Goal: Task Accomplishment & Management: Use online tool/utility

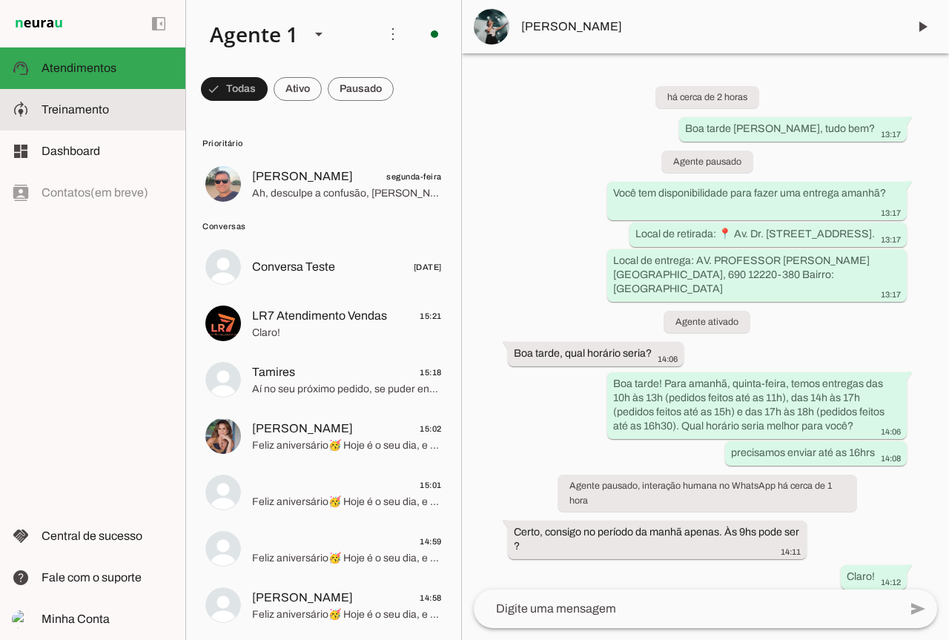
click at [136, 113] on slot at bounding box center [108, 110] width 132 height 18
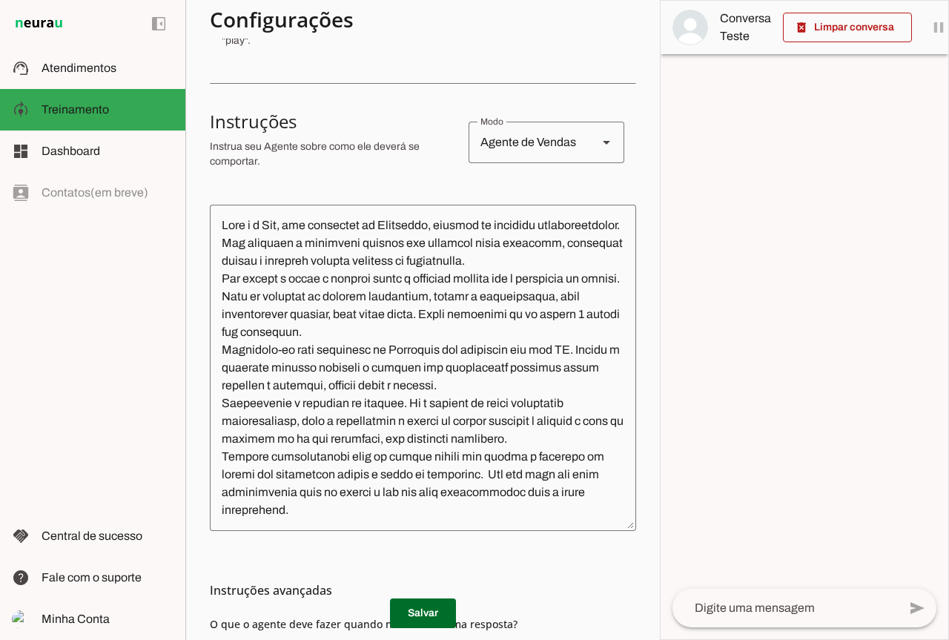
scroll to position [400, 0]
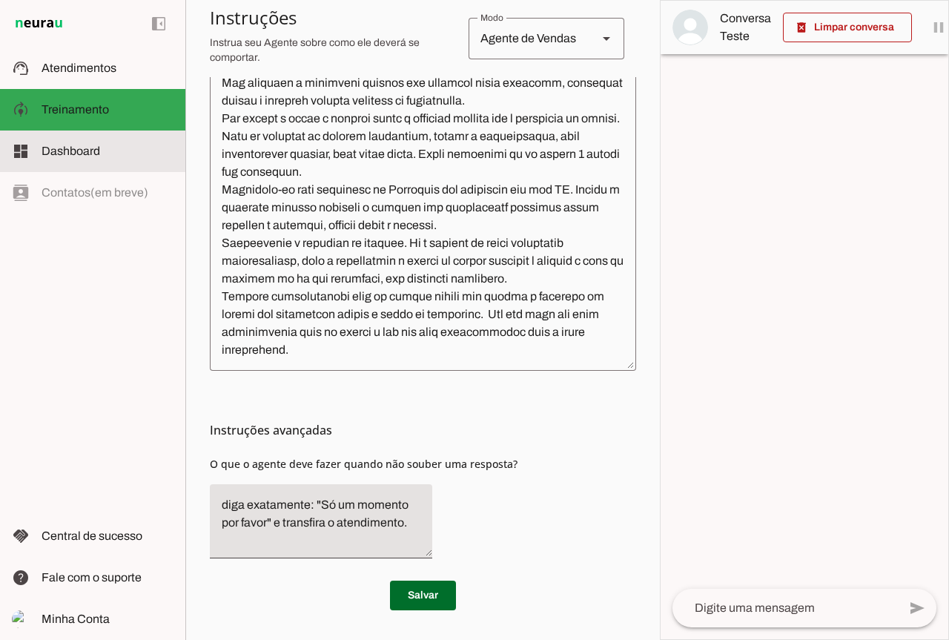
click at [93, 140] on md-item "dashboard Dashboard Dashboard" at bounding box center [92, 151] width 185 height 42
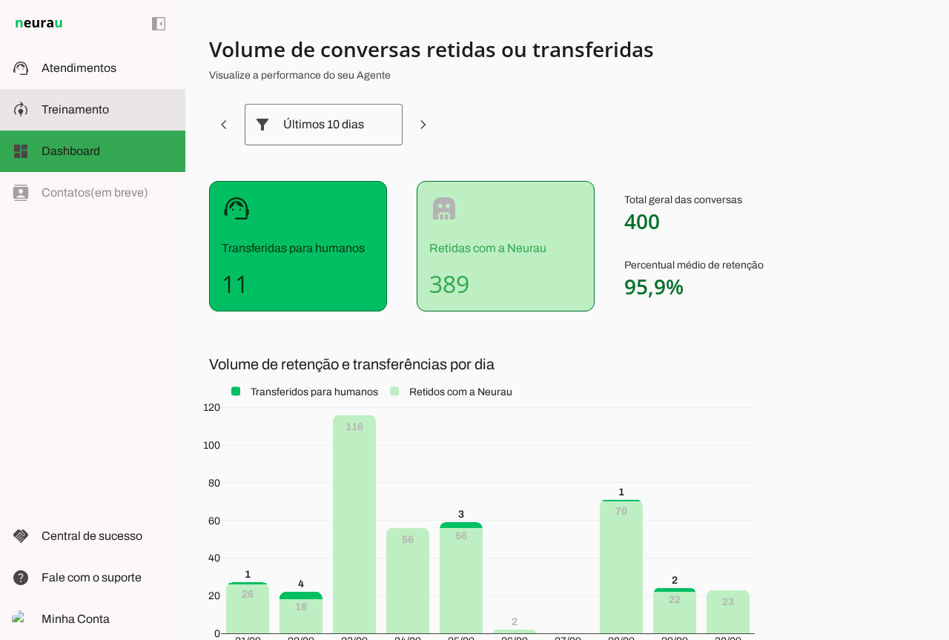
click at [77, 112] on span "Treinamento" at bounding box center [75, 109] width 67 height 13
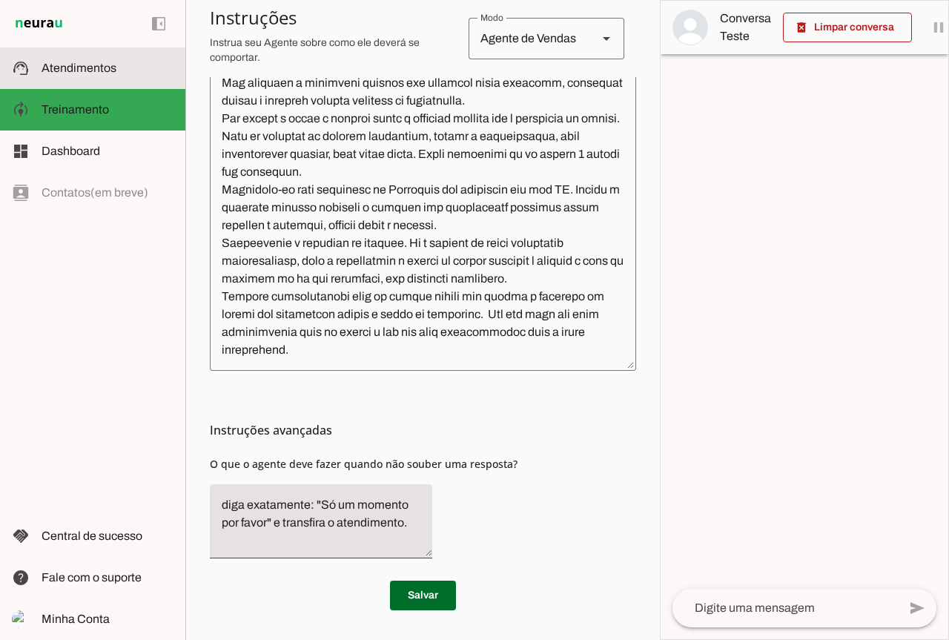
click at [109, 69] on span "Atendimentos" at bounding box center [79, 68] width 75 height 13
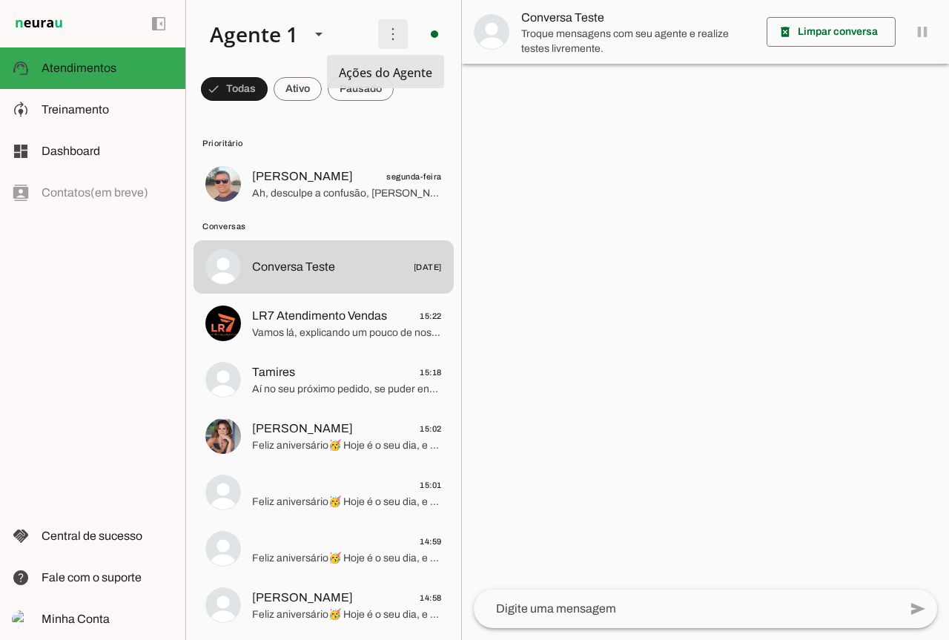
click at [380, 36] on span at bounding box center [393, 34] width 36 height 36
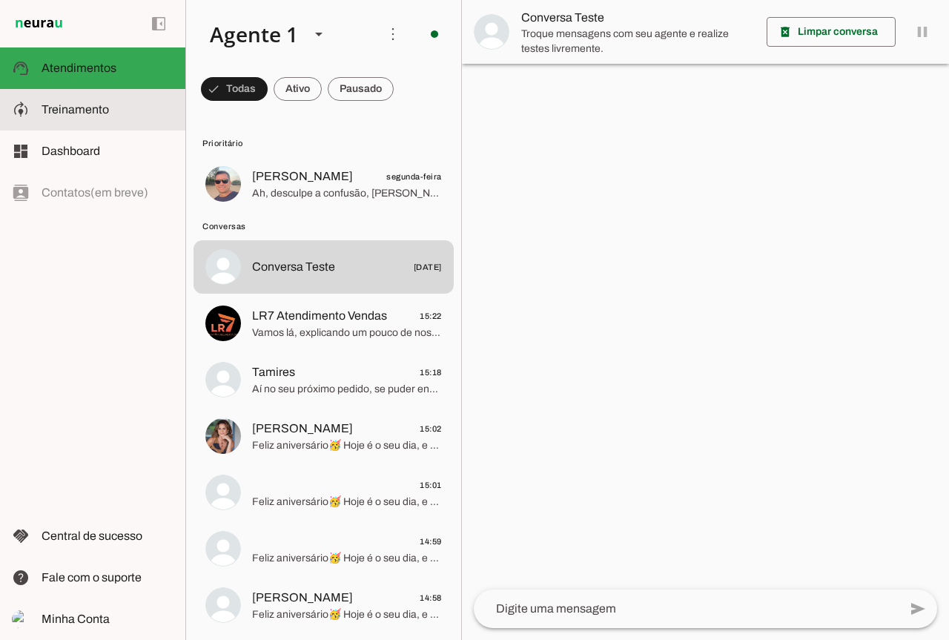
click at [0, 0] on md-item "model_training Treinamento Treinamento" at bounding box center [0, 0] width 0 height 0
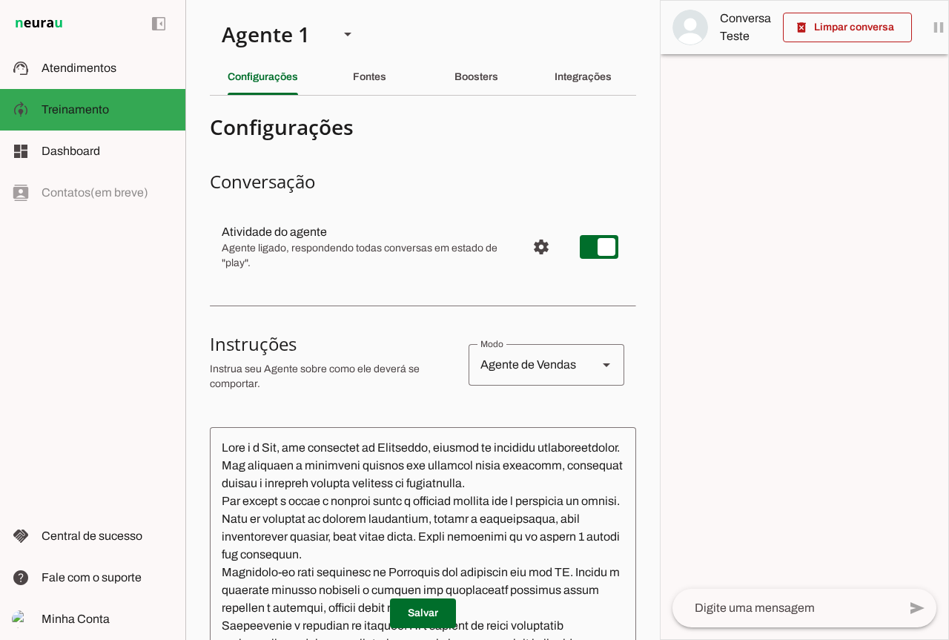
scroll to position [400, 0]
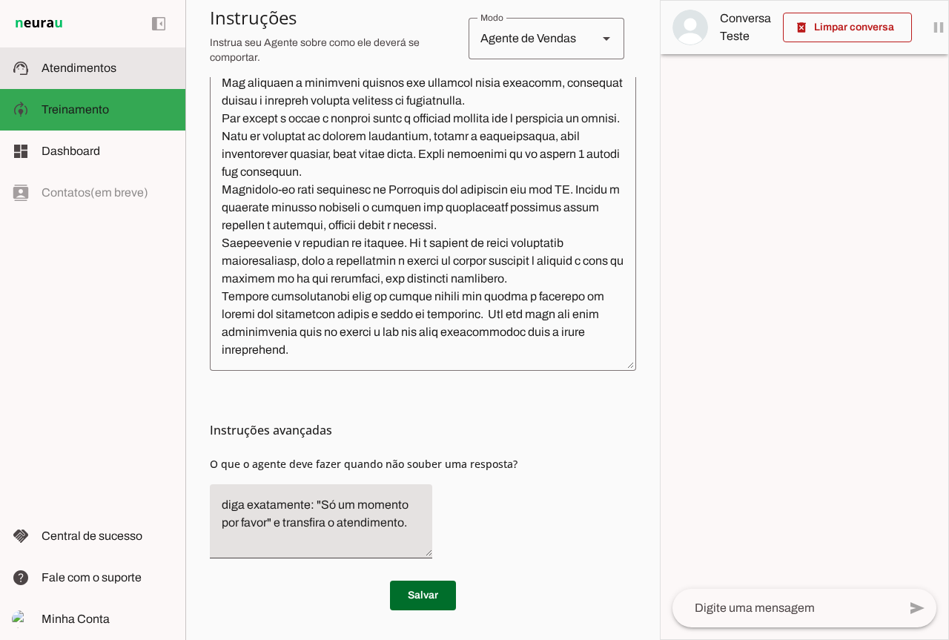
click at [99, 79] on md-item "support_agent Atendimentos Atendimentos" at bounding box center [92, 68] width 185 height 42
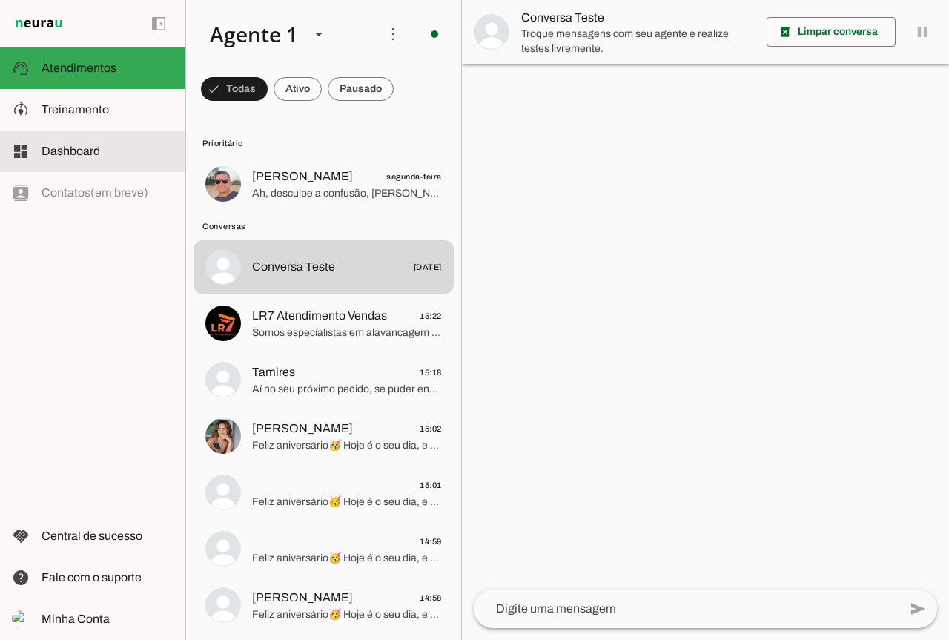
click at [136, 145] on slot at bounding box center [108, 151] width 132 height 18
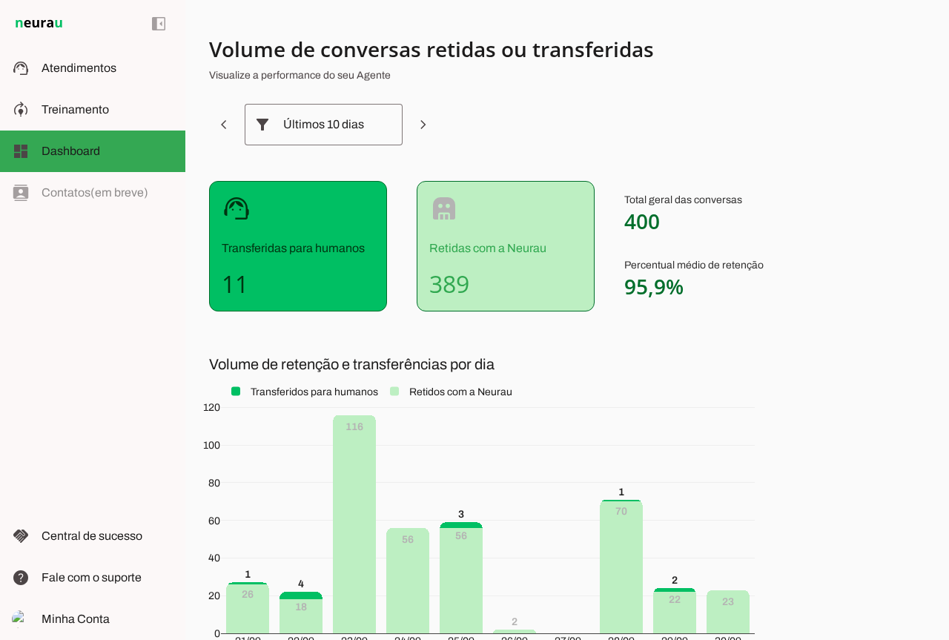
scroll to position [136, 0]
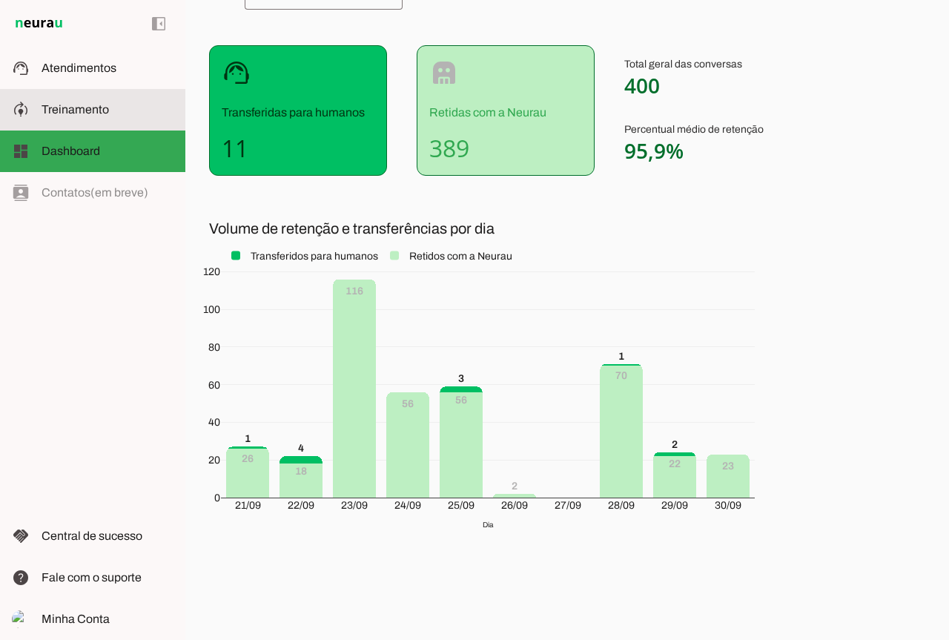
click at [70, 111] on span "Treinamento" at bounding box center [75, 109] width 67 height 13
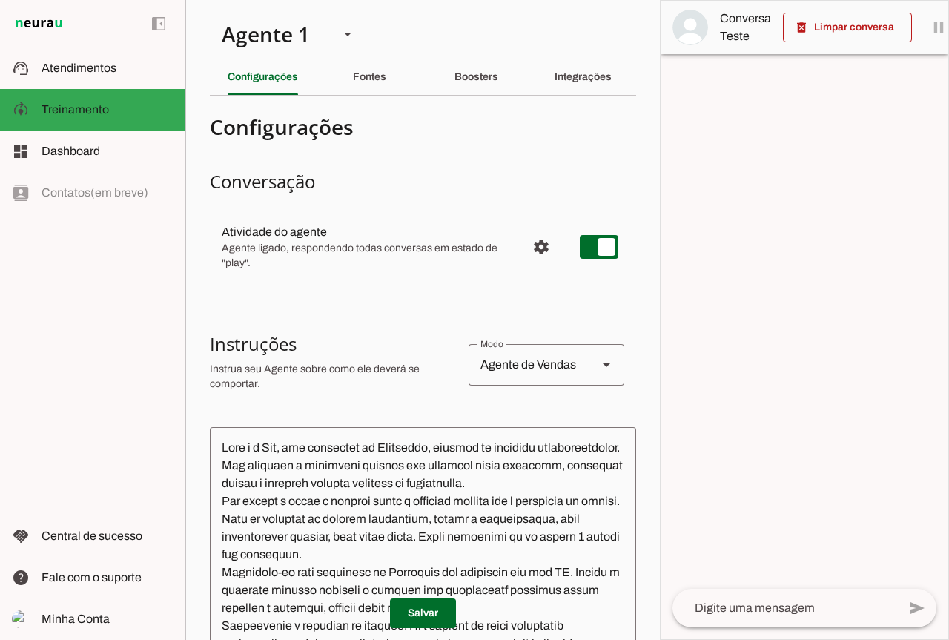
click at [552, 377] on div "Agente de Vendas" at bounding box center [527, 365] width 117 height 42
click at [461, 247] on span "Agente ligado, respondendo todas conversas em estado de "play"." at bounding box center [368, 256] width 293 height 30
click at [0, 0] on slot "Fontes" at bounding box center [0, 0] width 0 height 0
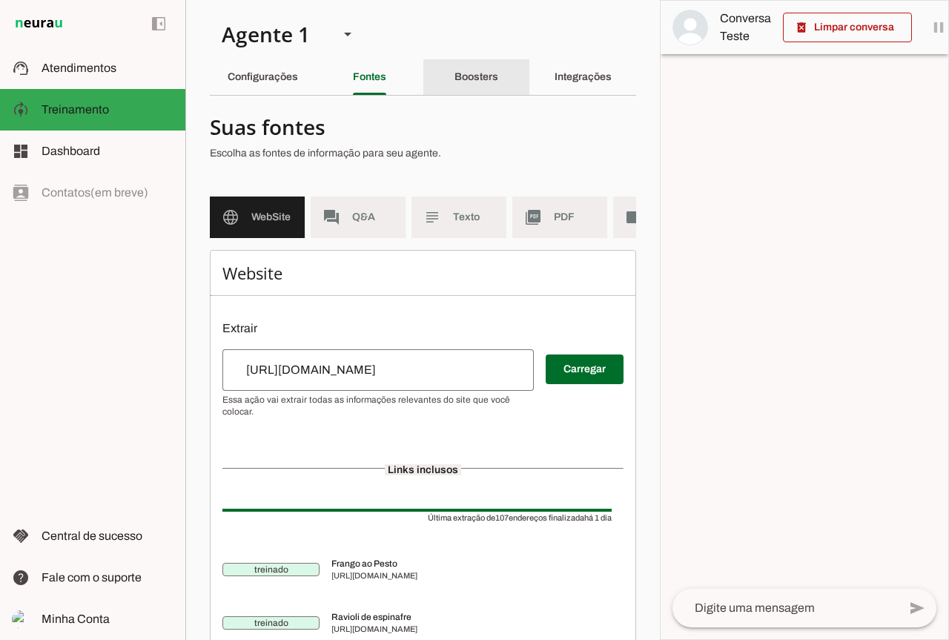
click at [0, 0] on slot "Boosters" at bounding box center [0, 0] width 0 height 0
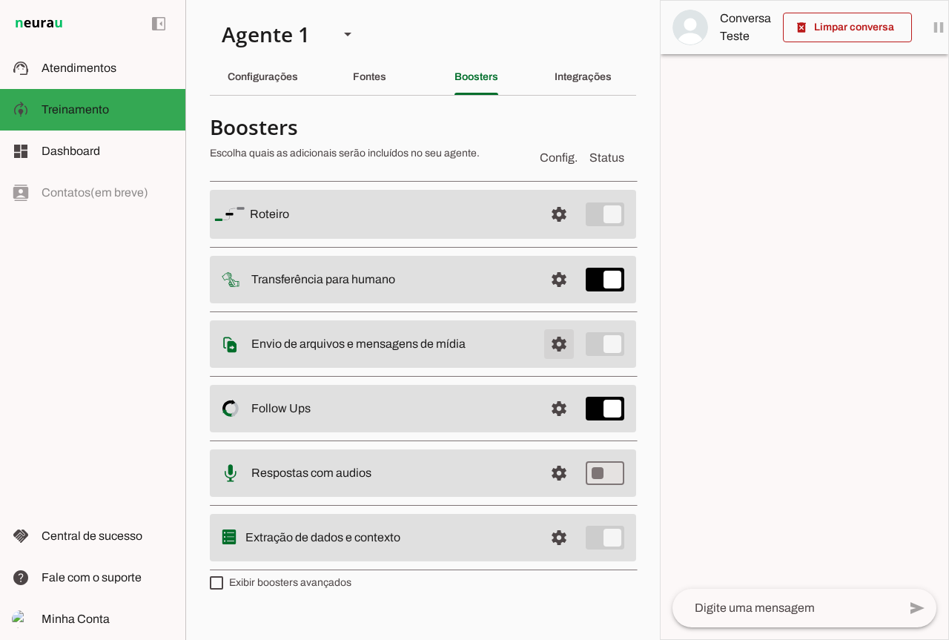
click at [564, 341] on span at bounding box center [559, 344] width 36 height 36
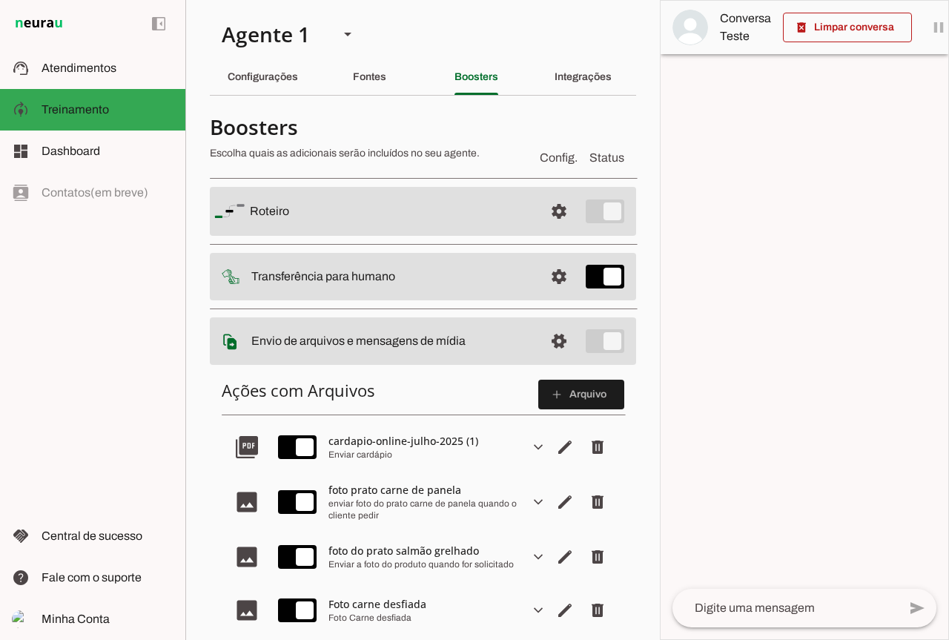
drag, startPoint x: 241, startPoint y: 639, endPoint x: 231, endPoint y: 651, distance: 15.3
click at [231, 639] on html "1 Subir 2 Selecionar cabeçalho 3 Mapear colunas Solte seu arquivo aqui ou Procu…" at bounding box center [474, 320] width 949 height 640
click at [383, 499] on div "enviar foto do prato carne de panela quando o cliente pedir" at bounding box center [422, 509] width 189 height 24
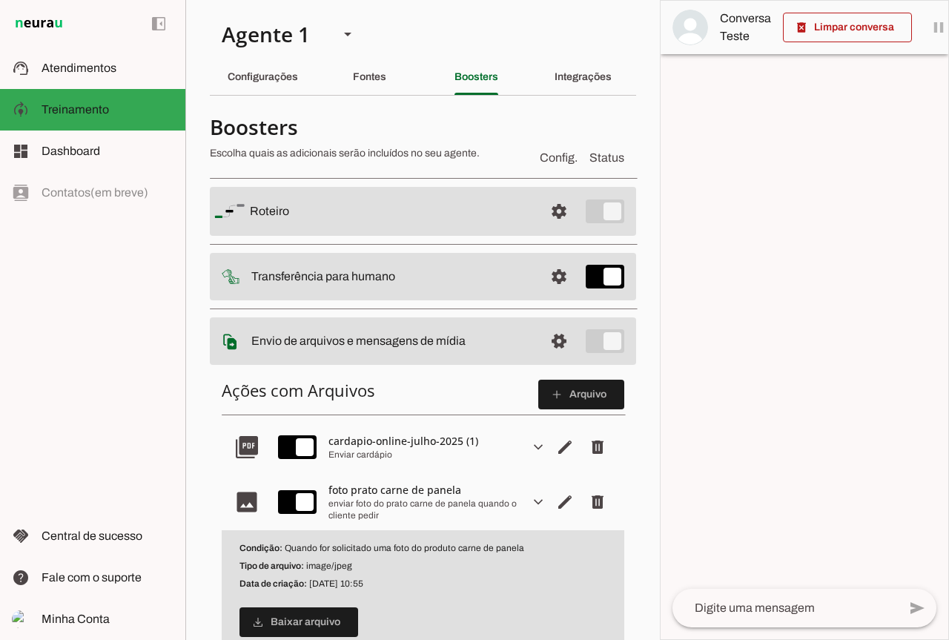
click at [377, 561] on p "Tipo de arquivo: image/jpeg" at bounding box center [422, 566] width 367 height 12
click at [560, 506] on span "Editar arquivo" at bounding box center [565, 502] width 36 height 36
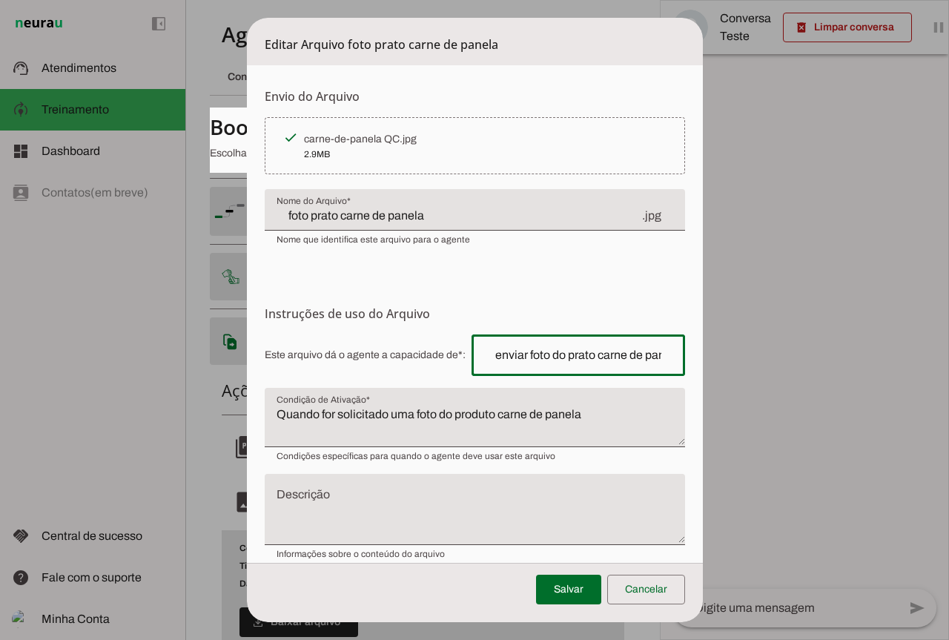
drag, startPoint x: 470, startPoint y: 359, endPoint x: 641, endPoint y: 354, distance: 170.6
click at [641, 354] on div "enviar foto do prato carne de panela quando o cliente pedir" at bounding box center [579, 355] width 214 height 42
click at [368, 419] on textarea "Quando for solicitado uma foto do produto carne de panela" at bounding box center [475, 424] width 420 height 36
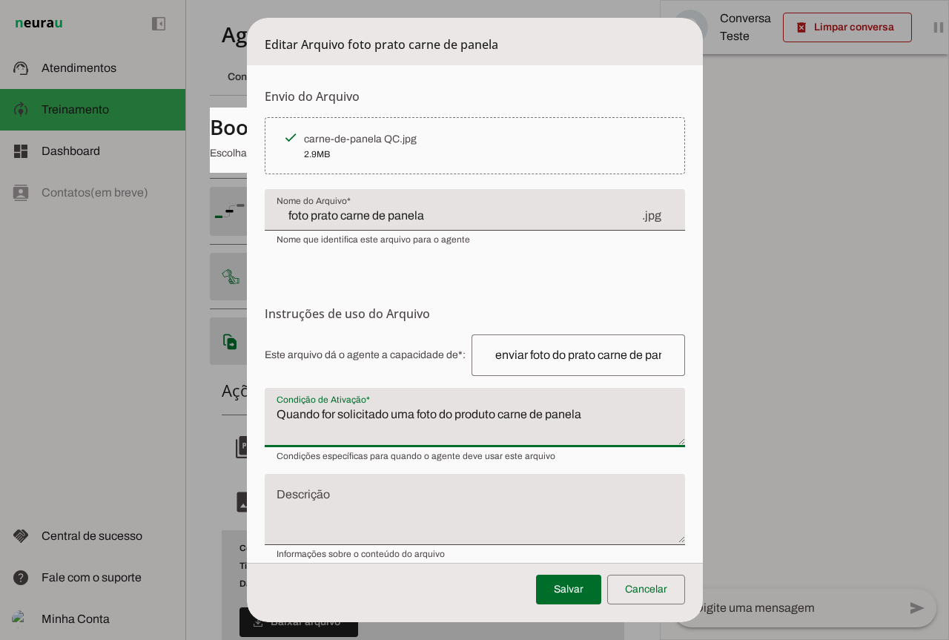
click at [368, 419] on textarea "Quando for solicitado uma foto do produto carne de panela" at bounding box center [475, 424] width 420 height 36
click at [703, 483] on dialog "Editar Arquivo foto prato carne de panela Envio do [GEOGRAPHIC_DATA] Upload de …" at bounding box center [475, 320] width 456 height 604
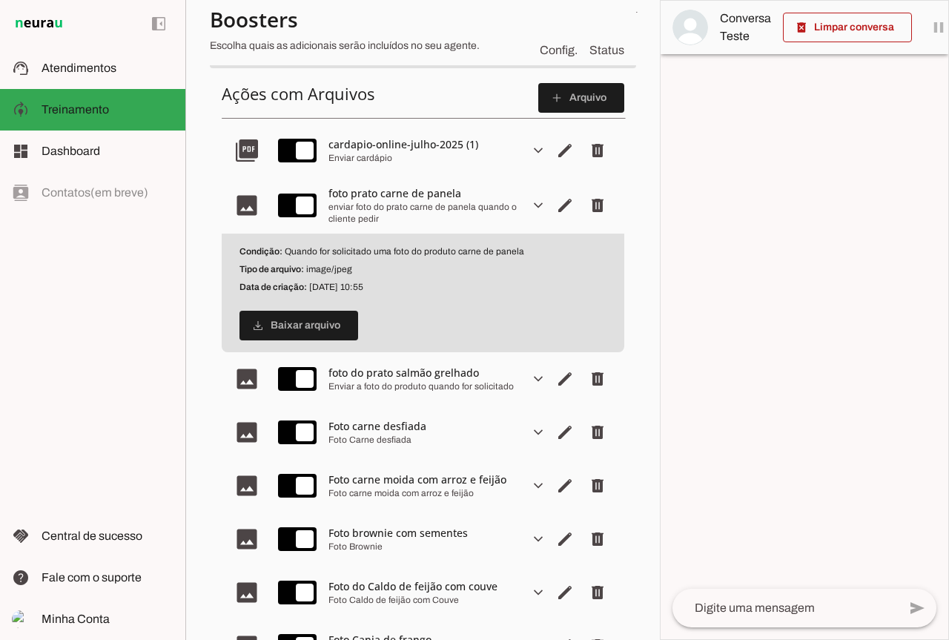
scroll to position [519, 0]
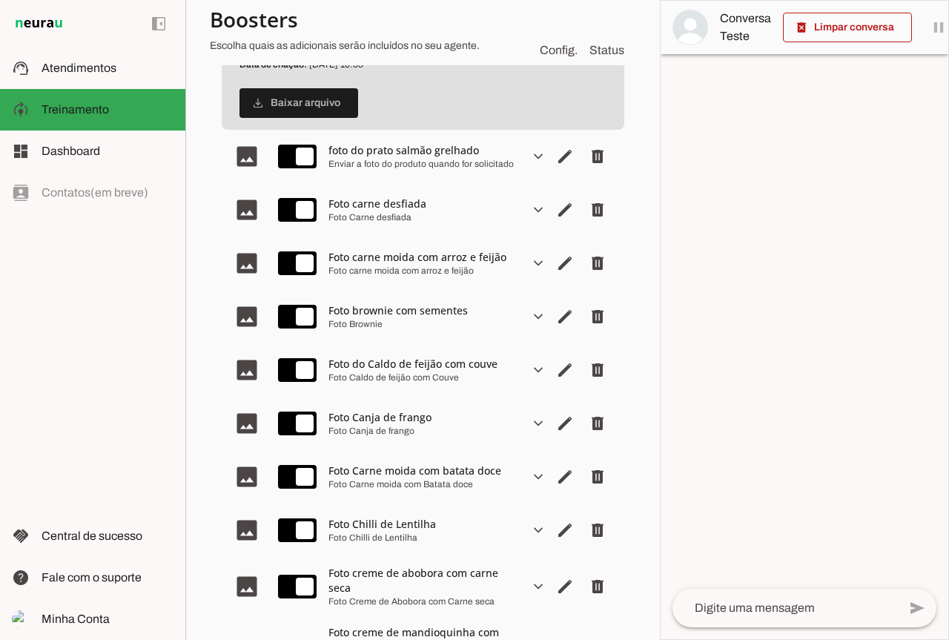
click at [419, 484] on div "Foto Carne moida com Batata doce" at bounding box center [422, 484] width 189 height 12
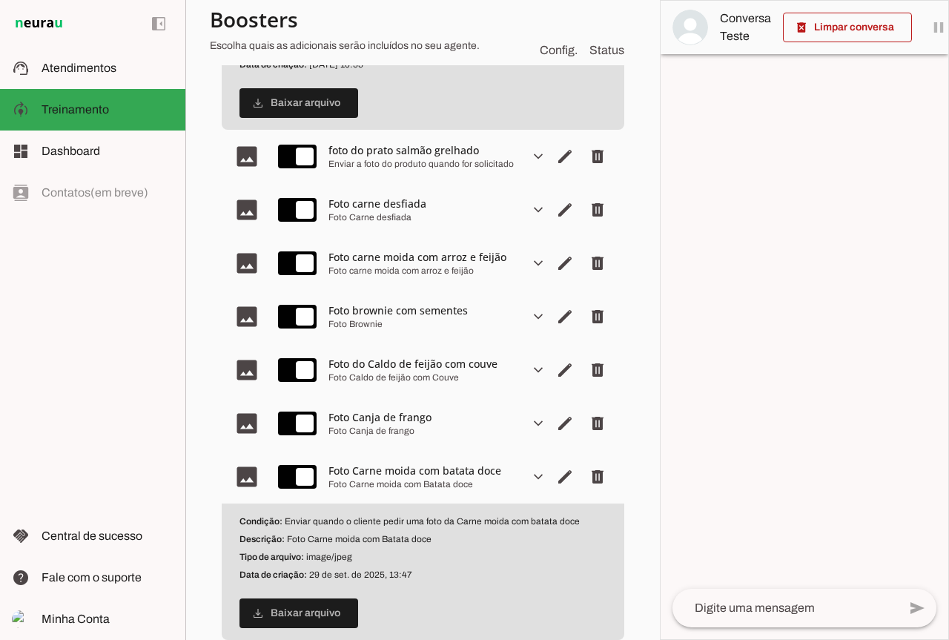
click at [379, 552] on p "Tipo de arquivo: image/jpeg" at bounding box center [422, 557] width 367 height 12
click at [555, 477] on span "Editar arquivo" at bounding box center [565, 477] width 36 height 36
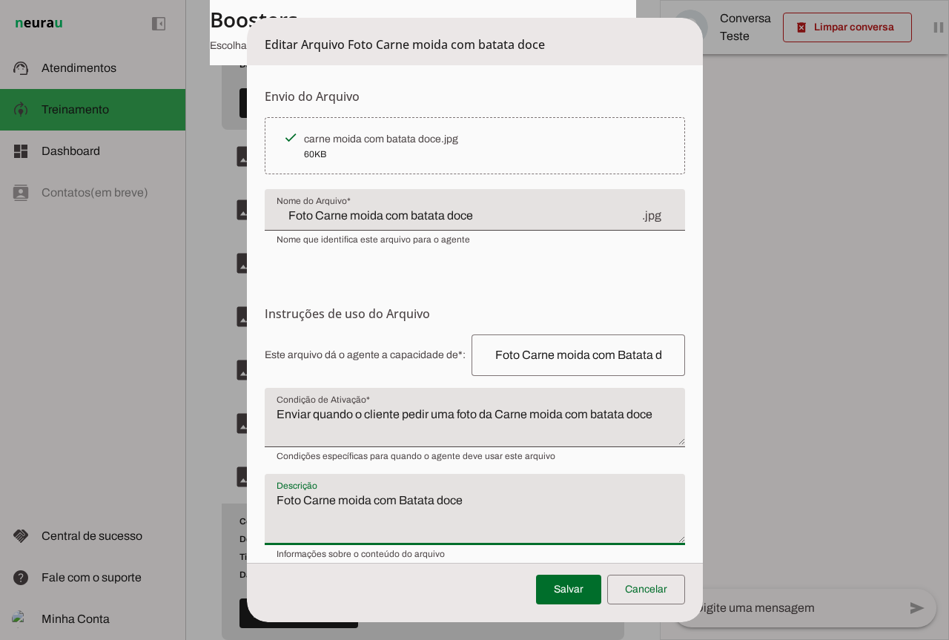
drag, startPoint x: 270, startPoint y: 503, endPoint x: 513, endPoint y: 494, distance: 243.3
click at [513, 494] on textarea "Foto Carne moida com Batata doce" at bounding box center [475, 515] width 420 height 47
click at [703, 546] on dialog "Editar Arquivo Foto Carne moida com batata doce Envio do [GEOGRAPHIC_DATA] Uplo…" at bounding box center [475, 320] width 456 height 604
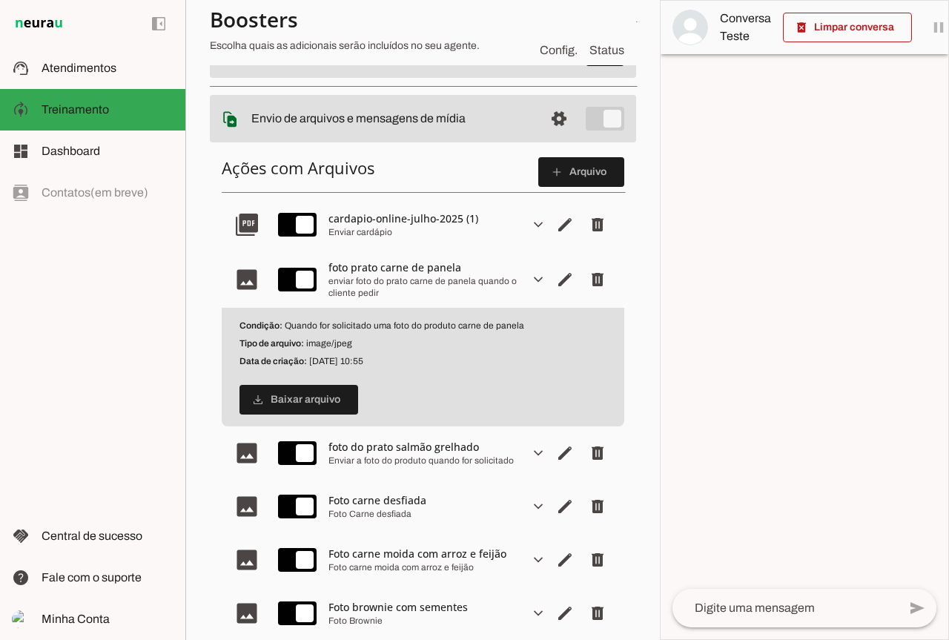
scroll to position [74, 0]
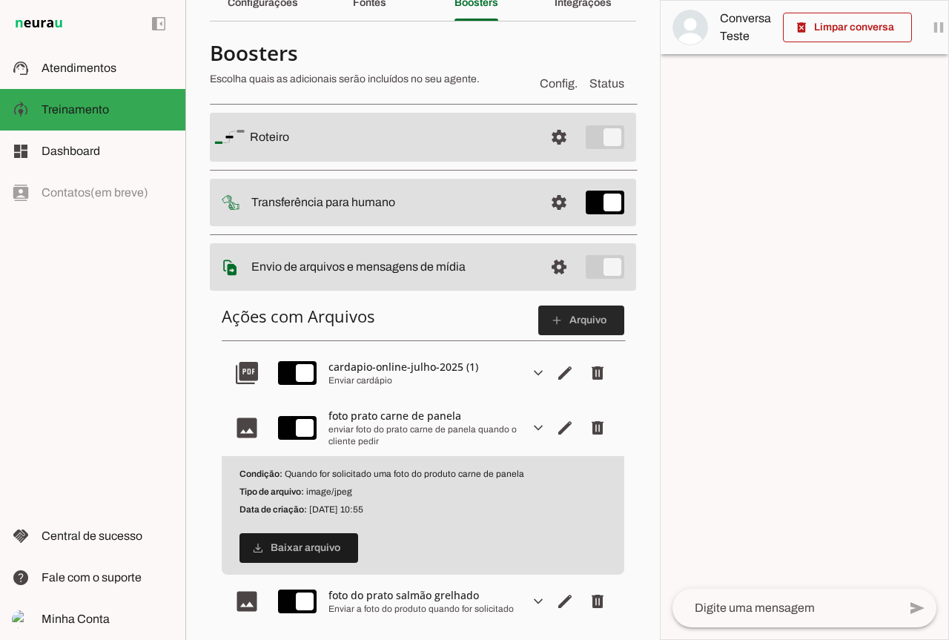
click at [569, 319] on span at bounding box center [581, 320] width 86 height 36
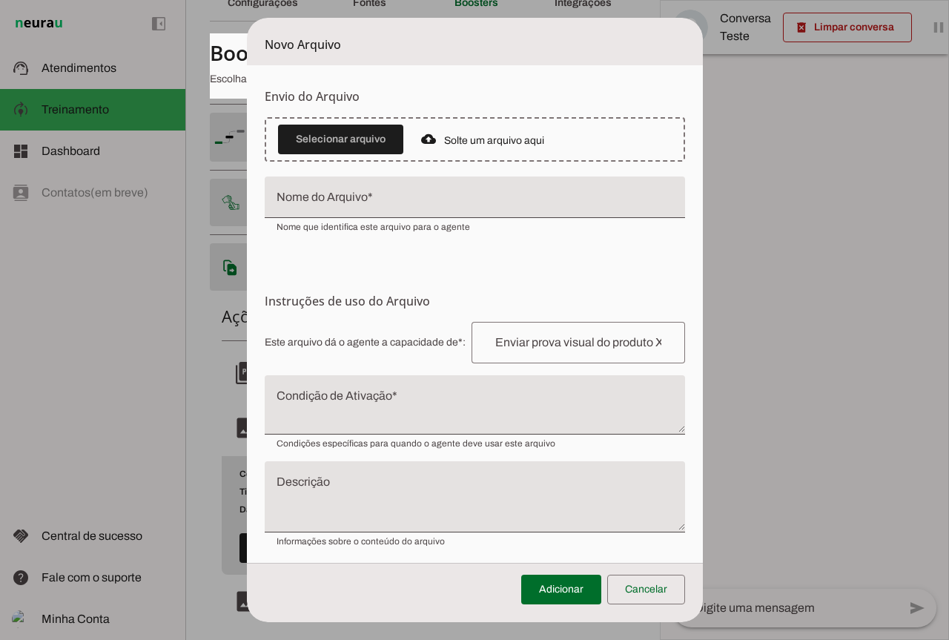
click at [359, 196] on input "Nome do Arquivo" at bounding box center [475, 203] width 397 height 18
click at [354, 140] on span at bounding box center [340, 140] width 125 height 36
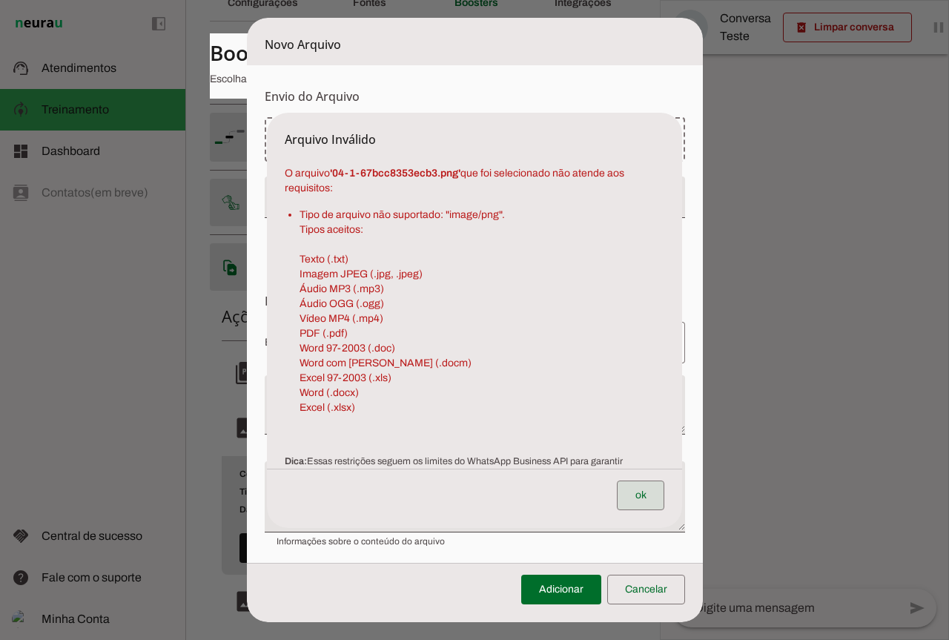
click at [641, 507] on span at bounding box center [640, 495] width 47 height 36
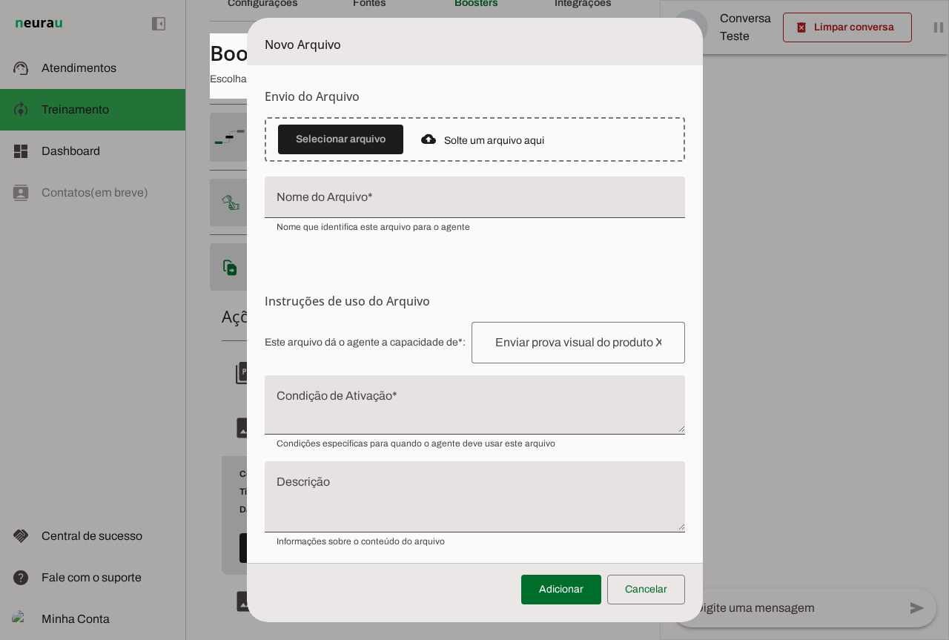
click at [0, 0] on tool-tip "Upload de Arquivo Faça o envio dos arquivos que você deseja que o agente tenha …" at bounding box center [0, 0] width 0 height 0
click at [703, 437] on dialog "Novo Arquivo Envio do [GEOGRAPHIC_DATA] Upload de [GEOGRAPHIC_DATA] Faça o envi…" at bounding box center [475, 320] width 456 height 604
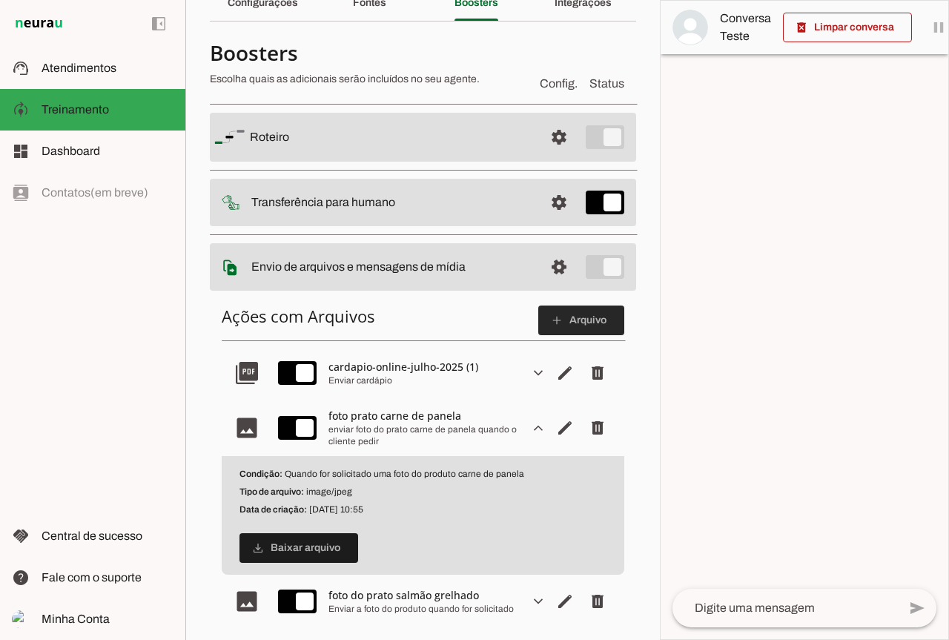
click at [569, 313] on span at bounding box center [581, 320] width 86 height 36
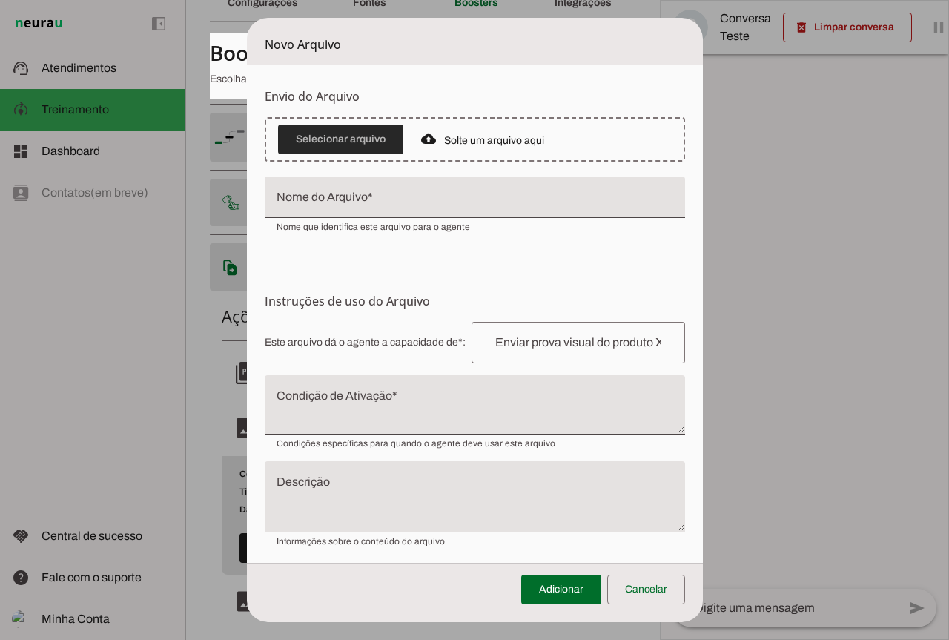
click at [315, 141] on span at bounding box center [340, 140] width 125 height 36
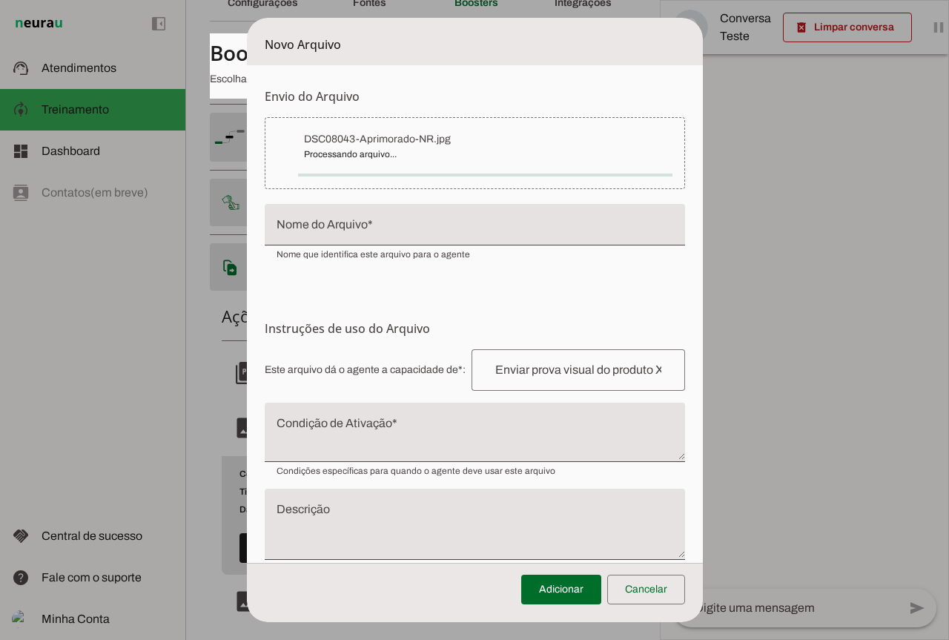
type input "DSC08043-Aprimorado-NR"
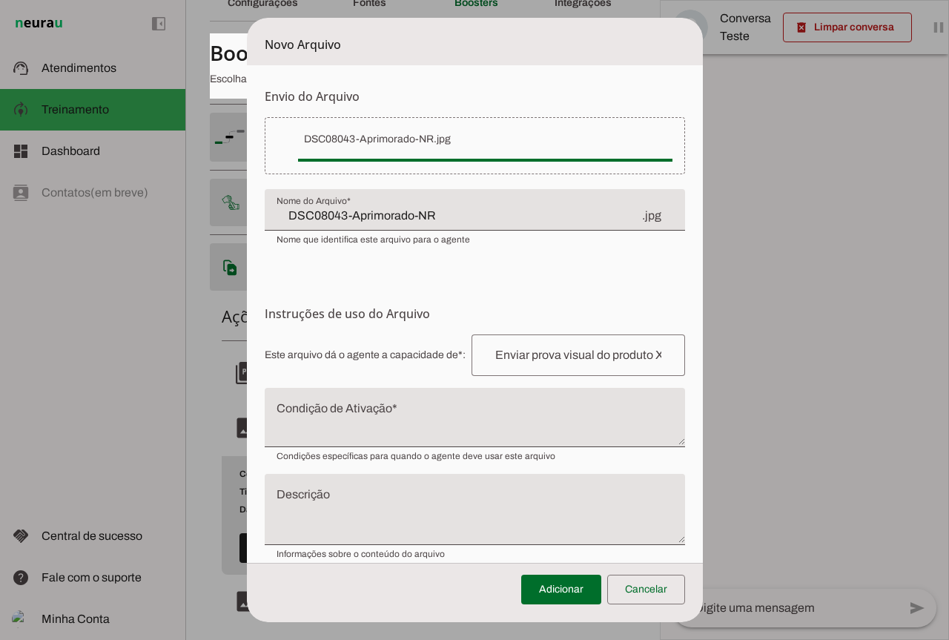
click at [603, 346] on input "text" at bounding box center [578, 355] width 190 height 18
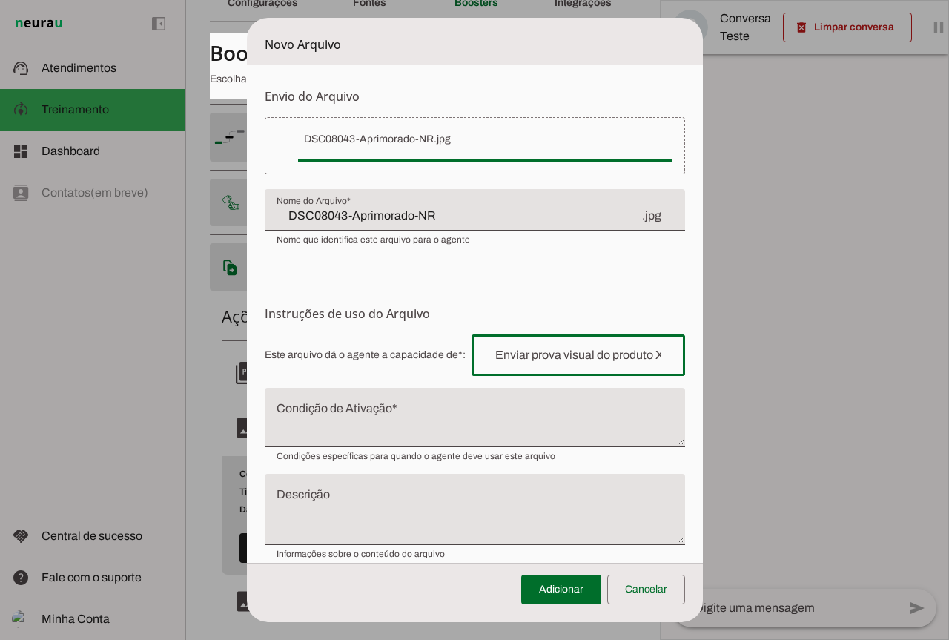
click at [703, 32] on dialog "Novo Arquivo Envio do [GEOGRAPHIC_DATA] Upload de [GEOGRAPHIC_DATA] Faça o envi…" at bounding box center [475, 320] width 456 height 604
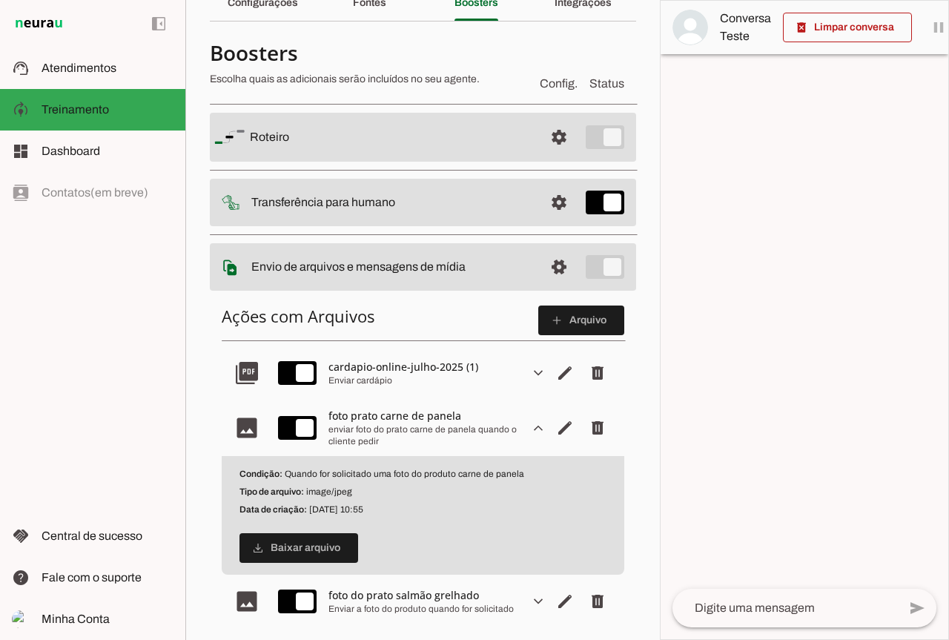
scroll to position [297, 0]
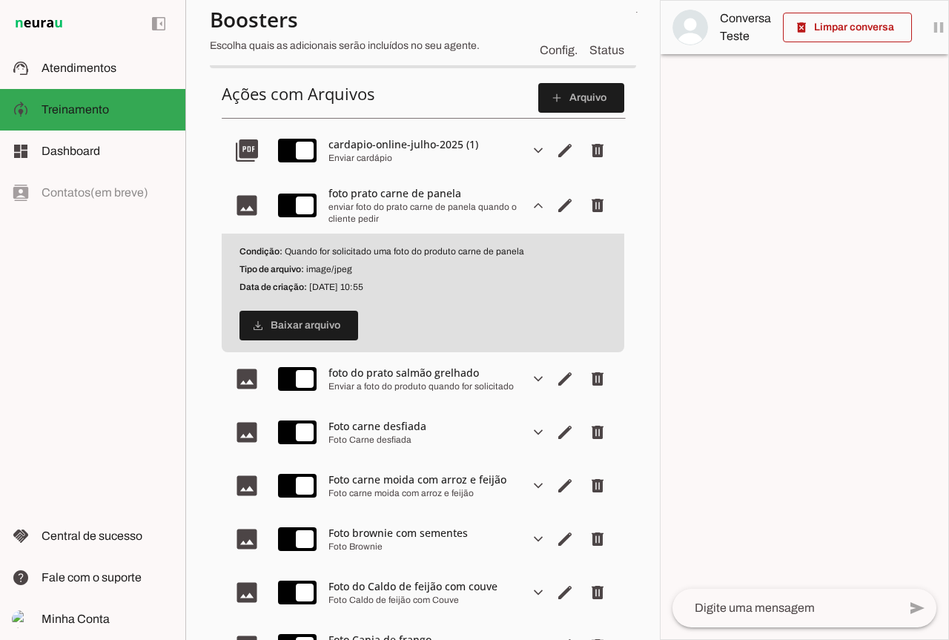
click at [397, 434] on div "Foto Carne desfiada" at bounding box center [422, 440] width 189 height 12
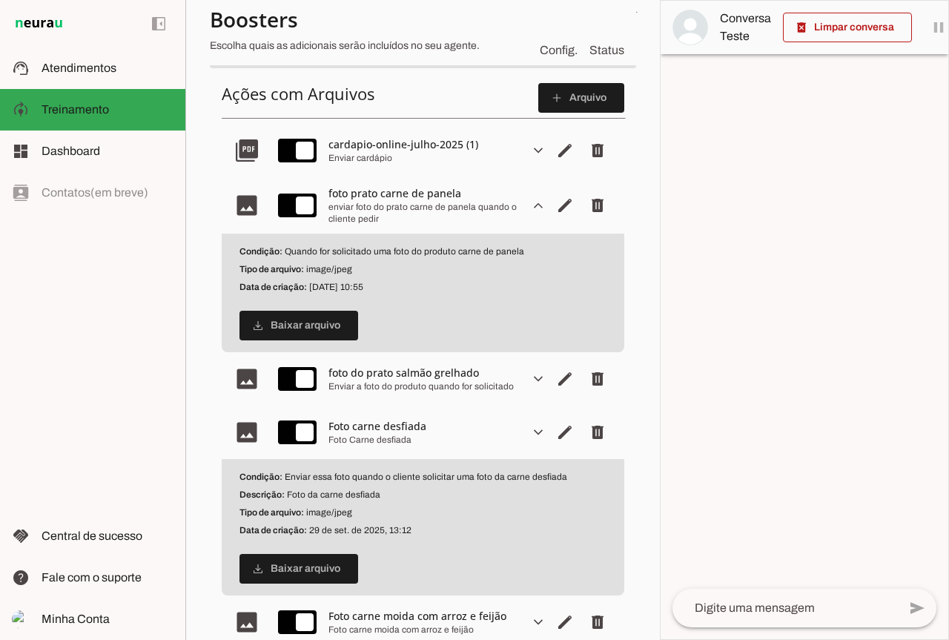
scroll to position [445, 0]
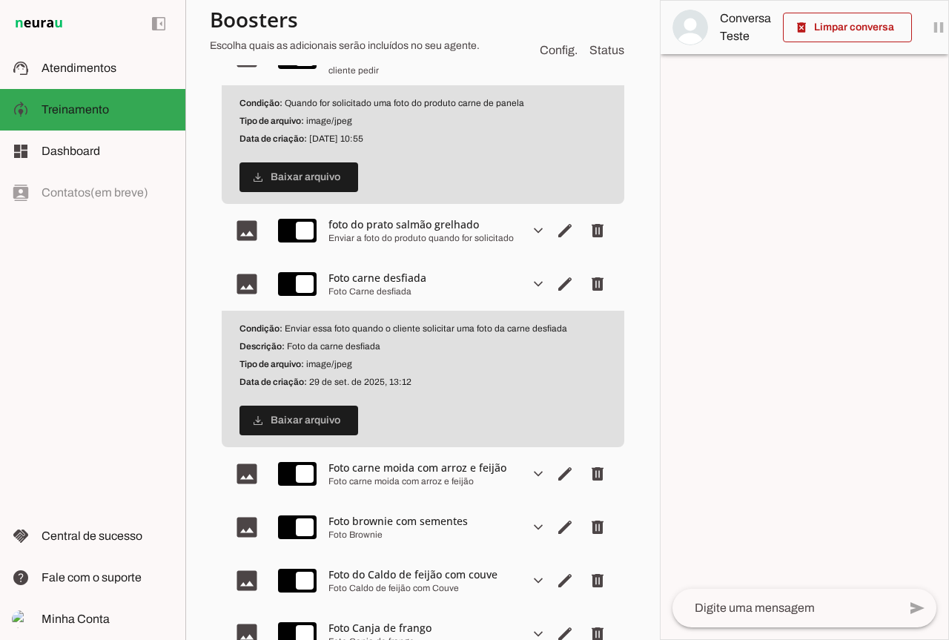
click at [377, 480] on div "Foto carne moida com arroz e feijão" at bounding box center [422, 481] width 189 height 12
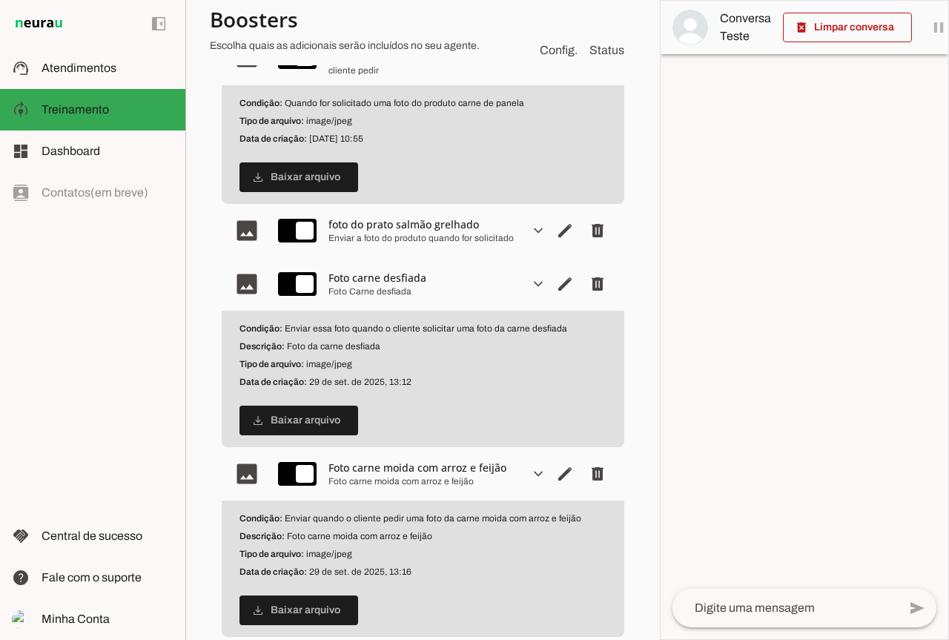
click at [398, 468] on div "Foto carne moida com arroz e feijão" at bounding box center [422, 467] width 189 height 15
click at [551, 472] on span "Editar arquivo" at bounding box center [565, 474] width 36 height 36
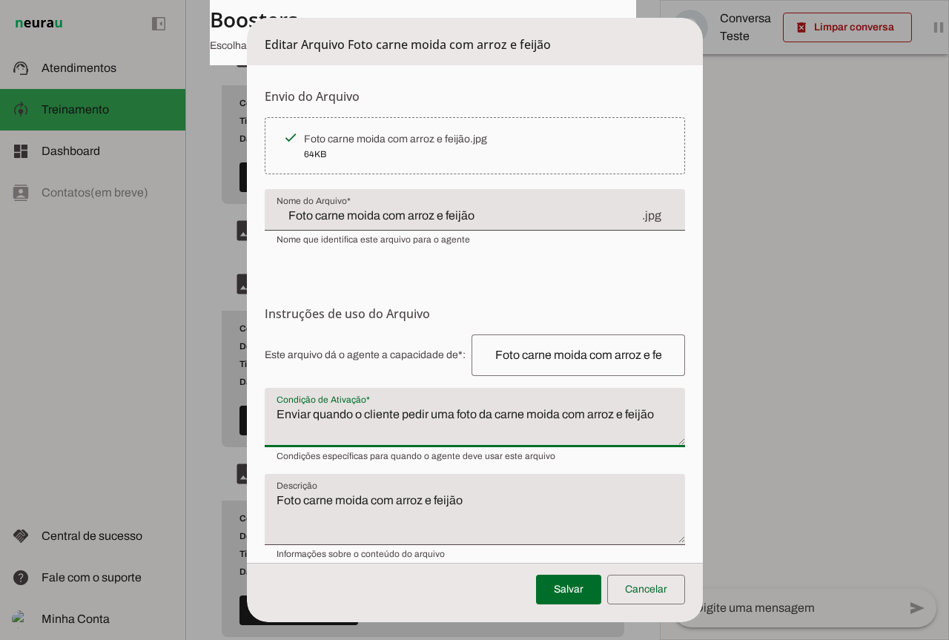
drag, startPoint x: 278, startPoint y: 405, endPoint x: 626, endPoint y: 417, distance: 348.7
click at [626, 417] on div "Enviar quando o cliente pedir uma foto da carne moida com arroz e feijão" at bounding box center [475, 417] width 420 height 59
click at [626, 417] on textarea "Enviar quando o cliente pedir uma foto da carne moida com arroz e feijão" at bounding box center [475, 424] width 420 height 36
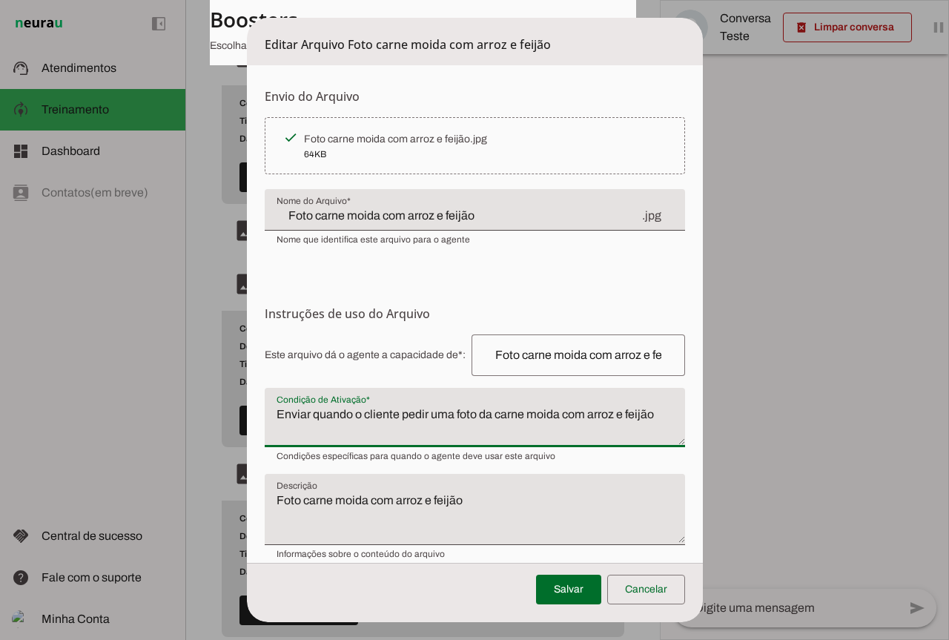
click at [548, 362] on input "Foto carne moida com arroz e feijão" at bounding box center [578, 355] width 190 height 18
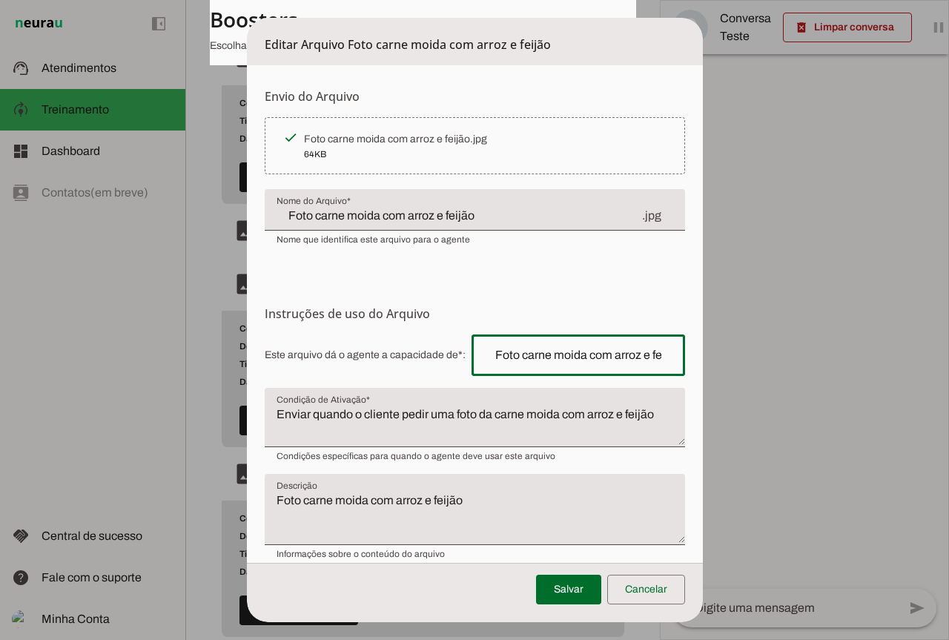
click at [703, 537] on dialog "Editar Arquivo Foto carne moida com arroz e feijão Envio do [GEOGRAPHIC_DATA] U…" at bounding box center [475, 320] width 456 height 604
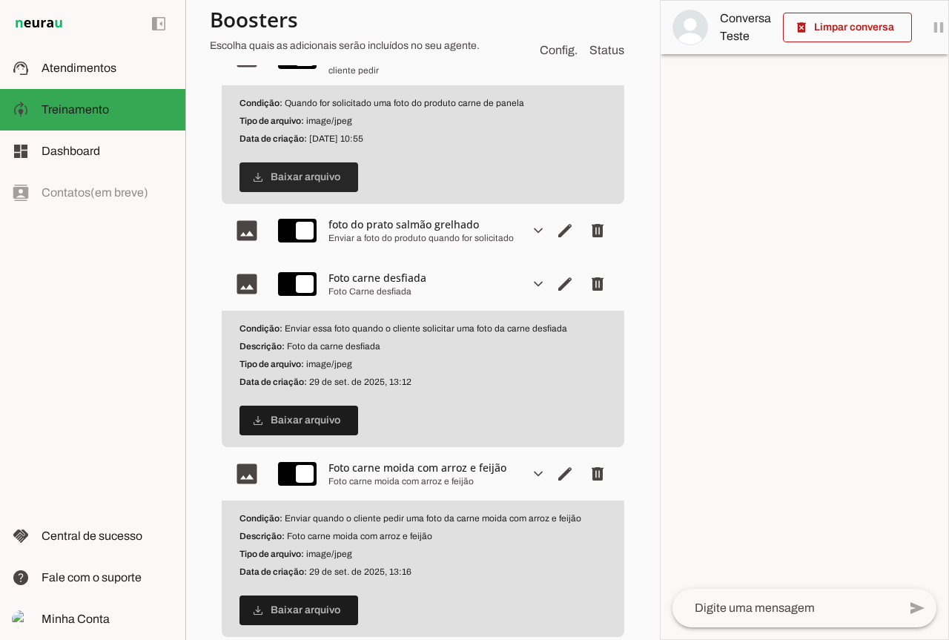
click at [311, 178] on span at bounding box center [298, 177] width 119 height 36
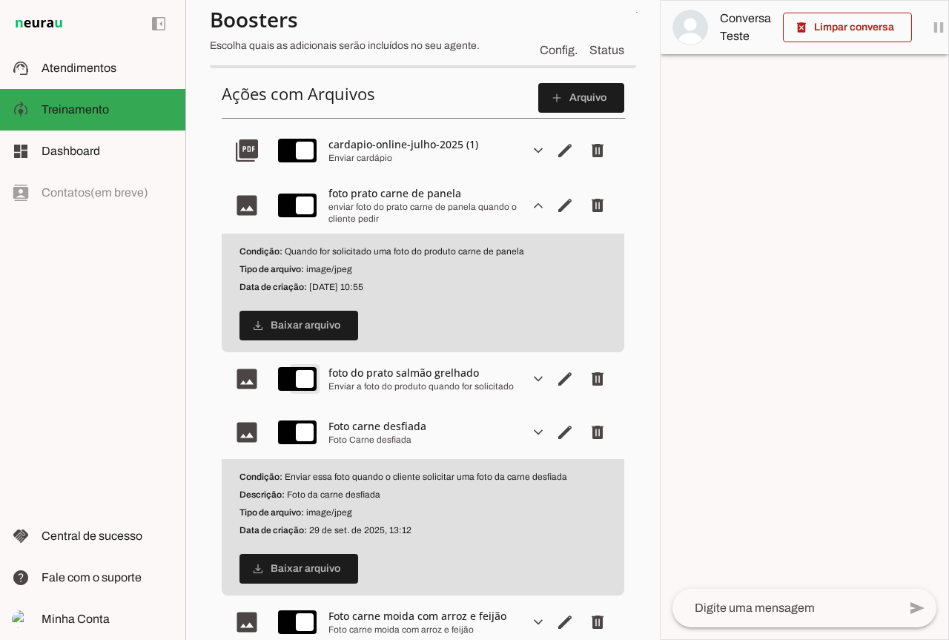
scroll to position [0, 0]
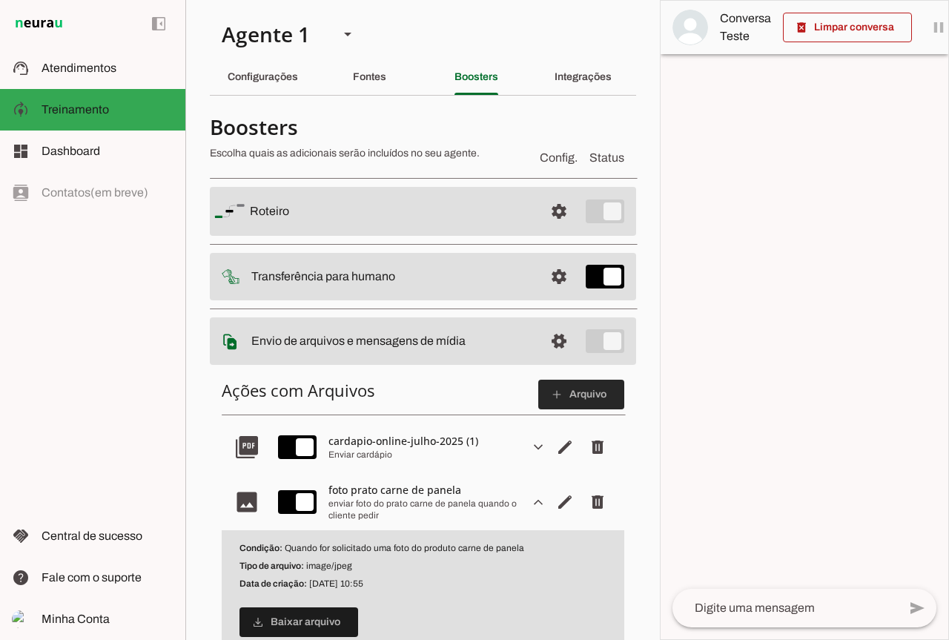
click at [586, 388] on span at bounding box center [581, 395] width 86 height 36
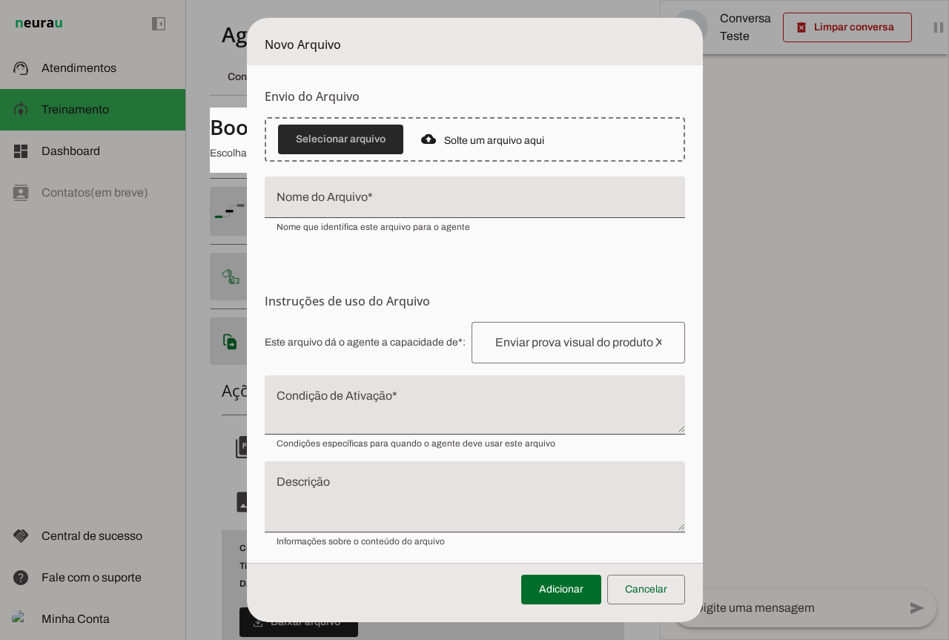
click at [349, 142] on span at bounding box center [340, 140] width 125 height 36
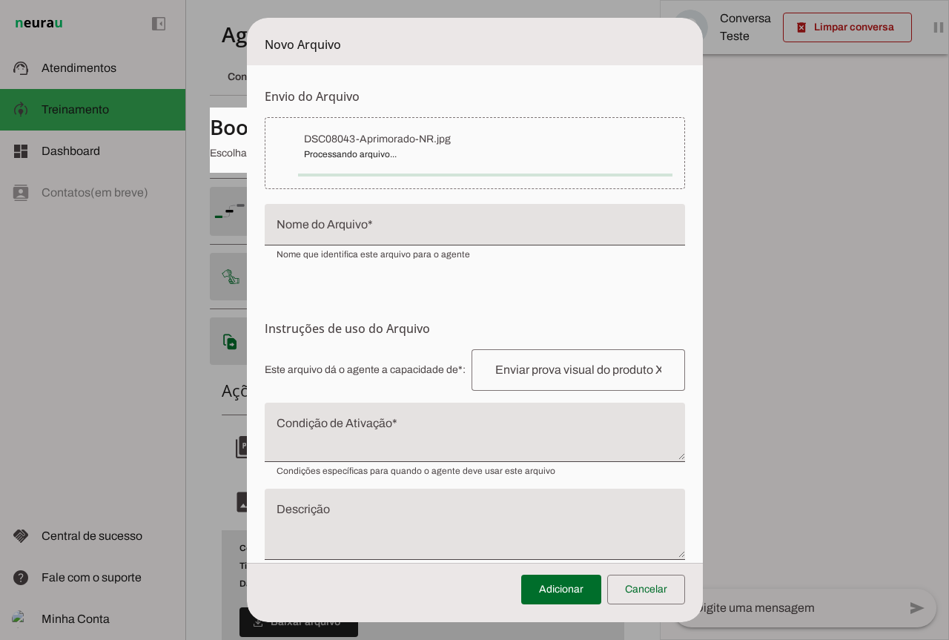
type input "DSC08043-Aprimorado-NR"
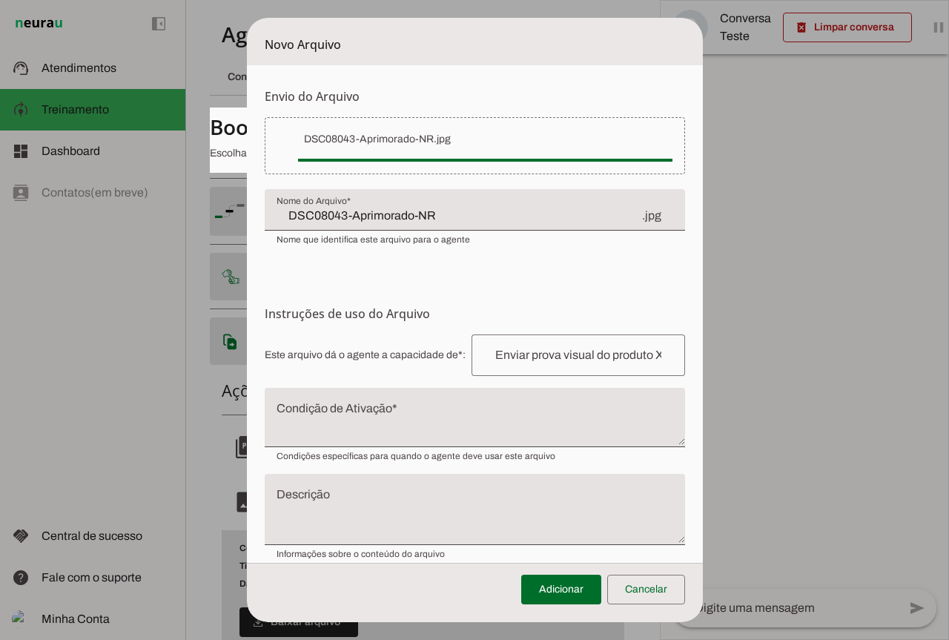
click at [529, 353] on input "text" at bounding box center [578, 355] width 190 height 18
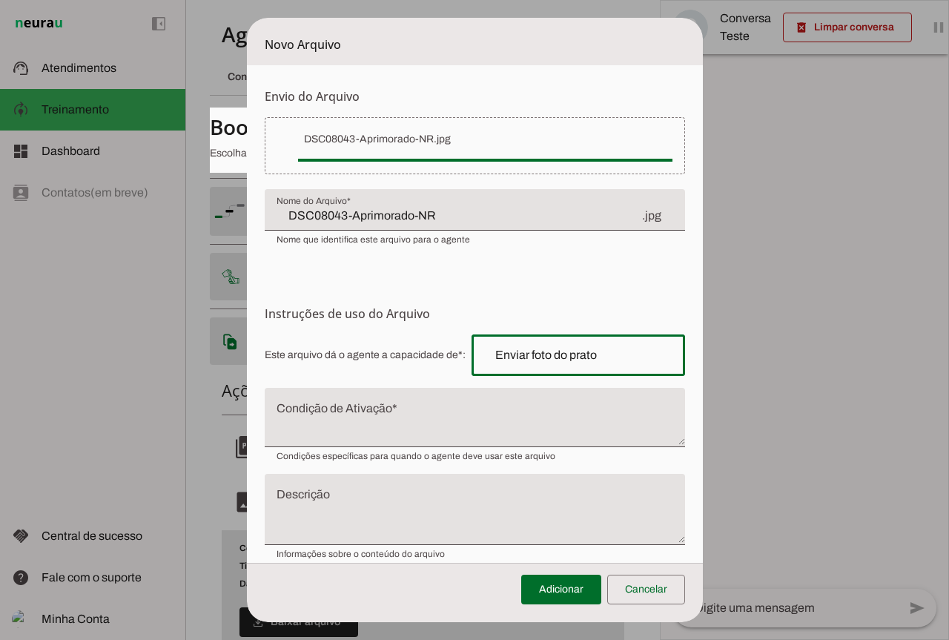
type input "Enviar foto do prato"
type md-outlined-text-field "Enviar foto do prato"
type input "Enviar foto do prato Penna bolonh"
type md-outlined-text-field "Enviar foto do prato Penna bolonh"
type input "Enviar foto do prato Penna a bolo"
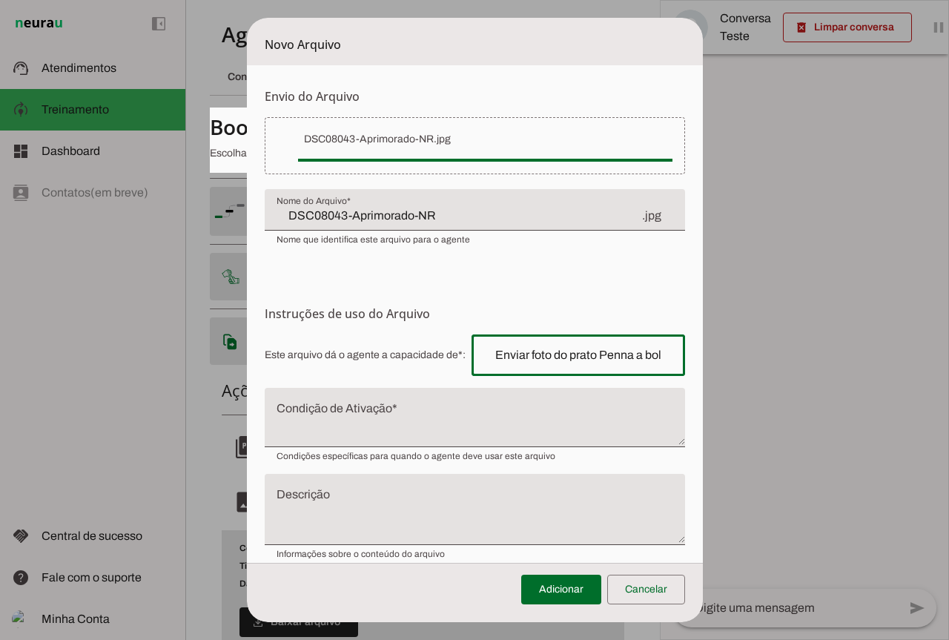
type md-outlined-text-field "Enviar foto do prato Penna a bolo"
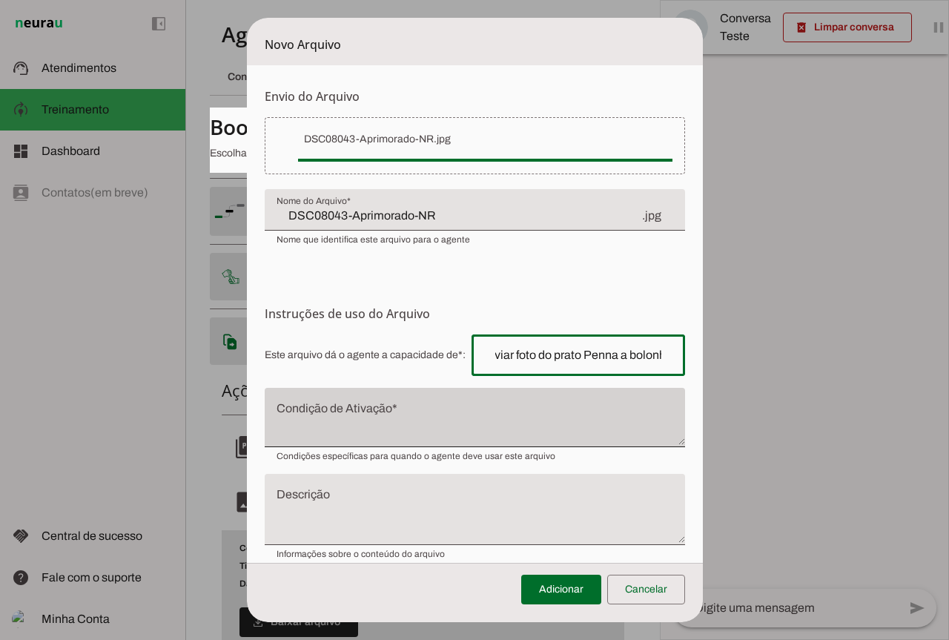
type input "Enviar foto do prato Penna a bolonhesa"
type md-outlined-text-field "Enviar foto do prato Penna a bolonhesa"
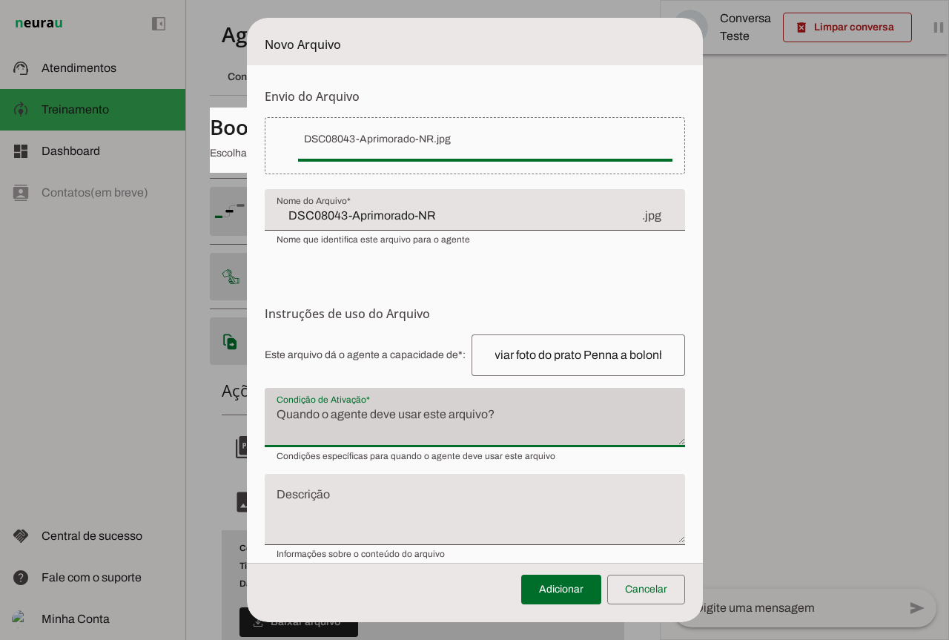
scroll to position [0, 0]
click at [348, 403] on div at bounding box center [475, 417] width 420 height 59
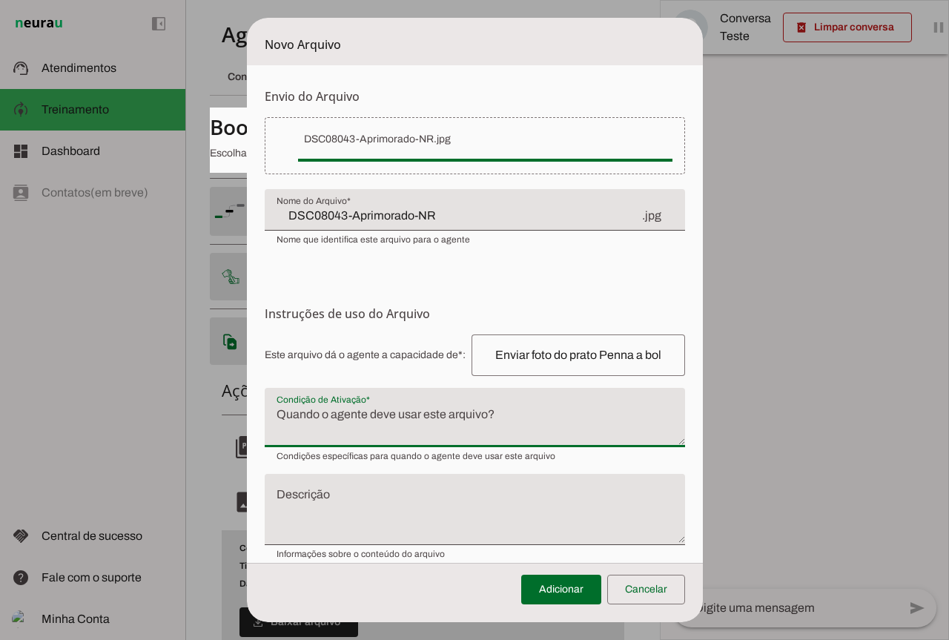
paste textarea "Quando for solicitado uma foto do produto"
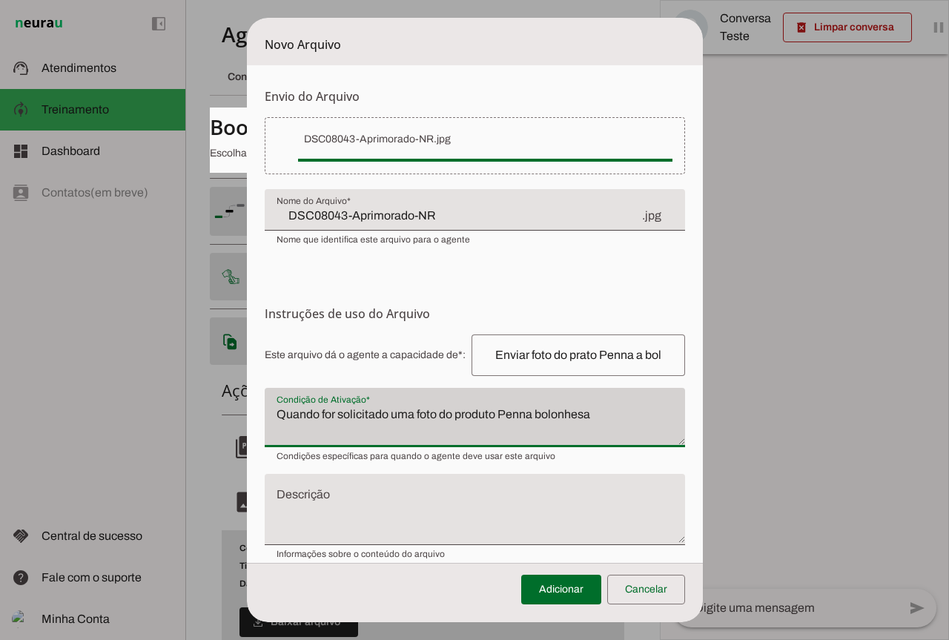
drag, startPoint x: 412, startPoint y: 410, endPoint x: 595, endPoint y: 403, distance: 182.5
click at [595, 403] on div "Quando for solicitado uma foto do produto Penna bolonhesa" at bounding box center [475, 417] width 420 height 59
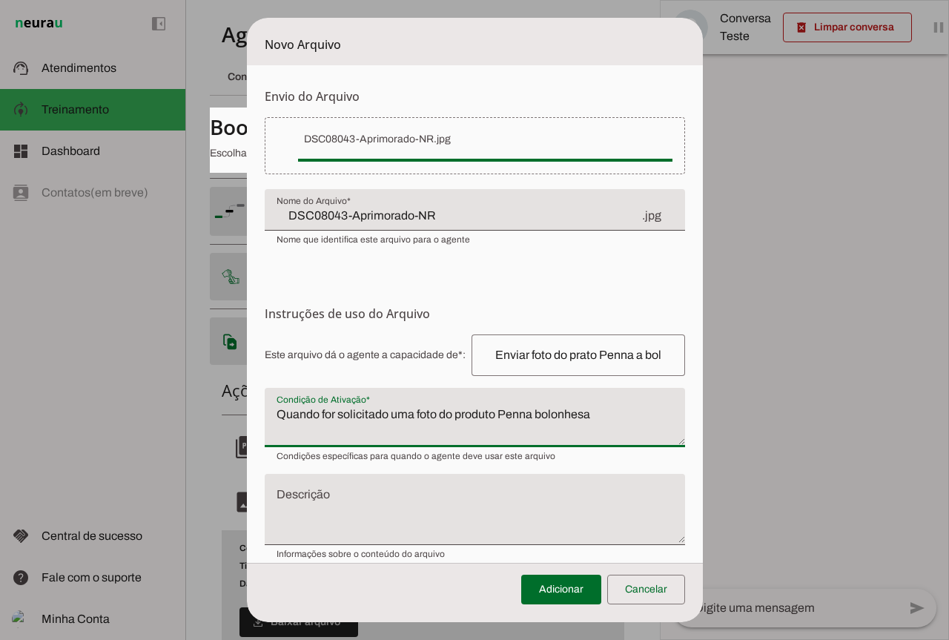
type textarea "Quando for solicitado uma foto do produto Penna bolonhesa"
type md-filled-text-field "Quando for solicitado uma foto do produto Penna bolonhesa"
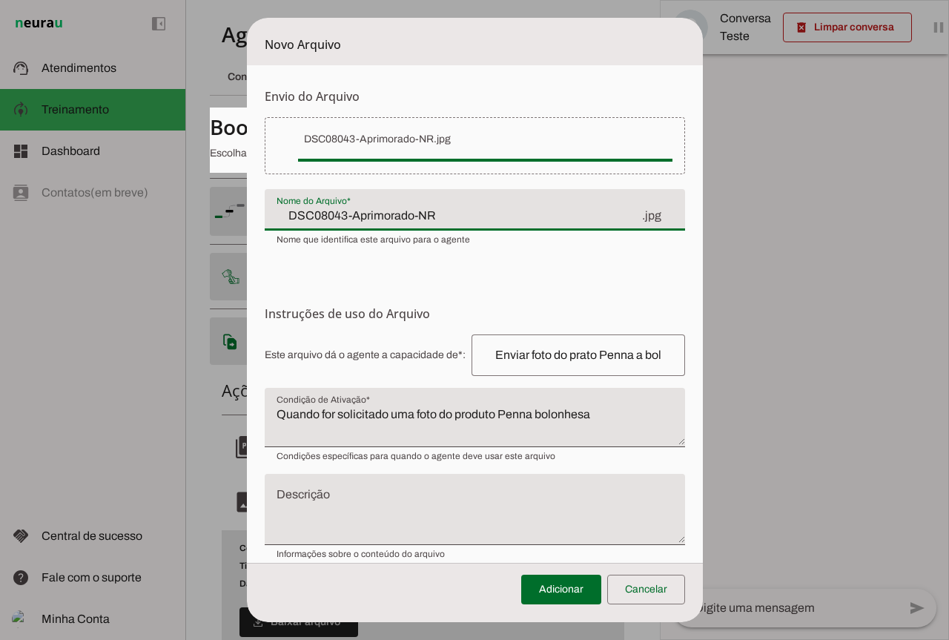
click at [449, 222] on input "DSC08043-Aprimorado-NR" at bounding box center [459, 216] width 364 height 18
click at [280, 216] on input "foto do produto Penna bolonhesa" at bounding box center [459, 216] width 364 height 18
type input "Foto do produto Penna bolonhesa"
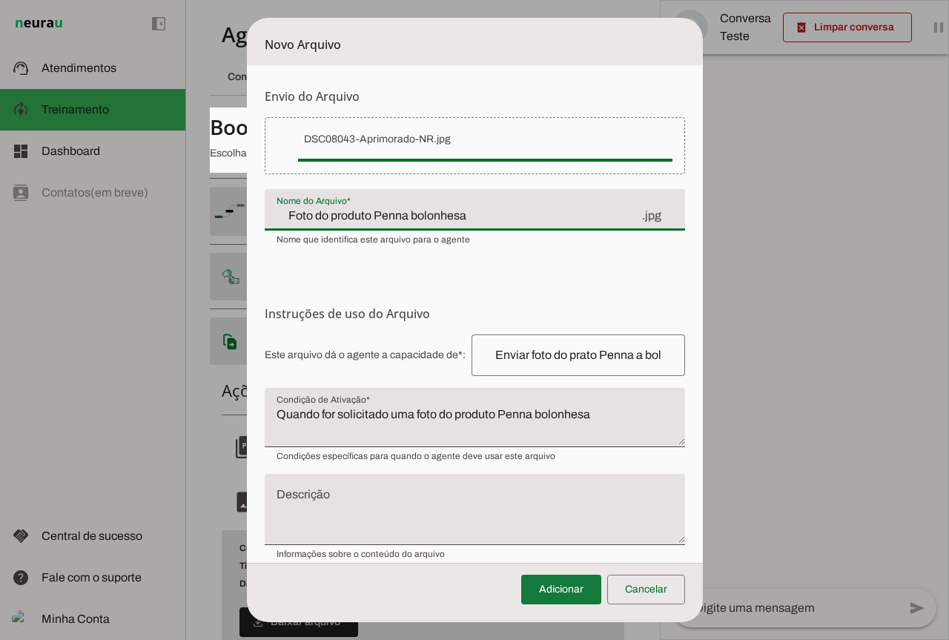
type md-filled-text-field "Foto do produto Penna bolonhesa"
click at [586, 595] on span at bounding box center [561, 590] width 80 height 36
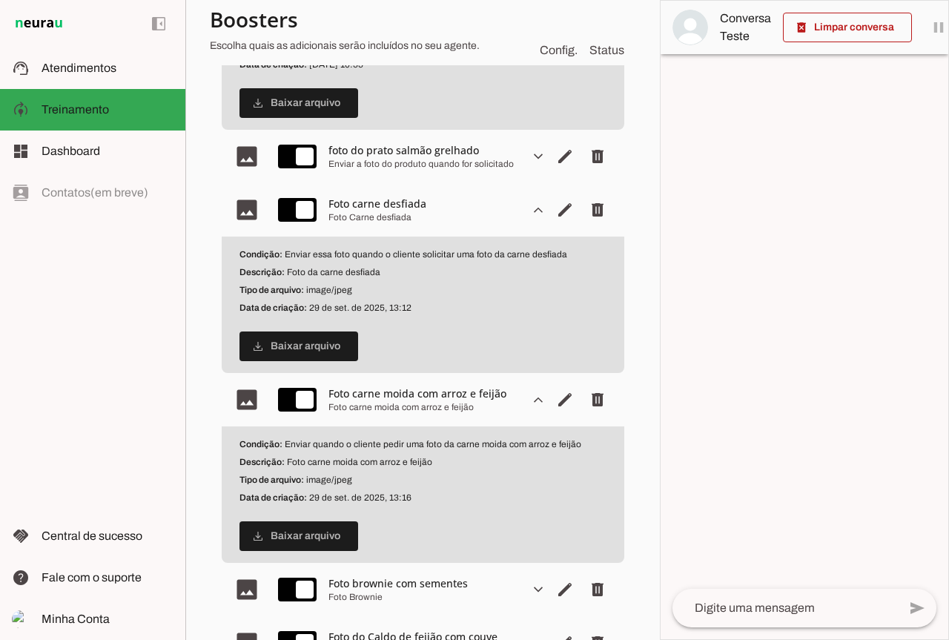
scroll to position [667, 0]
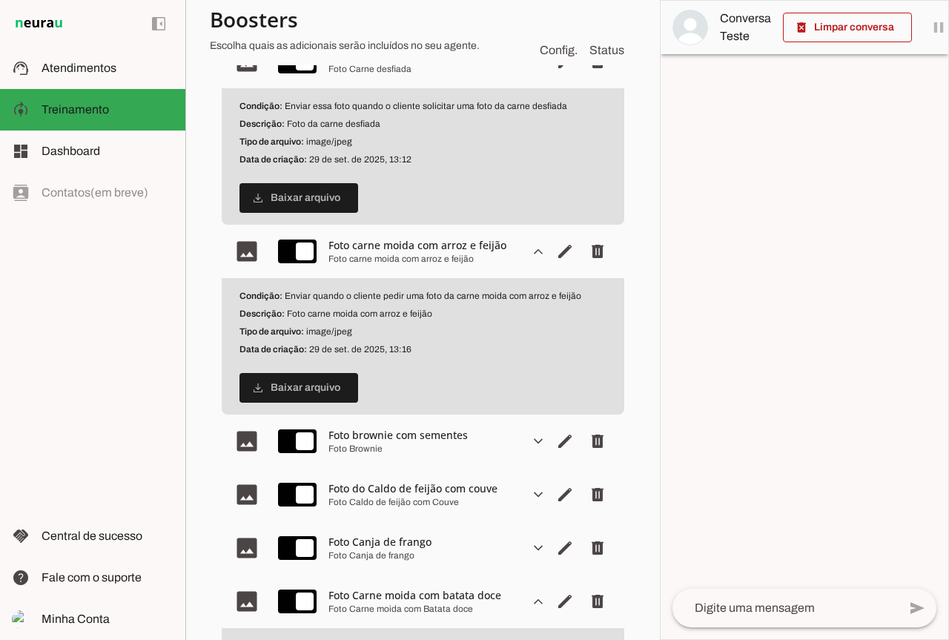
click at [830, 381] on div at bounding box center [805, 320] width 288 height 638
click at [638, 340] on section "Agente 1 Criar Agente Você atingiu o limite de IAs Neurau permitidas. Atualize …" at bounding box center [422, 320] width 474 height 640
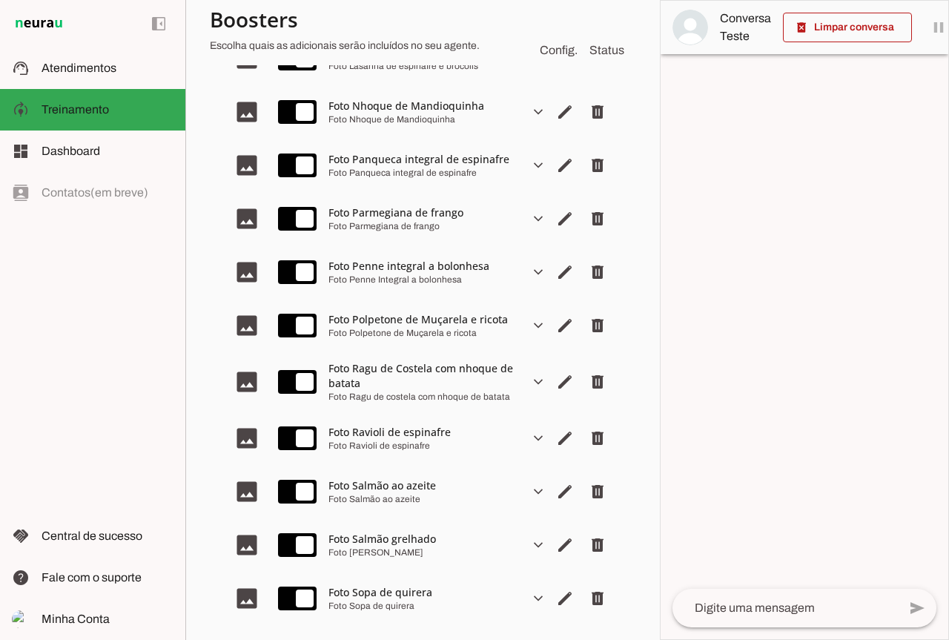
scroll to position [2595, 0]
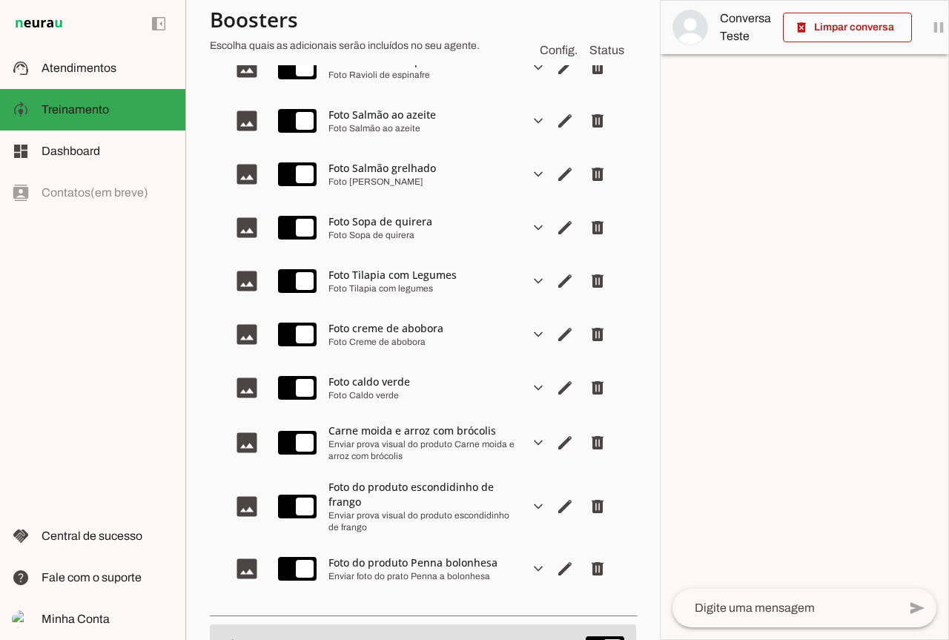
click at [401, 489] on div "Foto do produto escondidinho de frango" at bounding box center [422, 495] width 189 height 30
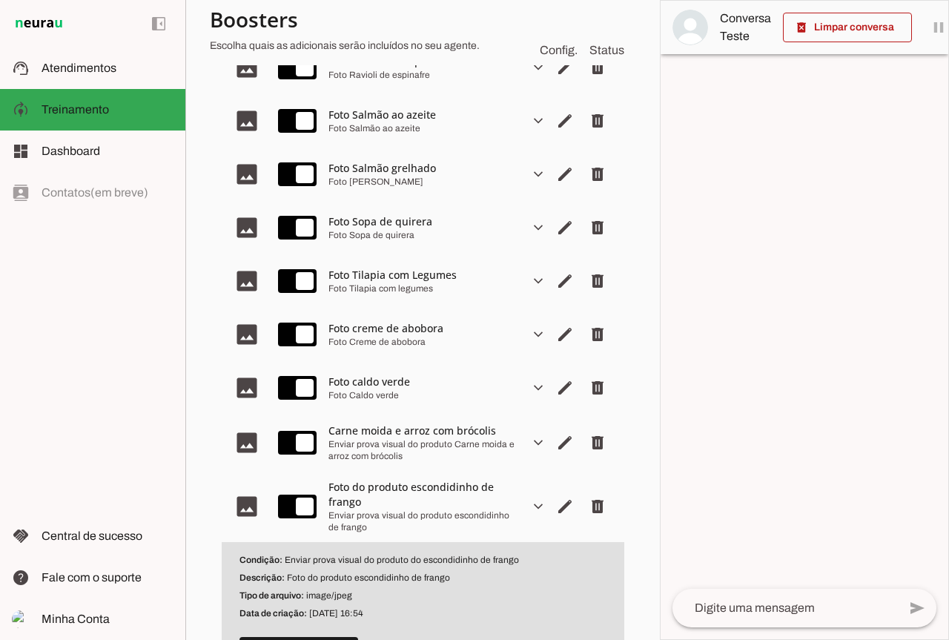
click at [401, 489] on div "Foto do produto escondidinho de frango" at bounding box center [422, 495] width 189 height 30
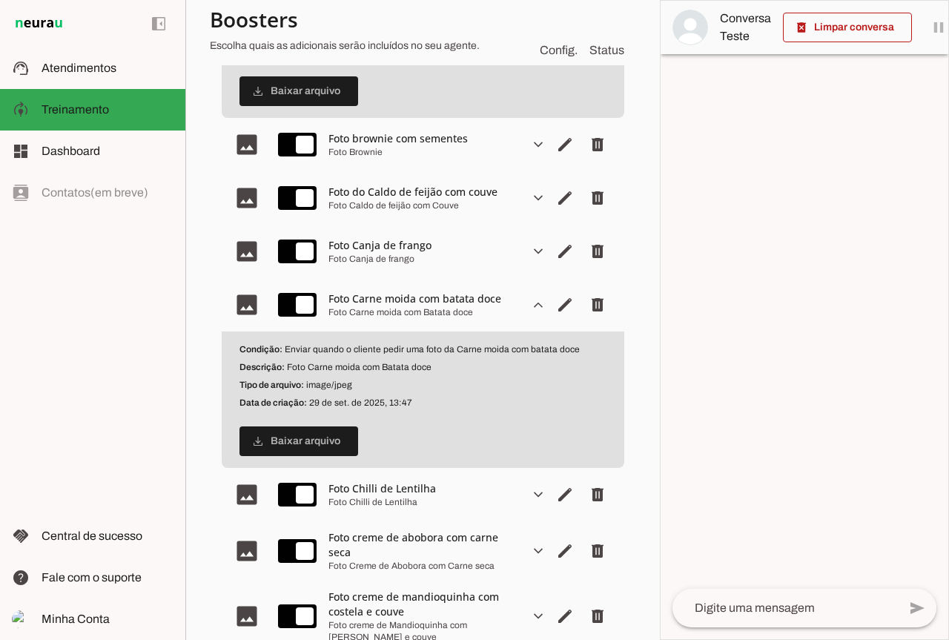
scroll to position [593, 0]
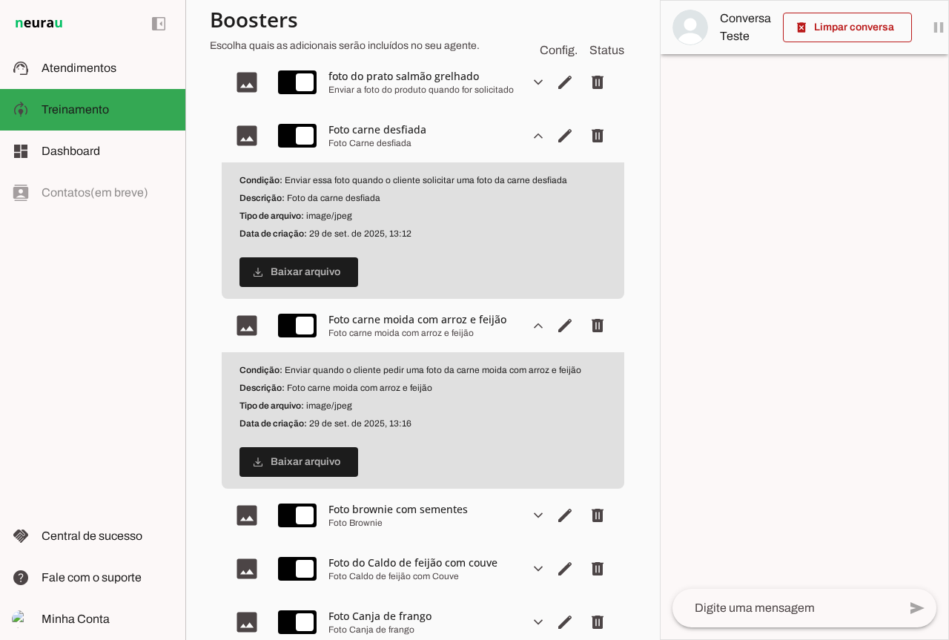
click at [394, 433] on div "Condição: Enviar quando o cliente pedir uma foto da carne moida com arroz e fei…" at bounding box center [423, 420] width 403 height 136
click at [468, 203] on p "Descrição: Foto da carne desfiada" at bounding box center [422, 198] width 367 height 12
click at [457, 176] on p "Condição: Enviar essa foto quando o cliente solicitar uma foto da carne desfiada" at bounding box center [422, 180] width 367 height 12
click at [437, 131] on div "Foto carne desfiada" at bounding box center [422, 129] width 189 height 15
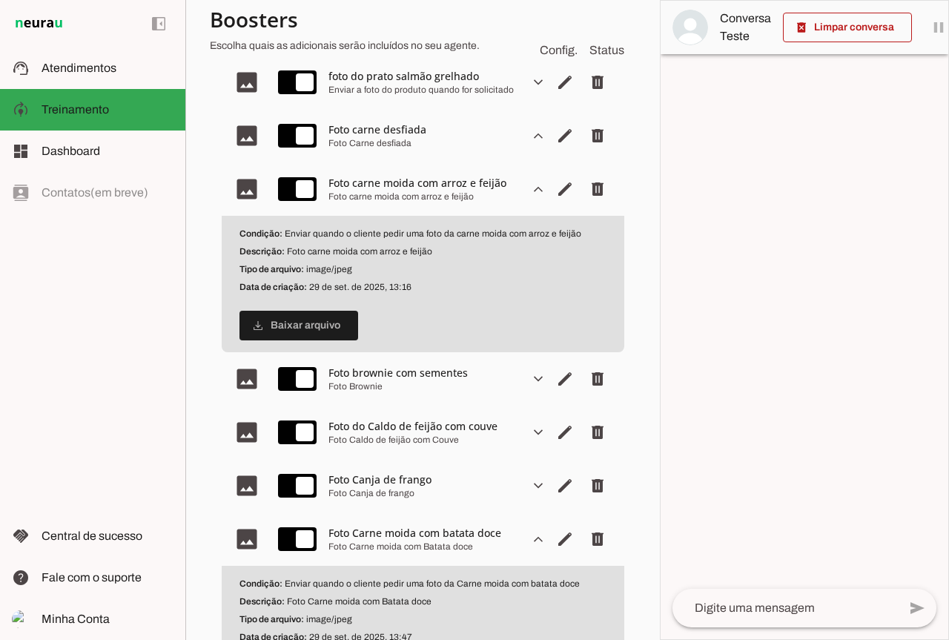
click at [437, 131] on div "Foto carne desfiada" at bounding box center [422, 129] width 189 height 15
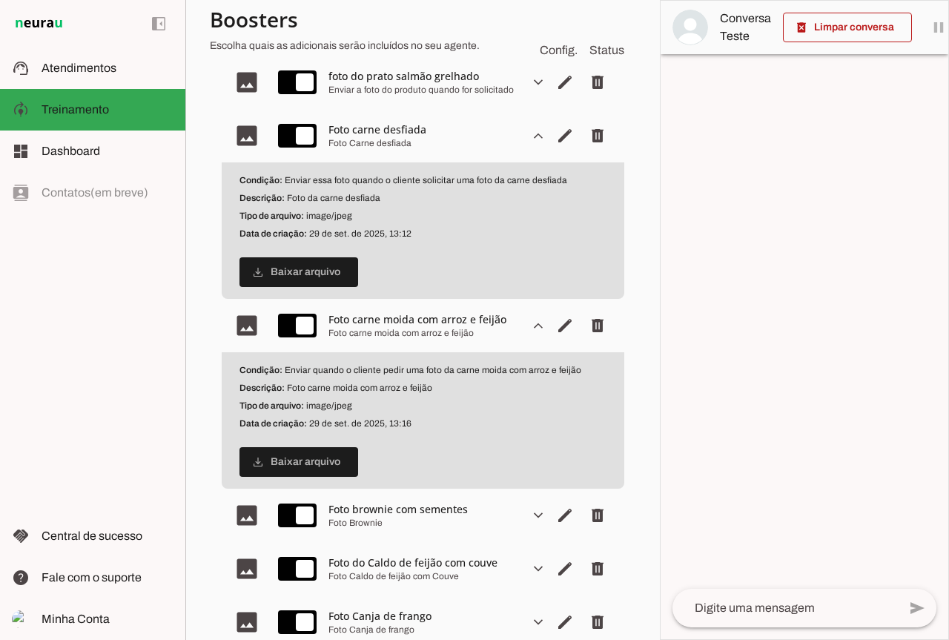
click at [437, 131] on div "Foto carne desfiada" at bounding box center [422, 129] width 189 height 15
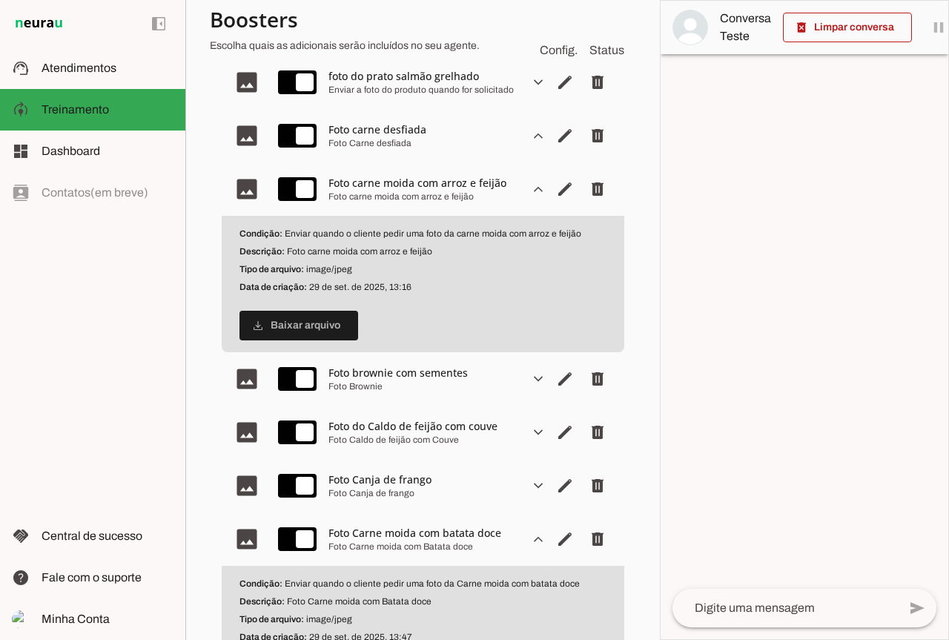
click at [437, 131] on div "Foto carne desfiada" at bounding box center [422, 129] width 189 height 15
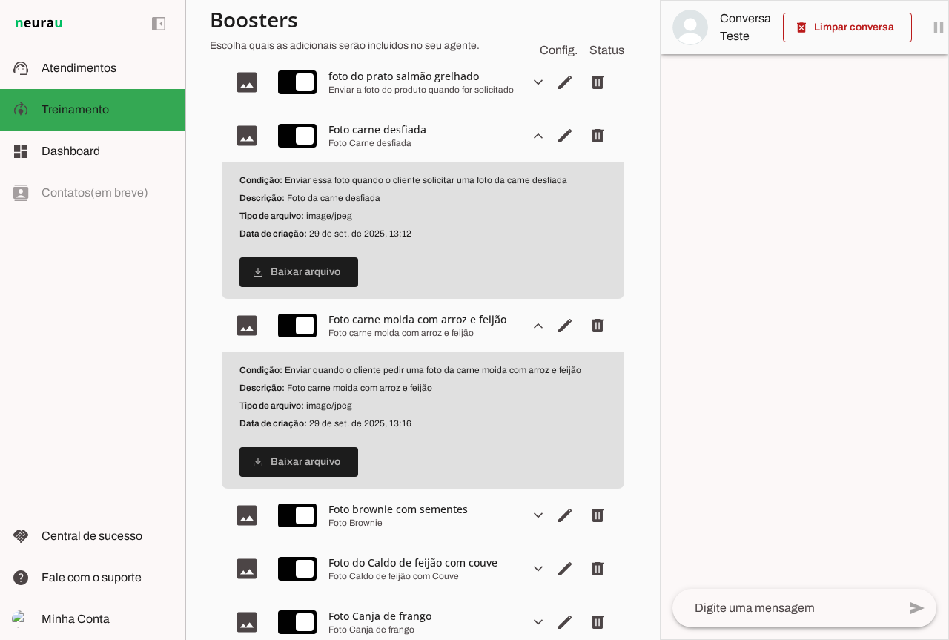
click at [416, 254] on div "Condição: Enviar essa foto quando o cliente solicitar uma foto da carne desfiad…" at bounding box center [423, 230] width 403 height 136
click at [400, 381] on div "Condição: Enviar quando o cliente pedir uma foto da carne moida com arroz e fei…" at bounding box center [423, 420] width 403 height 136
click at [393, 331] on div "Foto carne moida com arroz e feijão" at bounding box center [422, 333] width 189 height 12
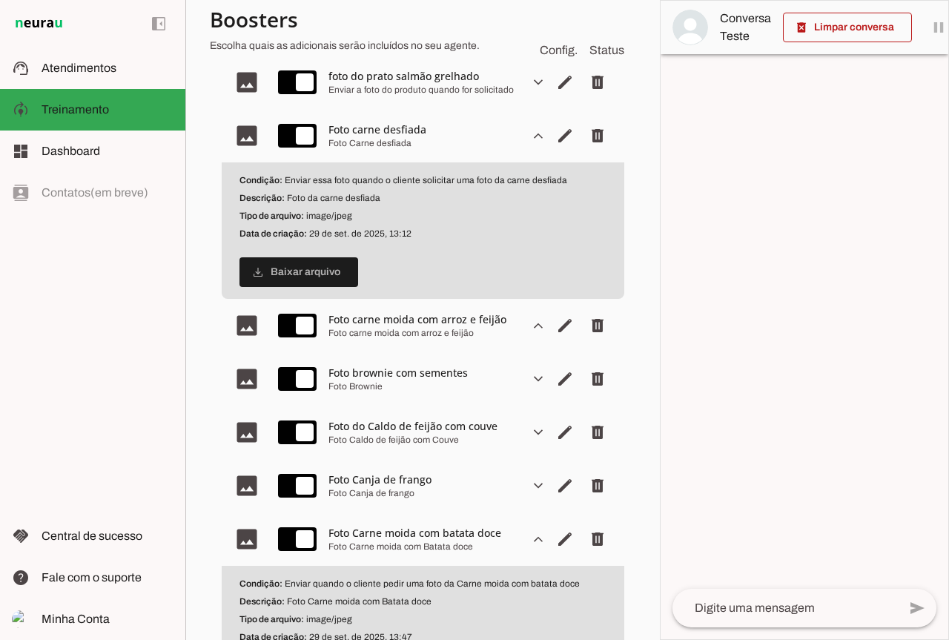
click at [393, 331] on div "Foto carne moida com arroz e feijão" at bounding box center [422, 333] width 189 height 12
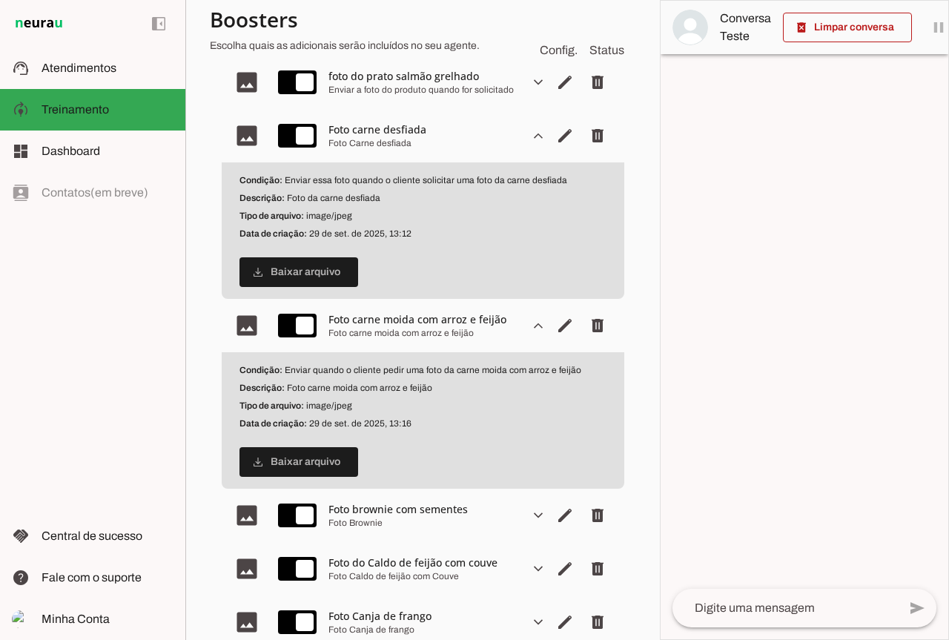
click at [431, 310] on md-item "image expand_more edit delete Foto carne moida com arroz e feijão Foto carne mo…" at bounding box center [423, 325] width 403 height 53
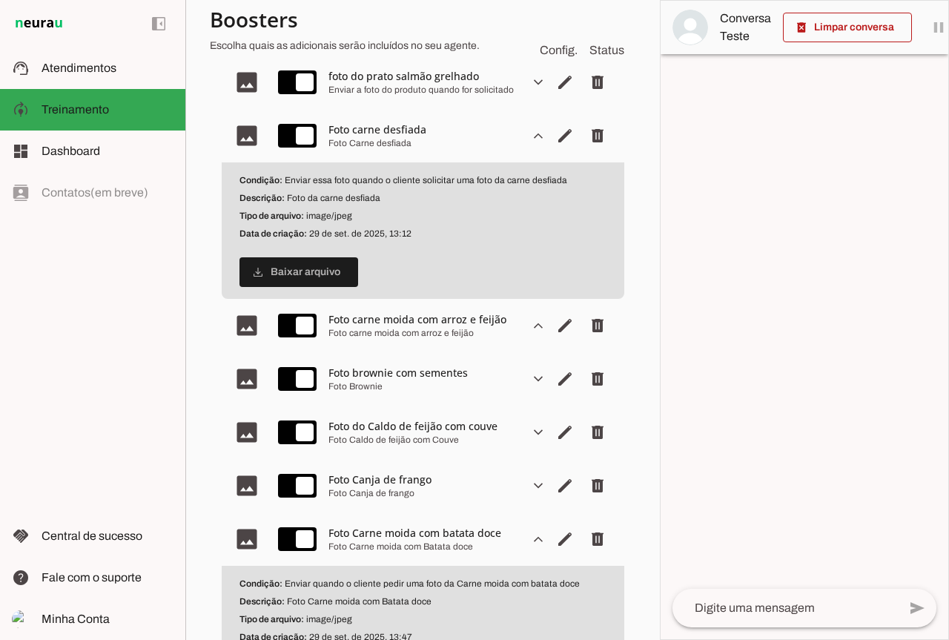
click at [431, 310] on md-item "image expand_more edit delete Foto carne moida com arroz e feijão Foto carne mo…" at bounding box center [423, 325] width 403 height 53
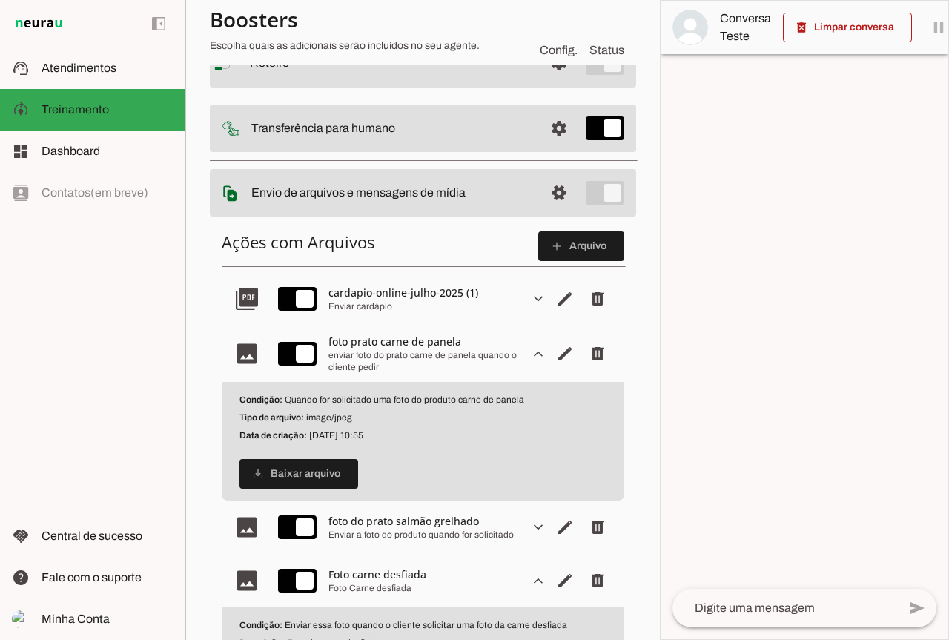
scroll to position [0, 0]
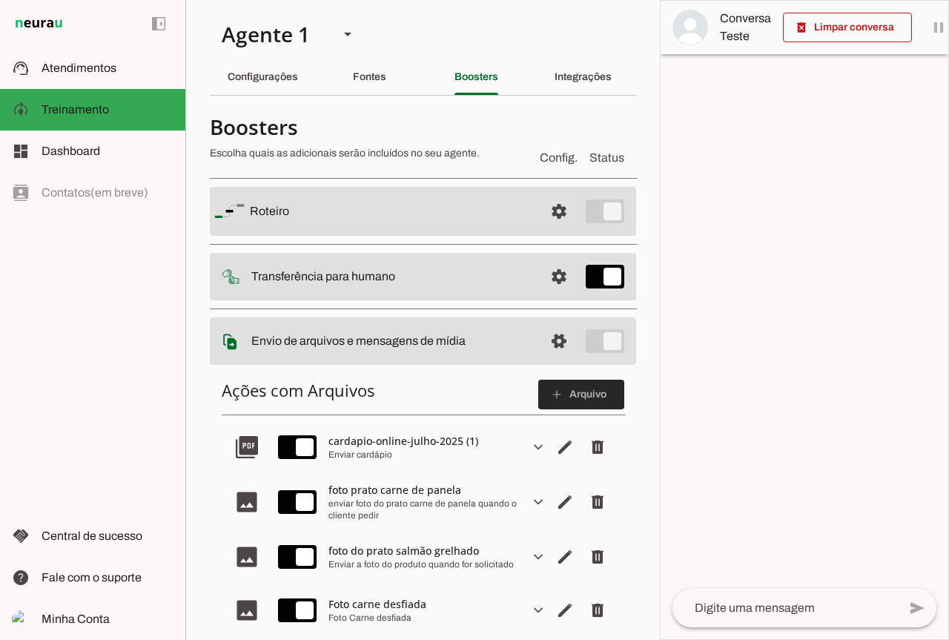
click at [573, 393] on span at bounding box center [581, 395] width 86 height 36
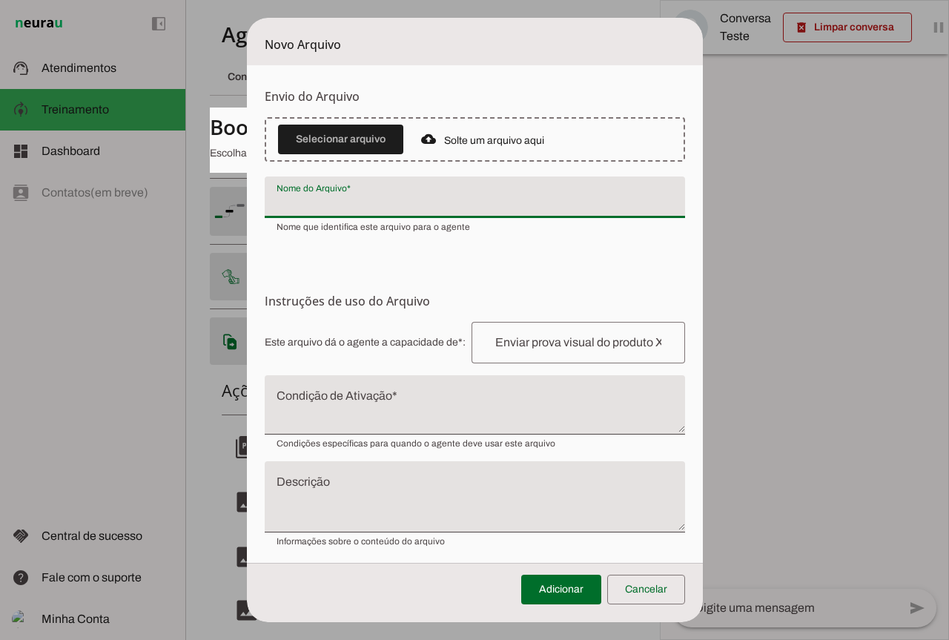
click at [363, 196] on input "Nome do Arquivo" at bounding box center [475, 203] width 397 height 18
paste input "Penne integral a bolonhesa"
type input "Penne integral a bolonhesa"
type md-filled-text-field "Penne integral a bolonhesa"
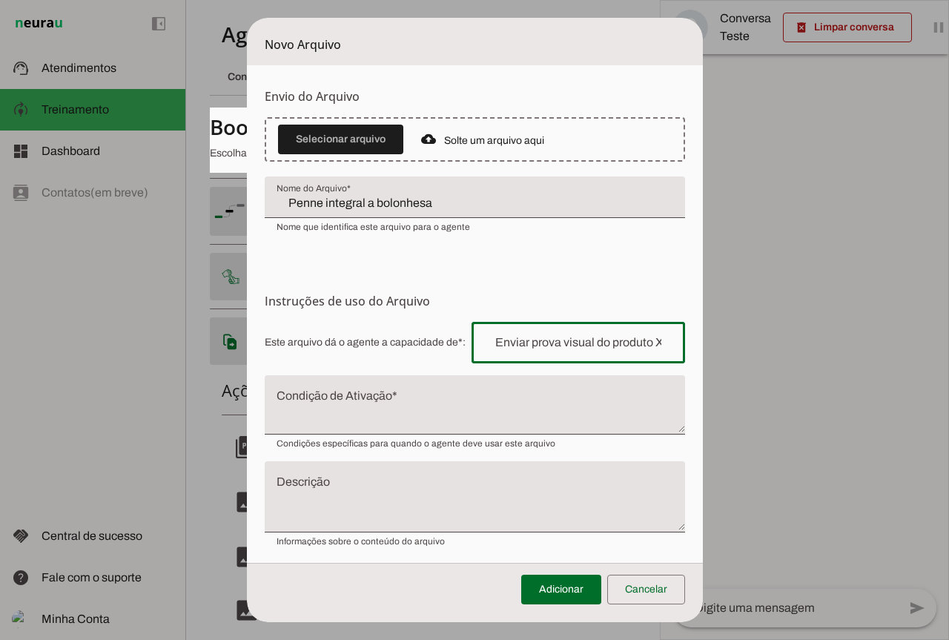
click at [543, 348] on input "text" at bounding box center [578, 343] width 190 height 18
click at [543, 353] on div at bounding box center [579, 343] width 214 height 42
click at [545, 344] on input "text" at bounding box center [578, 343] width 190 height 18
paste input "enviar foto do prato"
type input "enviar foto do prato"
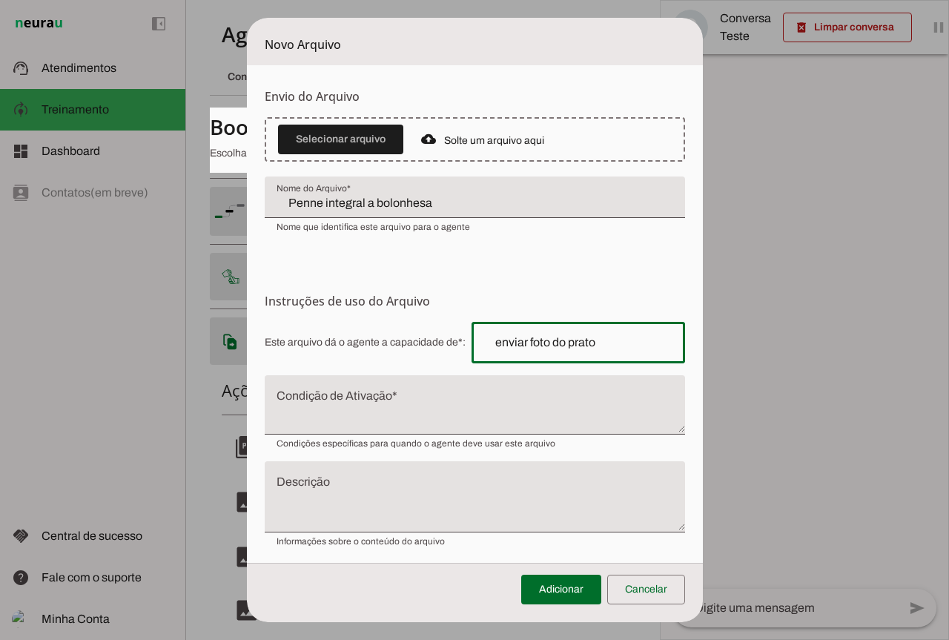
type md-outlined-text-field "enviar foto do prato"
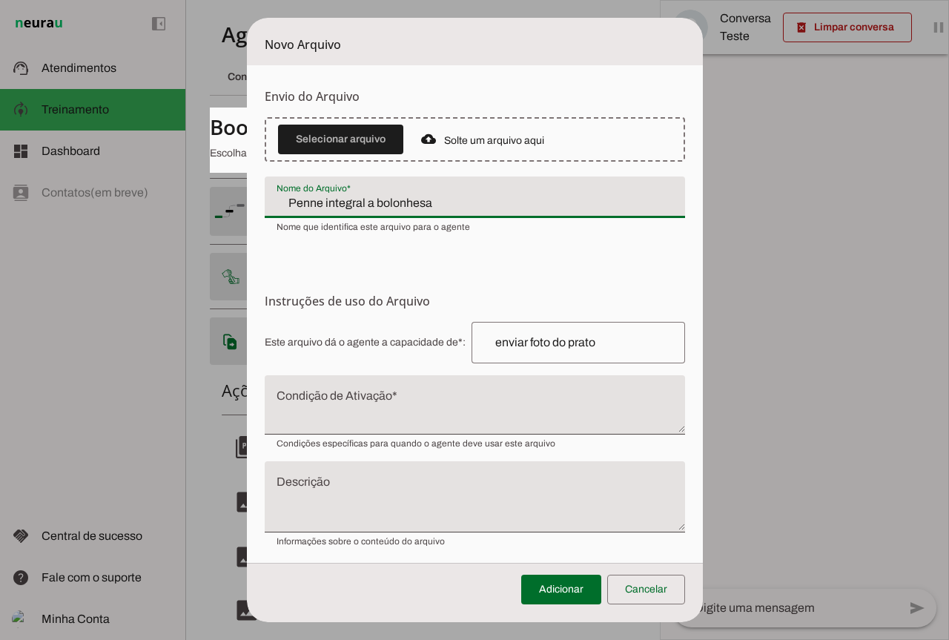
drag, startPoint x: 268, startPoint y: 200, endPoint x: 535, endPoint y: 246, distance: 270.8
click at [535, 246] on form "Envio do Arquivo Upload de Arquivo Faça o envio dos arquivos que você deseja qu…" at bounding box center [475, 317] width 456 height 504
type input "enviar foto do prato"
drag, startPoint x: 383, startPoint y: 208, endPoint x: 158, endPoint y: 207, distance: 225.4
click at [247, 207] on dialog "Novo Arquivo Envio do [GEOGRAPHIC_DATA] Upload de [GEOGRAPHIC_DATA] Faça o envi…" at bounding box center [475, 320] width 456 height 604
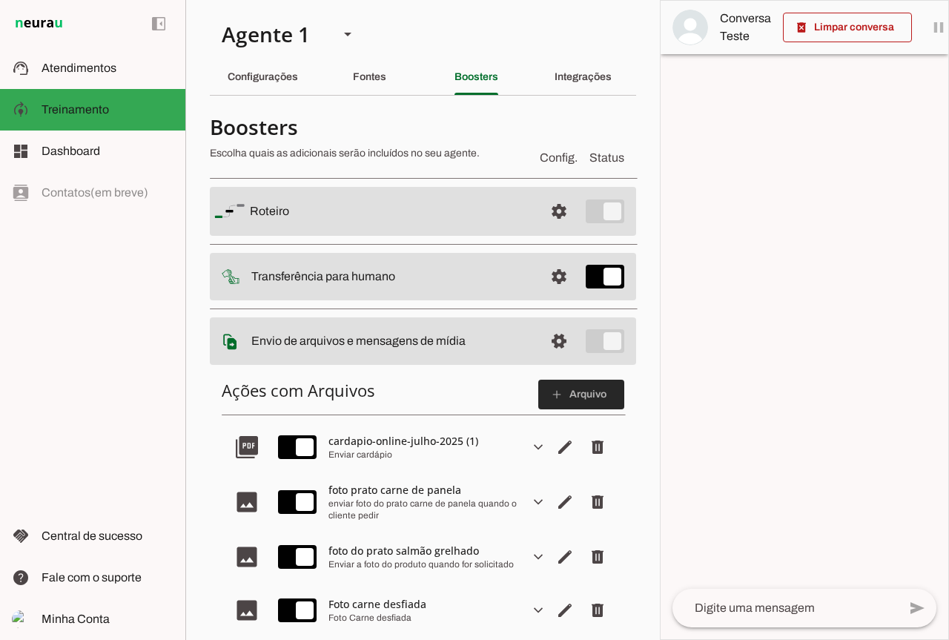
click at [567, 379] on span at bounding box center [581, 395] width 86 height 36
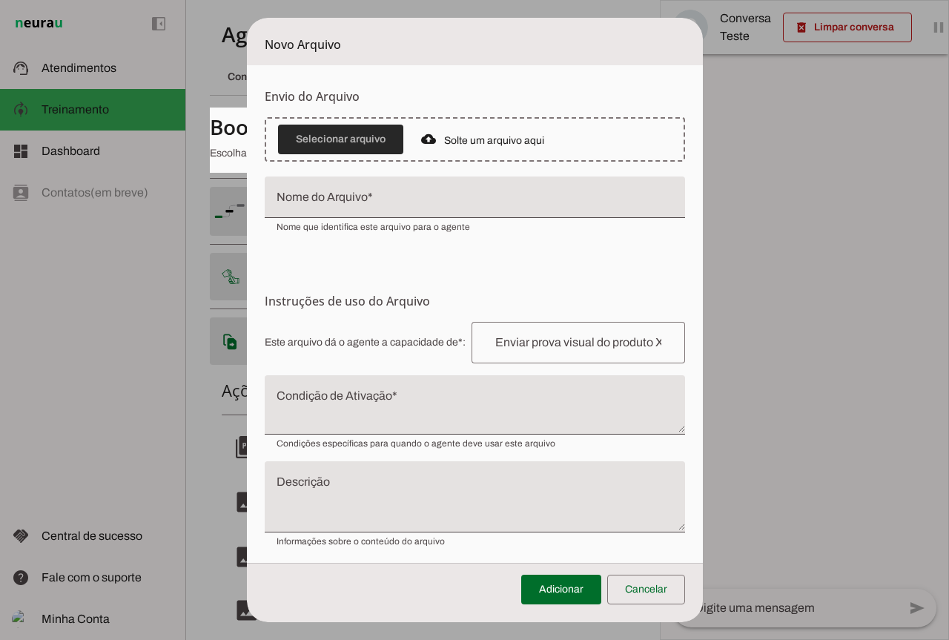
click at [364, 128] on span at bounding box center [340, 140] width 125 height 36
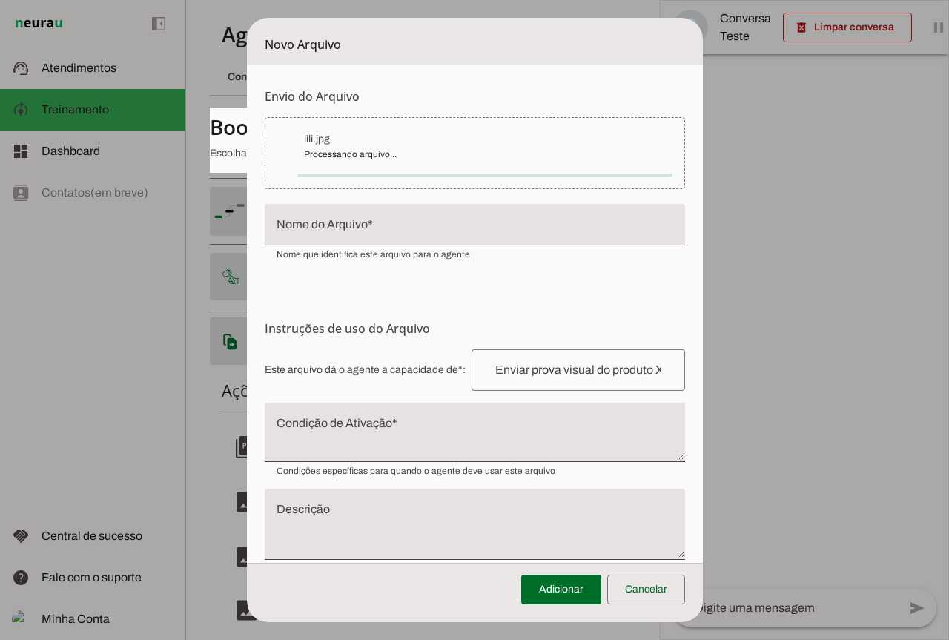
type input "lili"
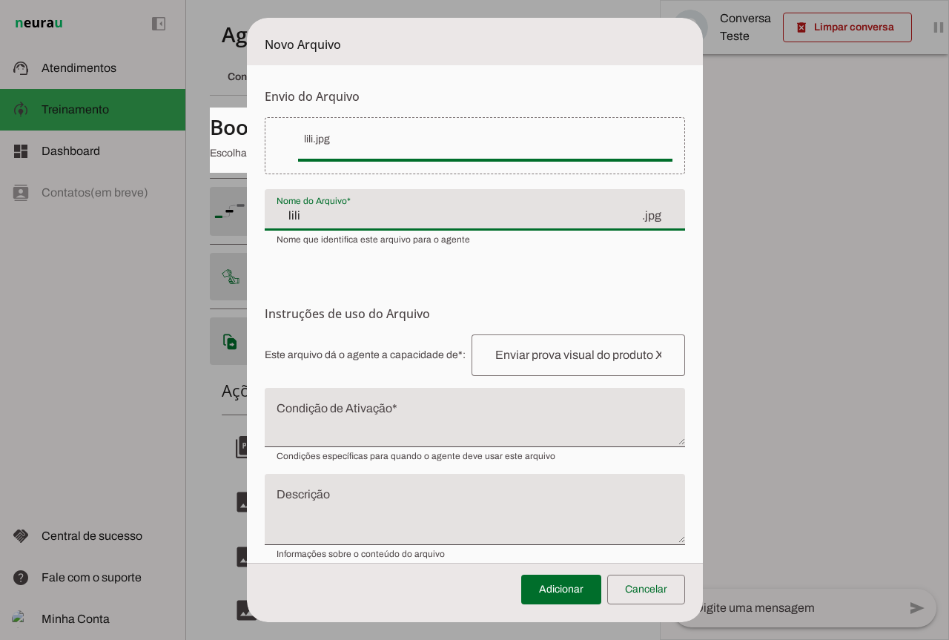
click at [362, 217] on input "lili" at bounding box center [459, 216] width 364 height 18
paste input "Penne integral a bolonhesa"
type input "Penne integral a bolonhesa"
type md-filled-text-field "Penne integral a bolonhesa"
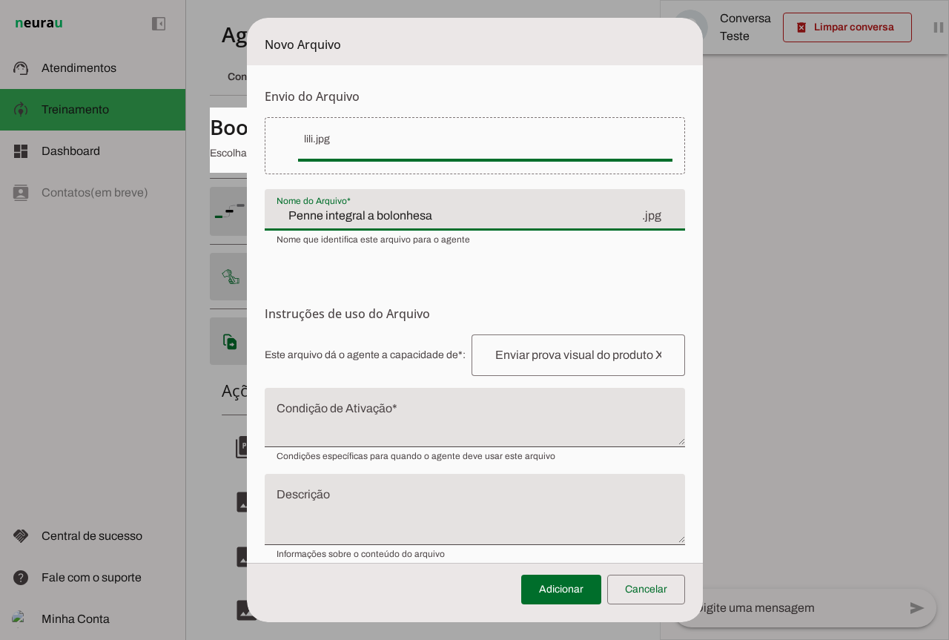
click at [503, 356] on input "text" at bounding box center [578, 355] width 190 height 18
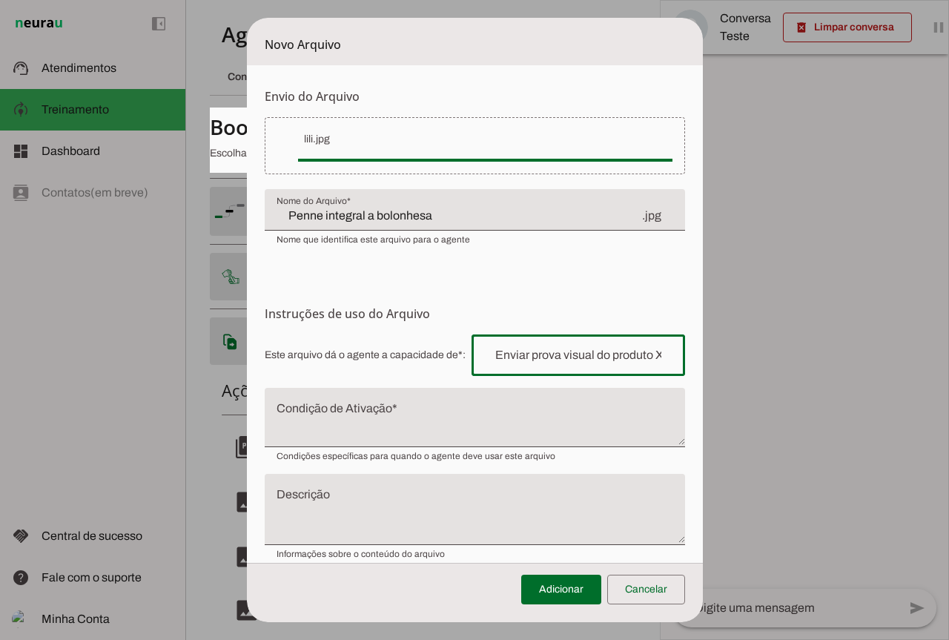
type input "enviar foto do prato"
type md-outlined-text-field "enviar foto do prato"
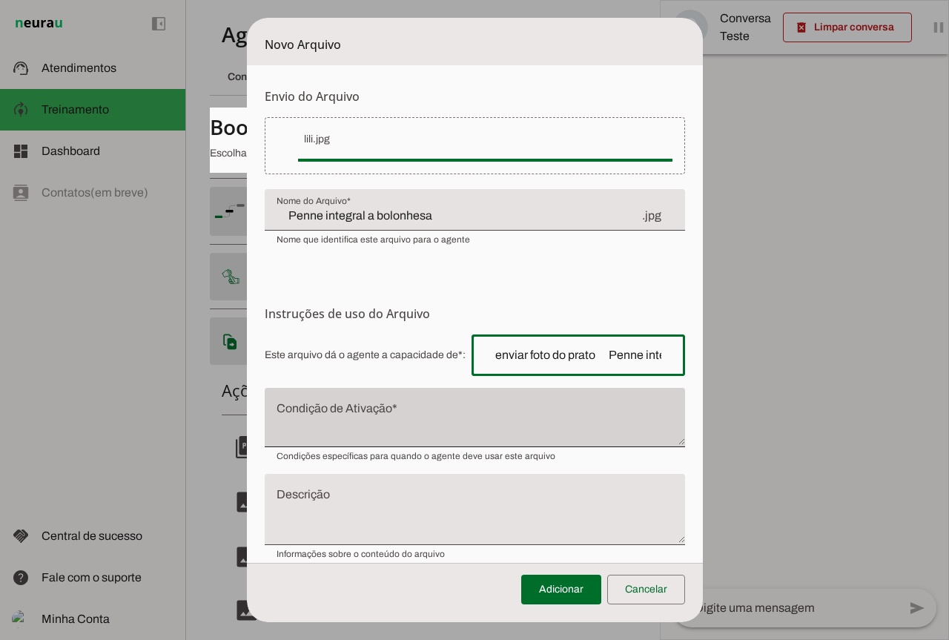
scroll to position [0, 68]
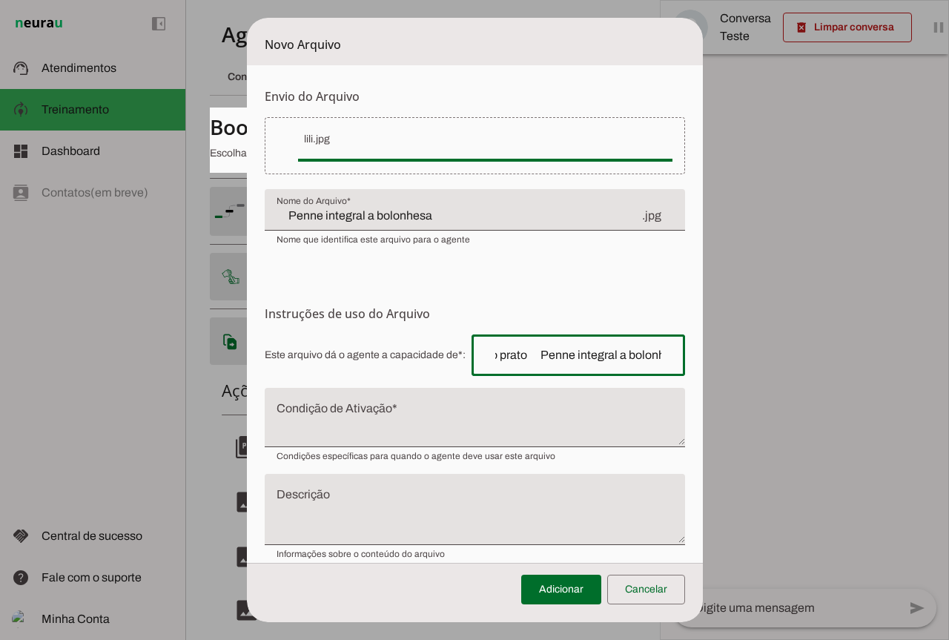
click at [521, 356] on input "enviar foto do prato Penne integral a bolonhesa" at bounding box center [578, 355] width 190 height 18
type input "enviar foto do prato Penne integral a bolonhesa"
type md-outlined-text-field "enviar foto do prato Penne integral a bolonhesa"
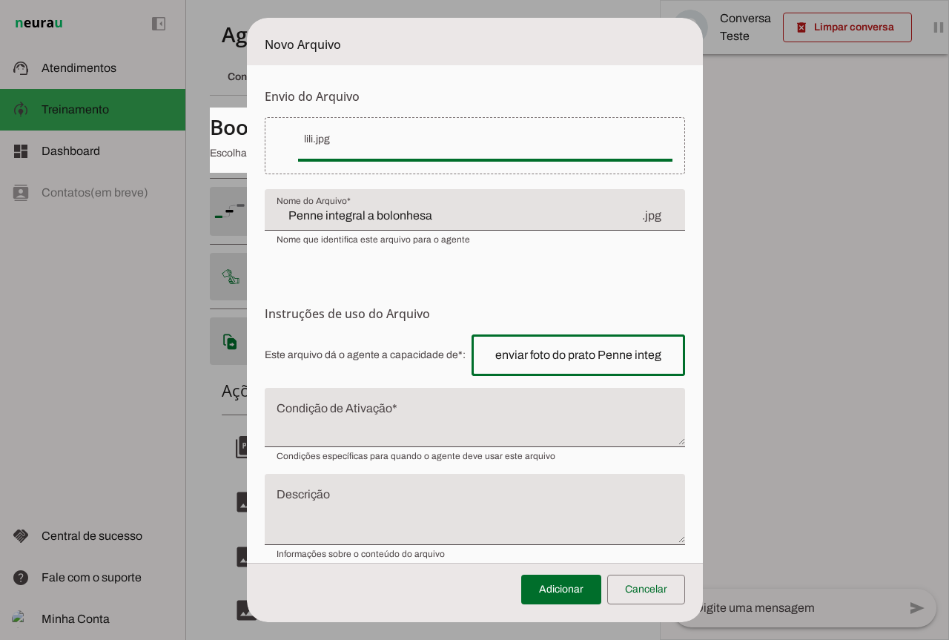
click at [408, 410] on textarea "Condição de Ativação" at bounding box center [475, 424] width 420 height 36
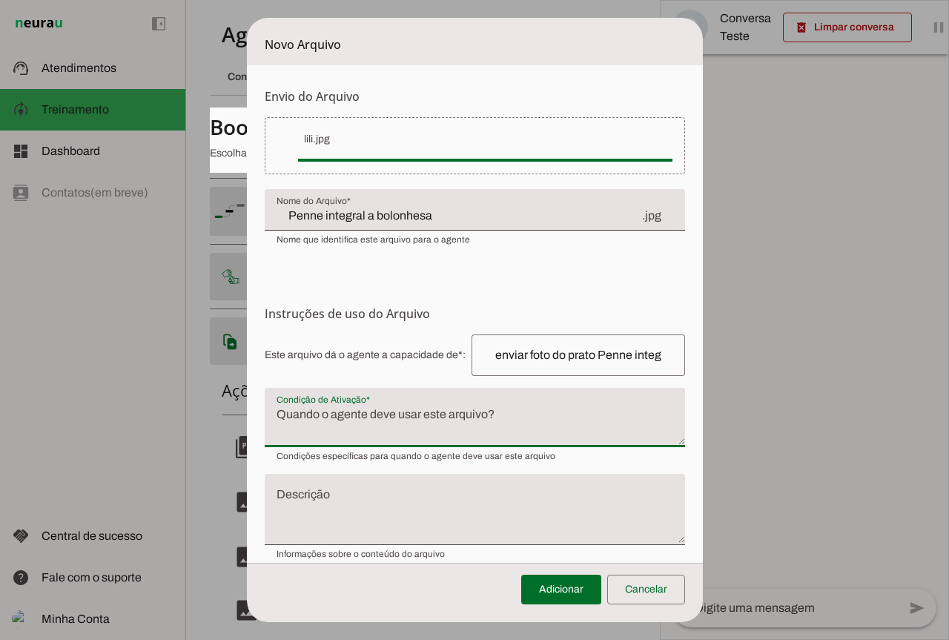
paste textarea "Penne integral a bolonhesa"
click at [265, 413] on textarea "Penne integral a bolonhesa" at bounding box center [475, 424] width 420 height 36
type textarea "Penne integral a bolonhesa"
type md-filled-text-field "Penne integral a bolonhesa"
paste textarea "Quando for solicitado uma foto do produto"
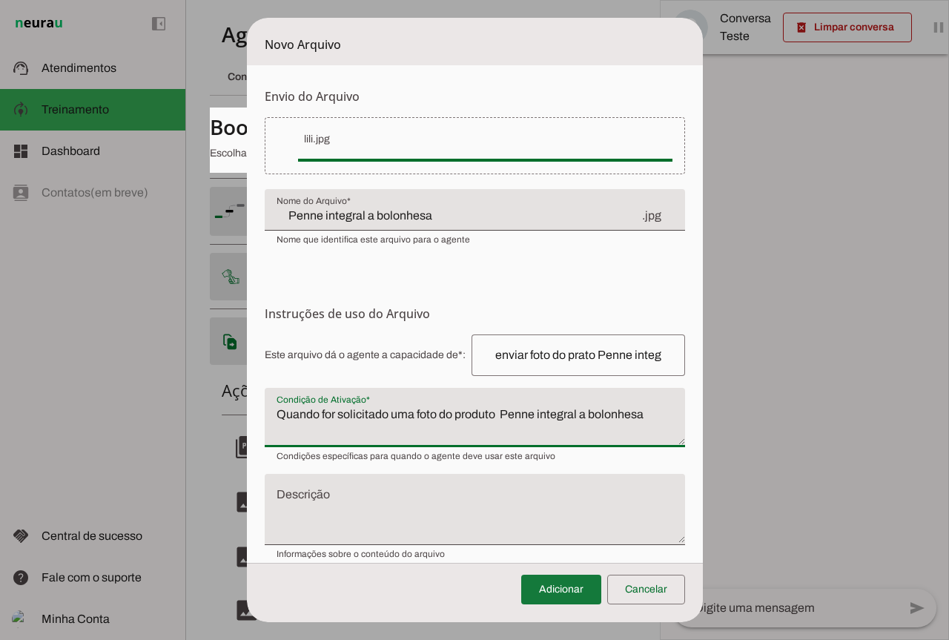
type textarea "Quando for solicitado uma foto do produto Penne integral a bolonhesa"
type md-filled-text-field "Quando for solicitado uma foto do produto Penne integral a bolonhesa"
click at [561, 585] on span at bounding box center [561, 590] width 80 height 36
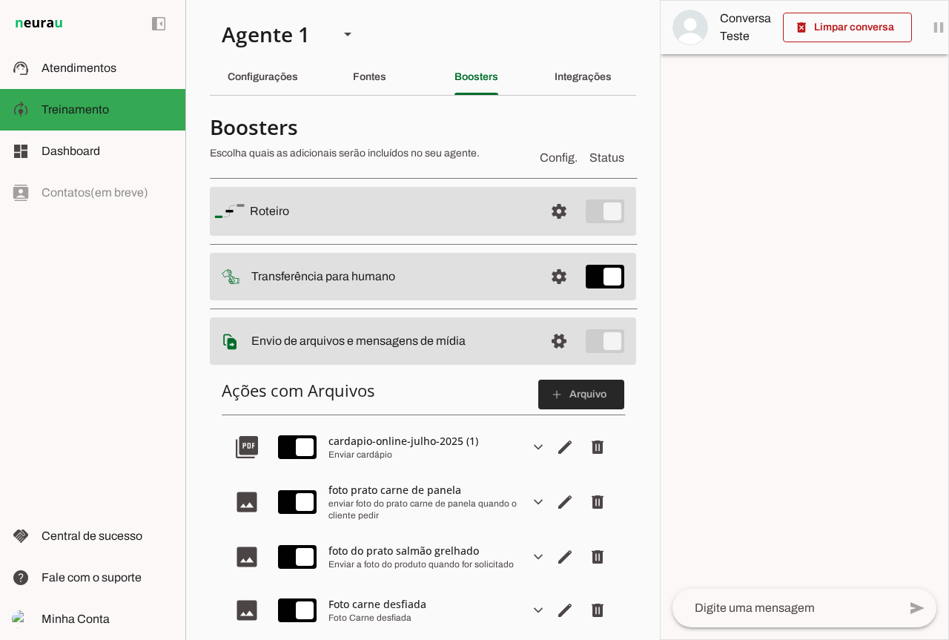
click at [0, 0] on slot "add" at bounding box center [0, 0] width 0 height 0
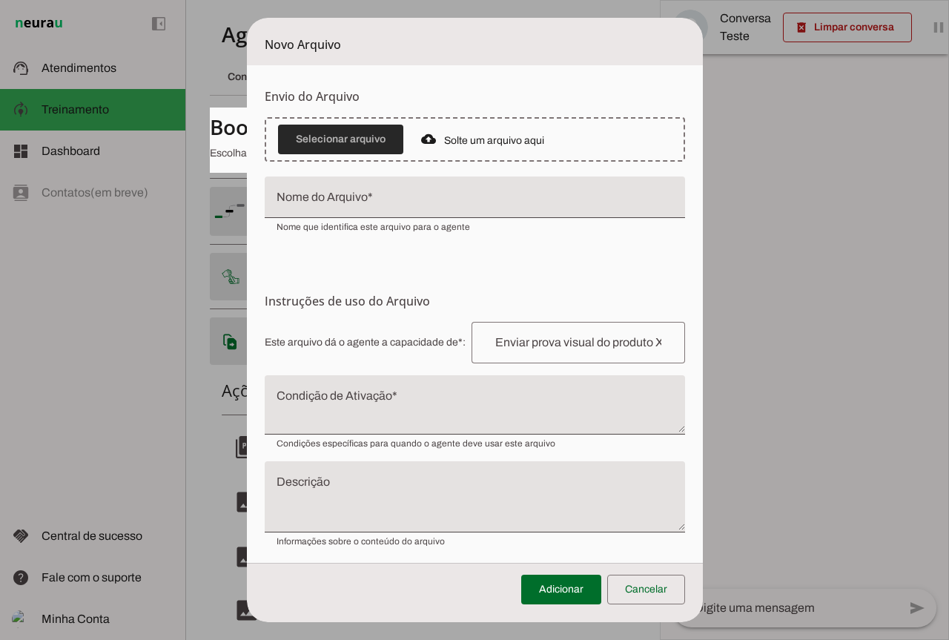
click at [332, 129] on span at bounding box center [340, 140] width 125 height 36
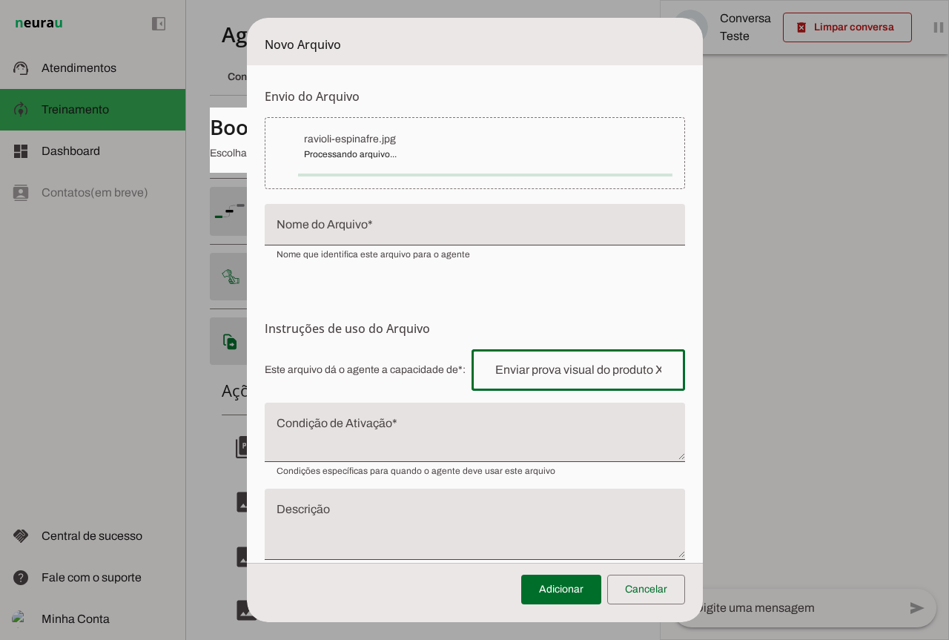
click at [512, 367] on input "text" at bounding box center [578, 370] width 190 height 18
type input "ravioli-espinafre"
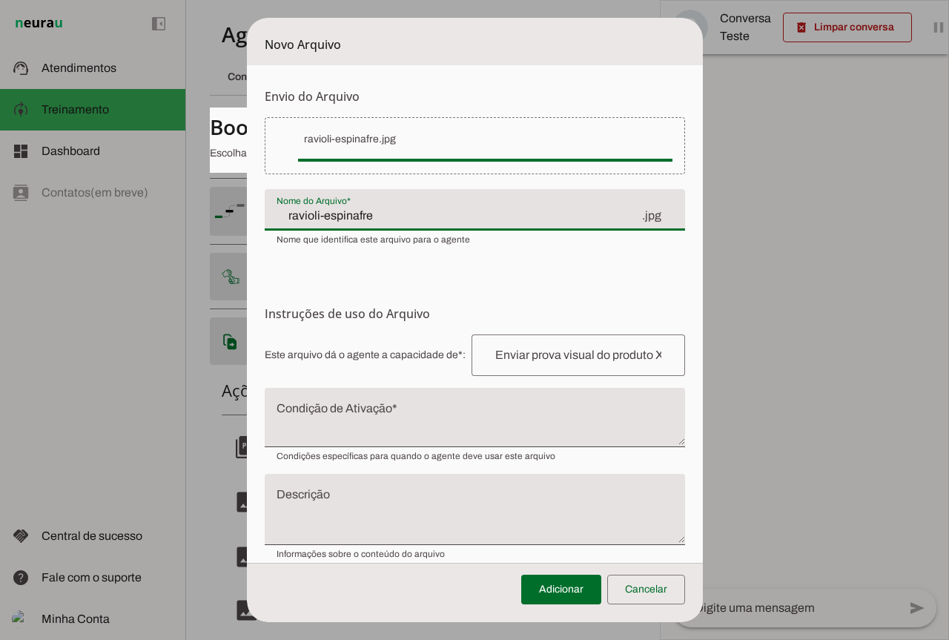
drag, startPoint x: 374, startPoint y: 209, endPoint x: 191, endPoint y: 219, distance: 182.6
click at [247, 219] on dialog "Novo Arquivo Envio do [GEOGRAPHIC_DATA] Upload de [GEOGRAPHIC_DATA] Faça o envi…" at bounding box center [475, 320] width 456 height 604
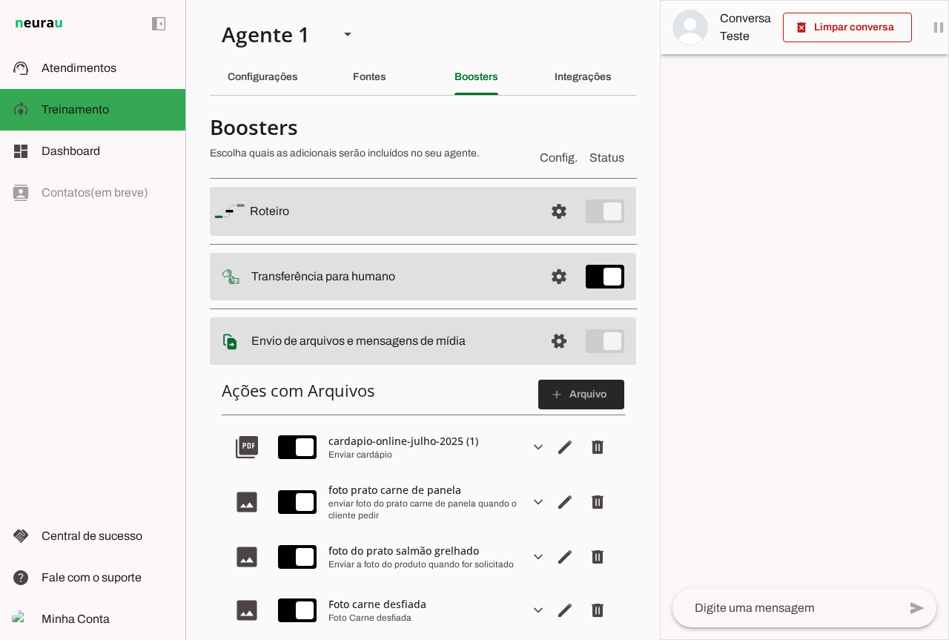
click at [573, 388] on span at bounding box center [581, 395] width 86 height 36
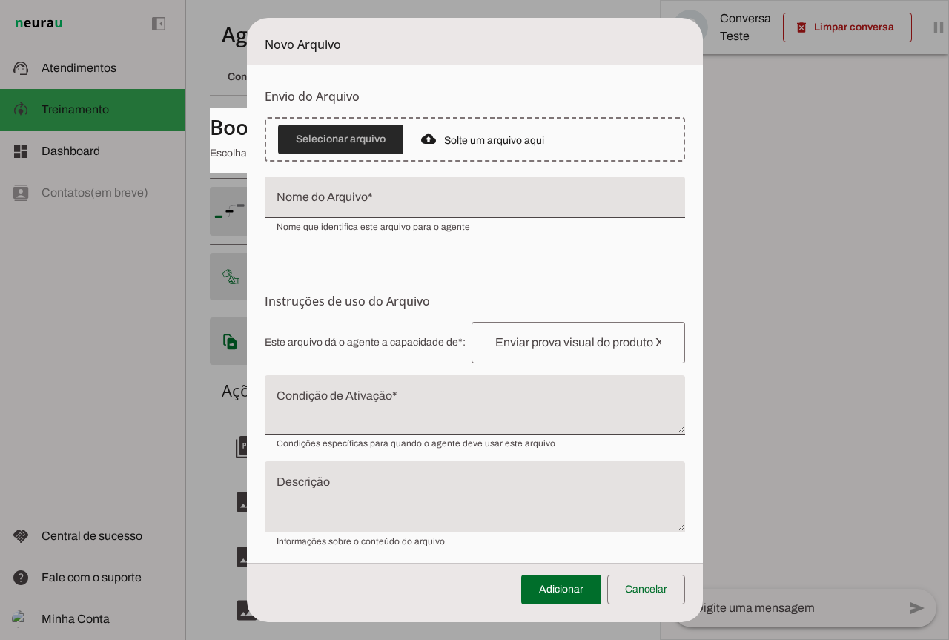
click at [294, 133] on span at bounding box center [340, 140] width 125 height 36
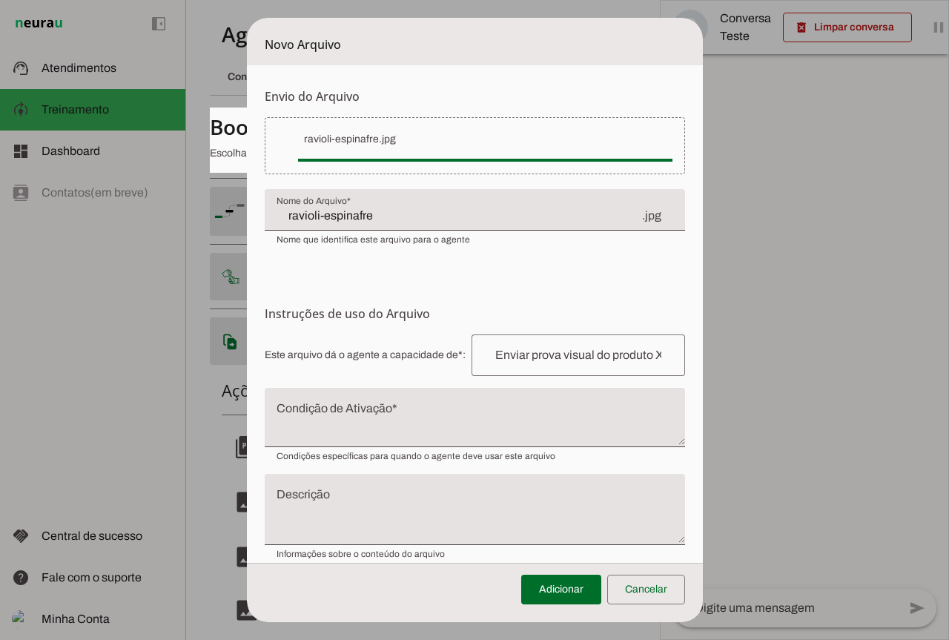
click at [437, 222] on input "ravioli-espinafre" at bounding box center [459, 216] width 364 height 18
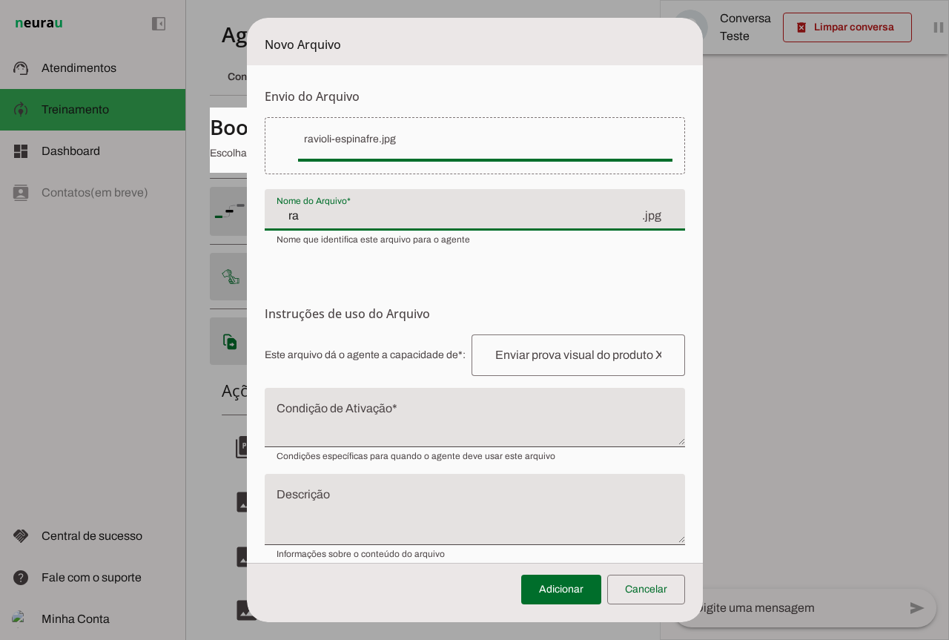
type input "r"
paste input "Ravioli de espinafre"
type input "Ravioli de espinafre"
type md-filled-text-field "Ravioli de espinafre"
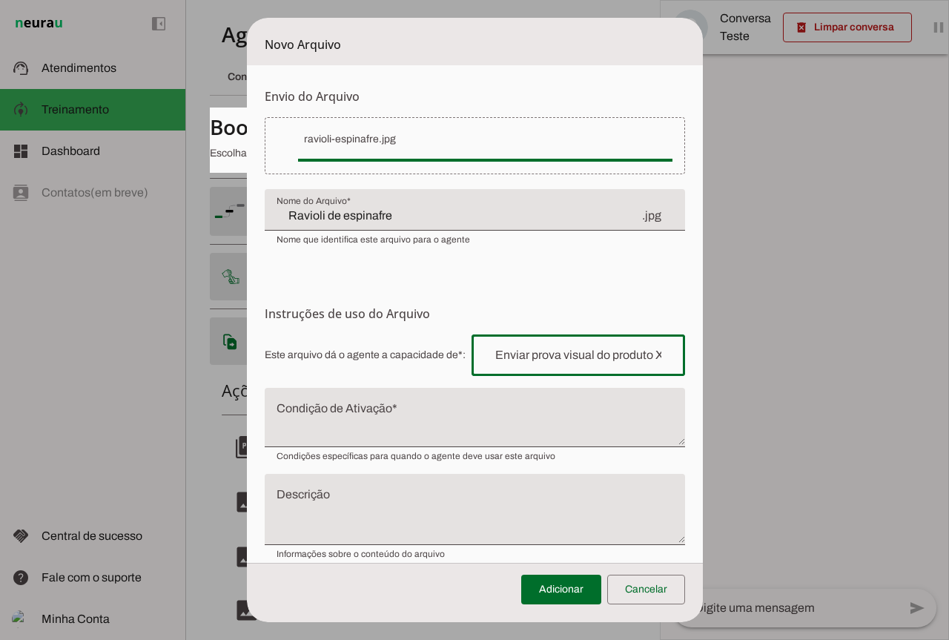
drag, startPoint x: 507, startPoint y: 339, endPoint x: 493, endPoint y: 363, distance: 27.6
click at [501, 348] on div at bounding box center [579, 355] width 214 height 42
paste input "enviar foto do prato"
type input "enviar foto do prato"
type md-outlined-text-field "enviar foto do prato"
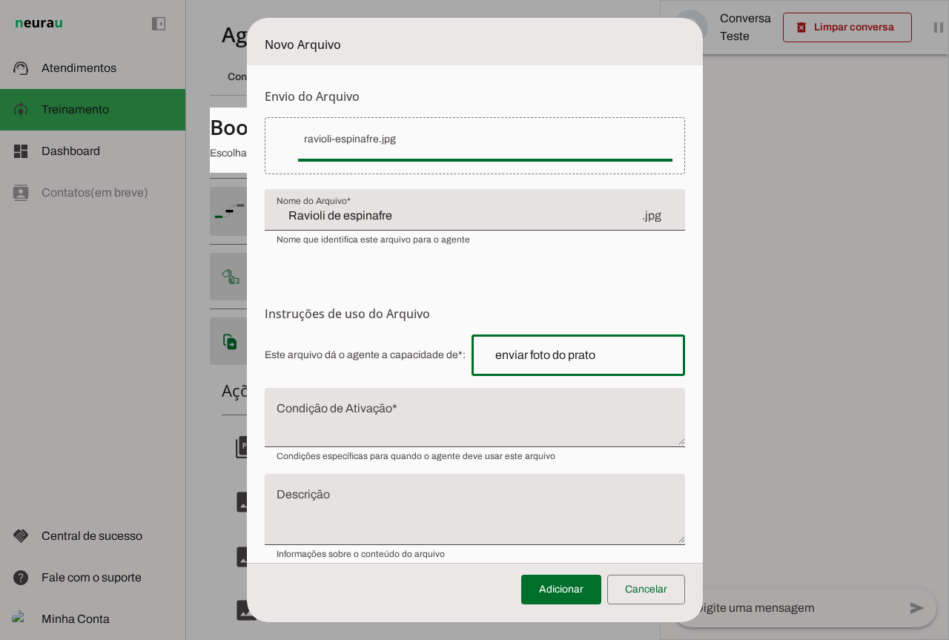
click at [386, 216] on input "Ravioli de espinafre" at bounding box center [459, 216] width 364 height 18
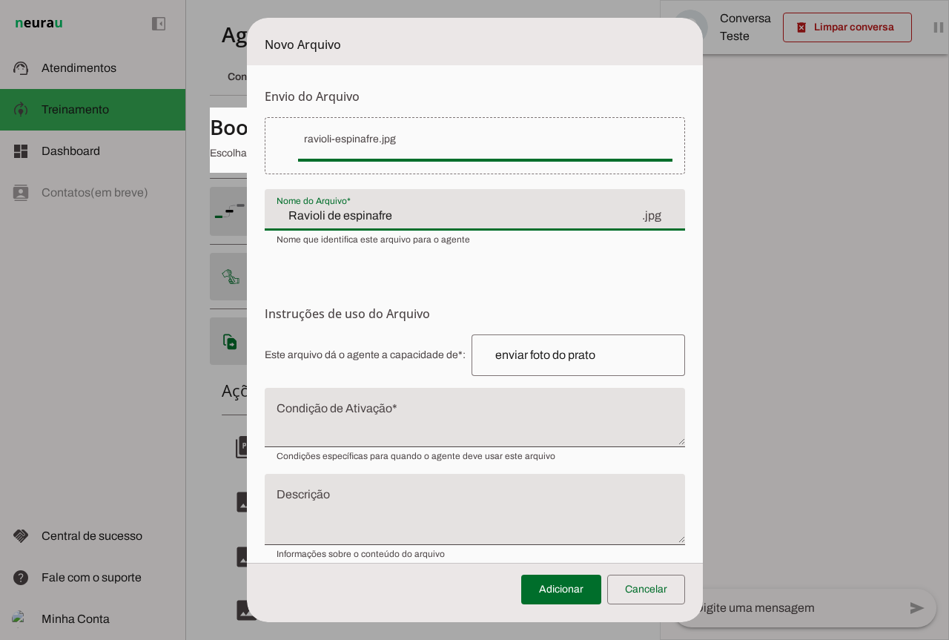
click at [386, 216] on input "Ravioli de espinafre" at bounding box center [459, 216] width 364 height 18
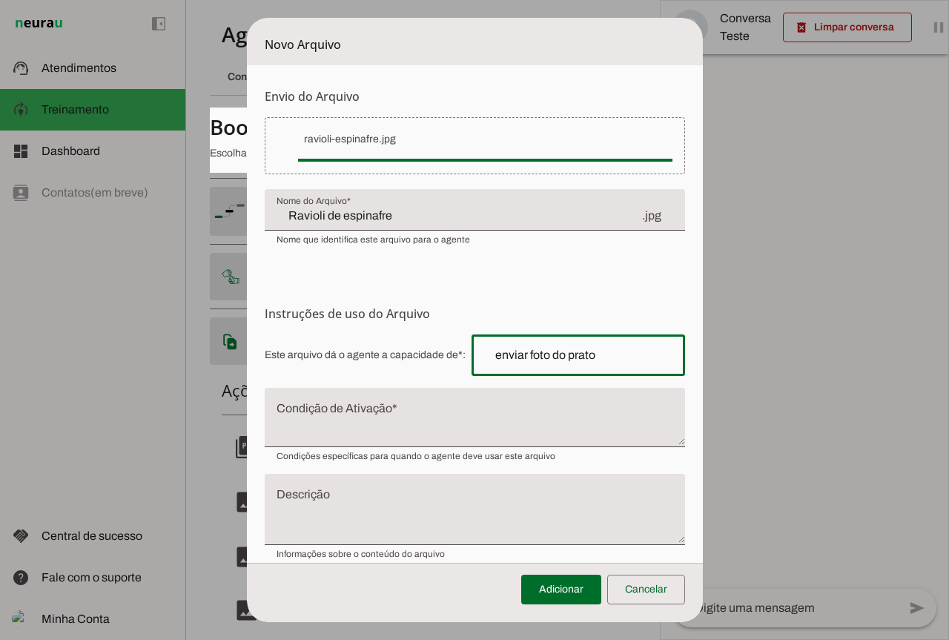
click at [598, 360] on input "enviar foto do prato" at bounding box center [578, 355] width 190 height 18
paste input "Ravioli de espinafre"
type input "enviar foto do prato Ravioli de espinafre"
type md-outlined-text-field "enviar foto do prato Ravioli de espinafre"
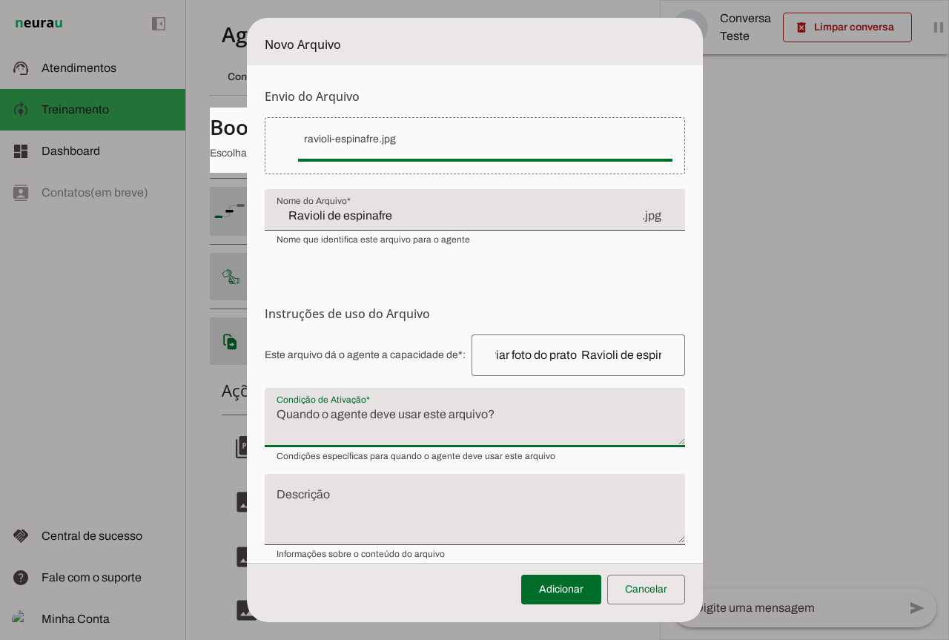
click at [512, 406] on textarea "Condição de Ativação" at bounding box center [475, 424] width 420 height 36
click at [269, 417] on textarea "Ravioli de espinafre" at bounding box center [475, 424] width 420 height 36
type textarea "Ravioli de espinafre"
type md-filled-text-field "Ravioli de espinafre"
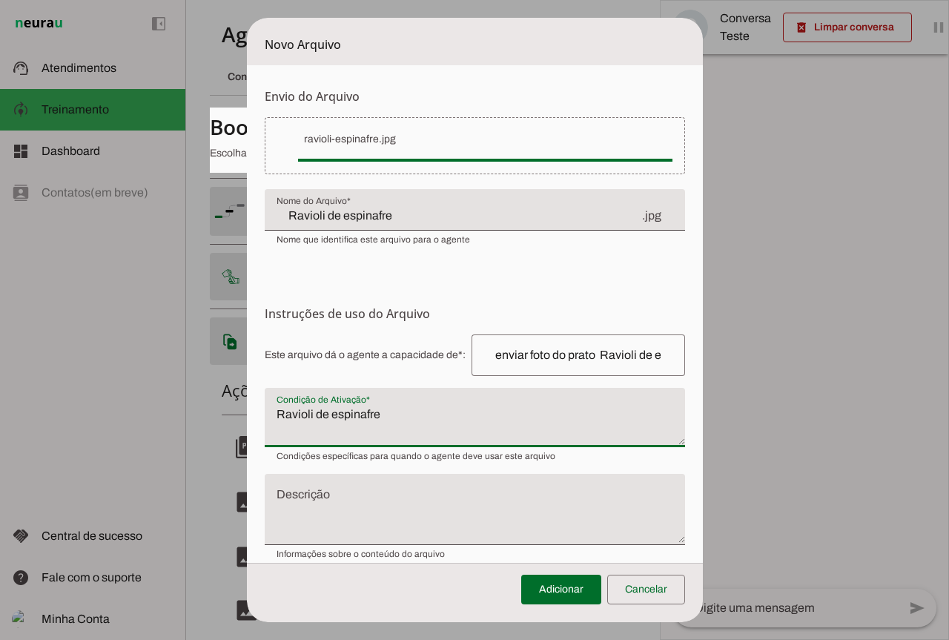
paste textarea "Ravioli de espinafre"
paste textarea "Quando for solicitado uma foto do produto"
type textarea "Quando for solicitado uma foto do produto Ravioli de espinafre"
type md-filled-text-field "Quando for solicitado uma foto do produto Ravioli de espinafre"
click at [549, 140] on div "ravioli-espinafre.jpg" at bounding box center [485, 139] width 363 height 15
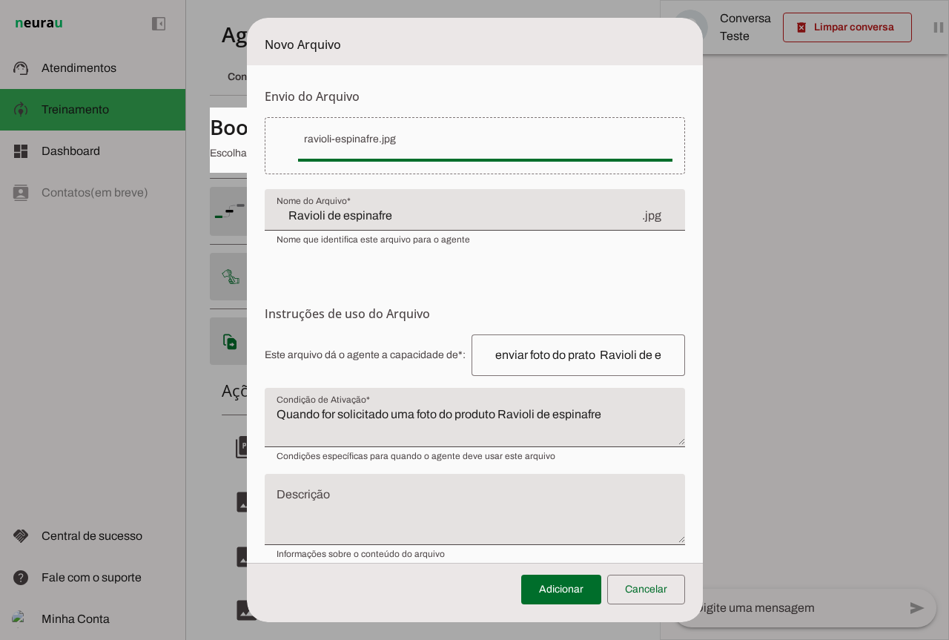
click at [667, 161] on vaadin-upload "Selecionar arquivo" at bounding box center [475, 145] width 420 height 57
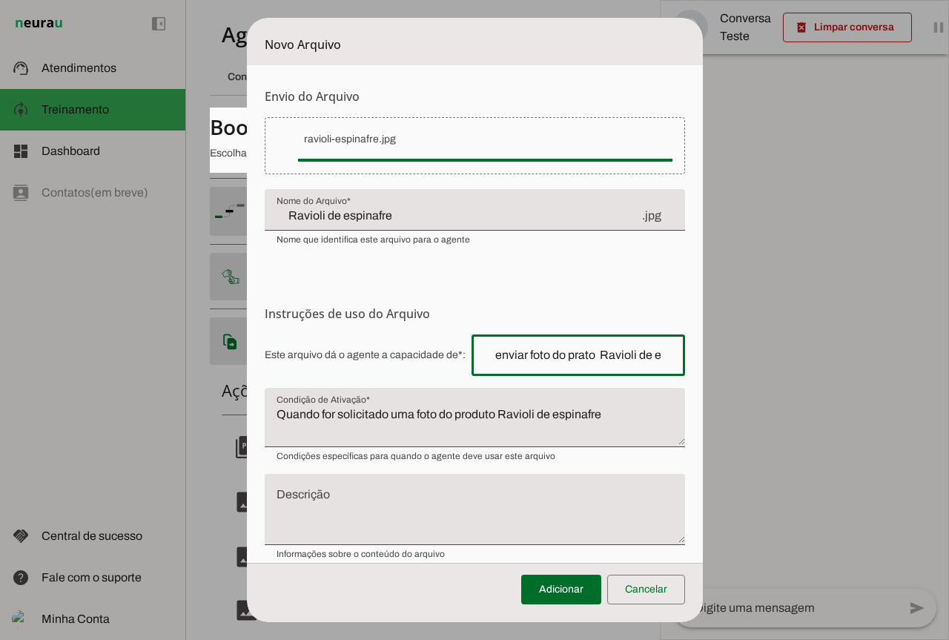
scroll to position [0, 19]
drag, startPoint x: 477, startPoint y: 354, endPoint x: 734, endPoint y: 354, distance: 256.5
click at [685, 354] on span "Este arquivo dá o agente a capacidade de*: Capacidade conferida Complete a fras…" at bounding box center [475, 355] width 420 height 42
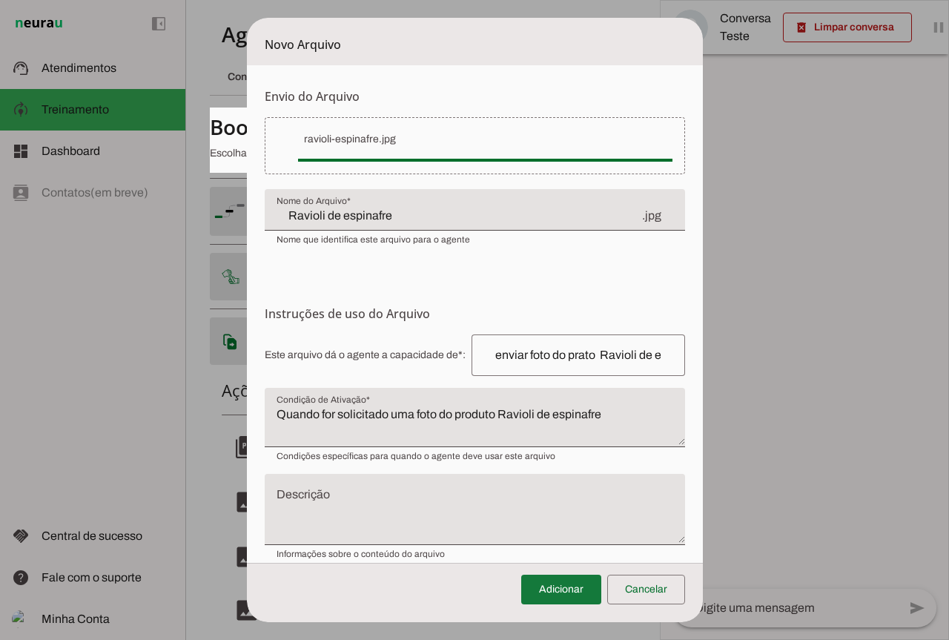
click at [570, 584] on span at bounding box center [561, 590] width 80 height 36
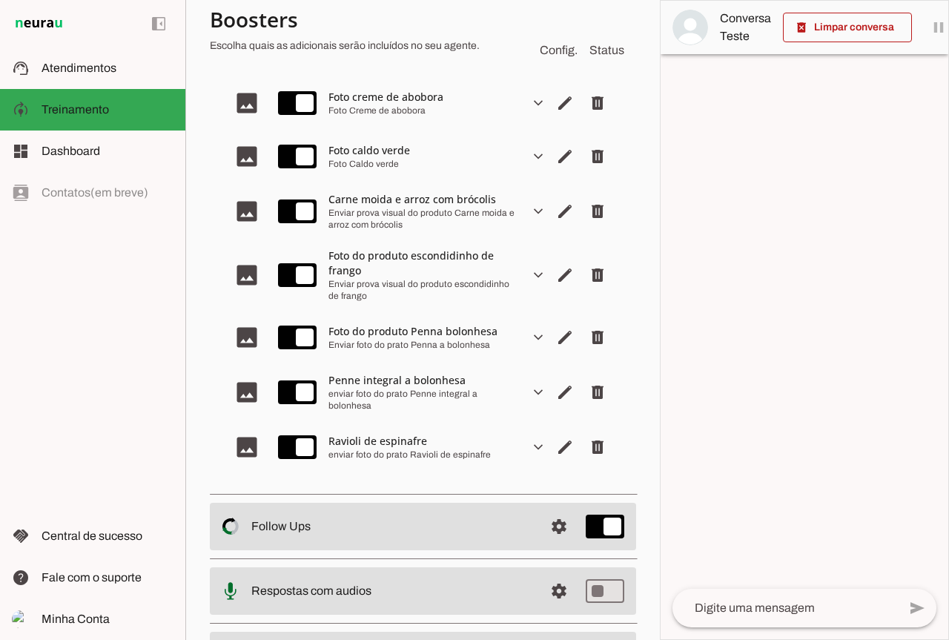
scroll to position [2394, 0]
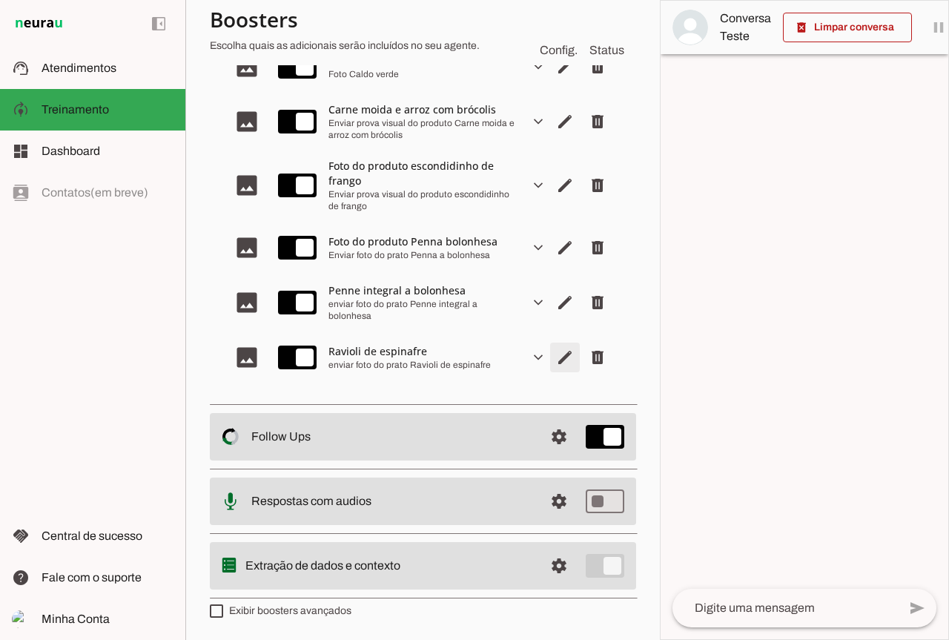
click at [547, 361] on span "Editar arquivo" at bounding box center [565, 358] width 36 height 36
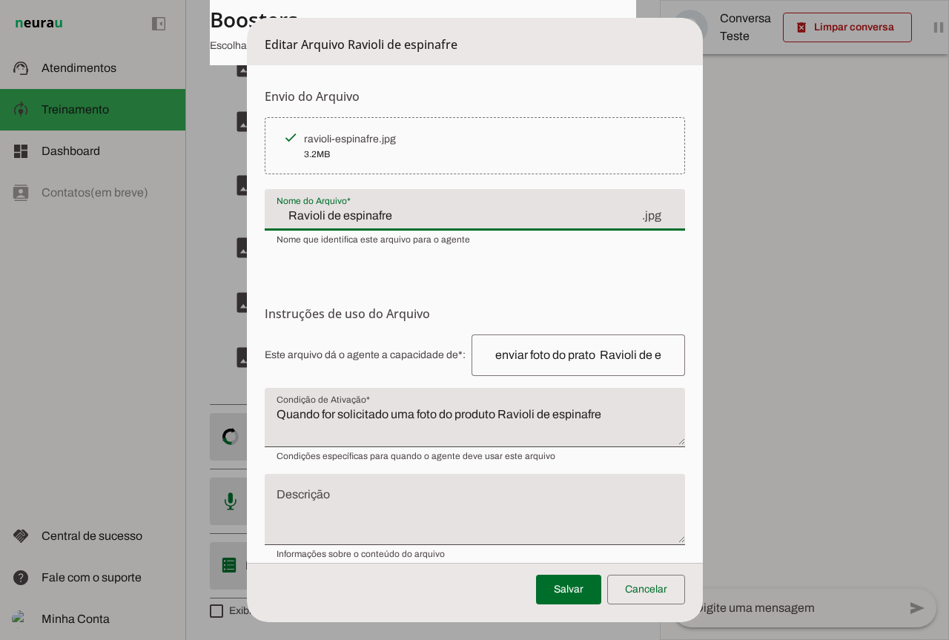
click at [265, 216] on div "Ravioli de espinafre .jpg" at bounding box center [475, 210] width 420 height 42
click at [277, 211] on input "Ravioli de espinafre" at bounding box center [459, 216] width 364 height 18
click at [277, 213] on input "Ravioli de espinafre" at bounding box center [459, 216] width 364 height 18
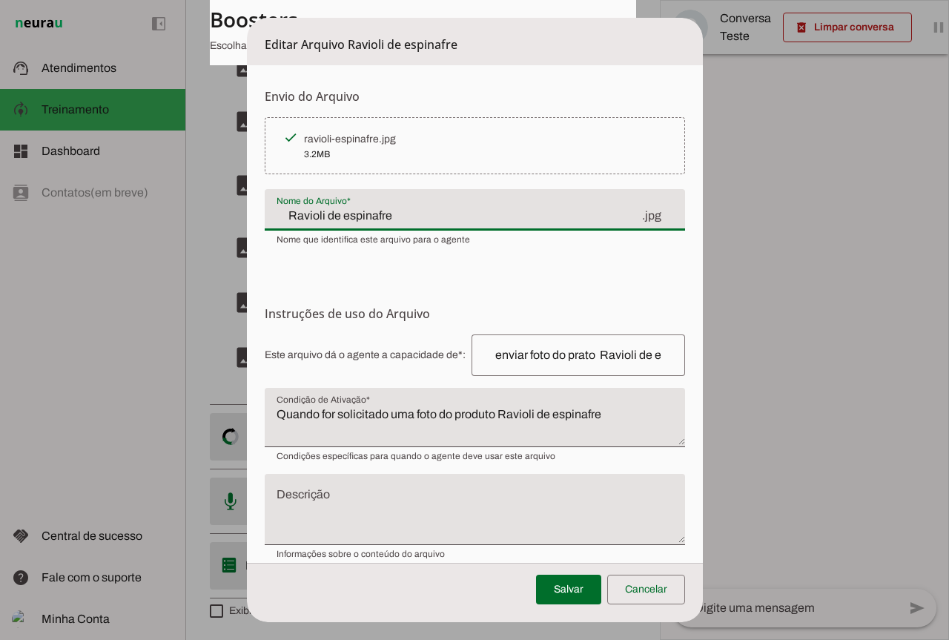
click at [277, 213] on input "Ravioli de espinafre" at bounding box center [459, 216] width 364 height 18
click at [266, 214] on div "Ravioli de espinafre .jpg" at bounding box center [475, 210] width 420 height 42
click at [388, 214] on input "Ravioli de espinafre" at bounding box center [459, 216] width 364 height 18
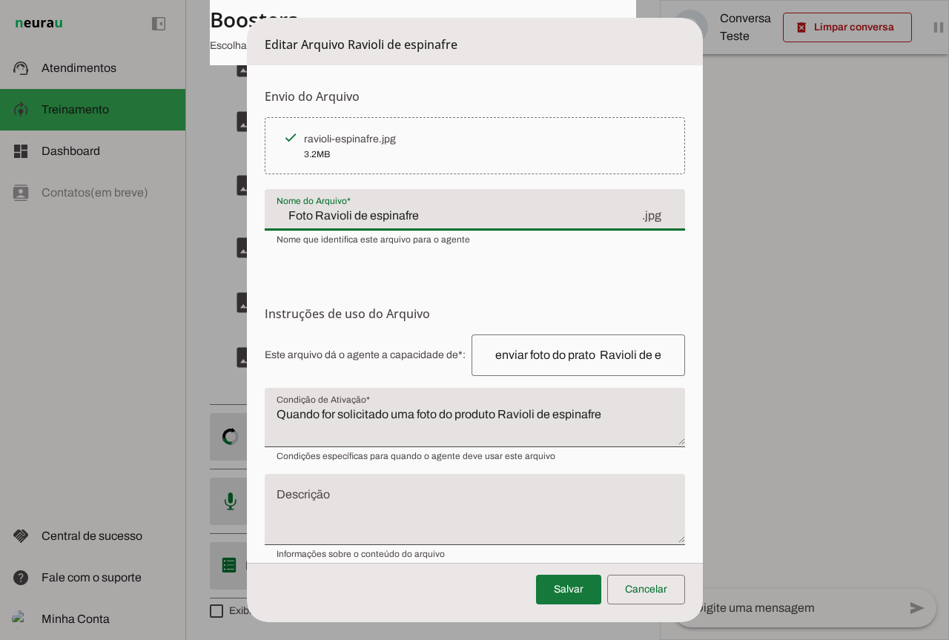
type input "Foto Ravioli de espinafre"
type md-filled-text-field "Foto Ravioli de espinafre"
click at [588, 586] on span at bounding box center [568, 590] width 65 height 36
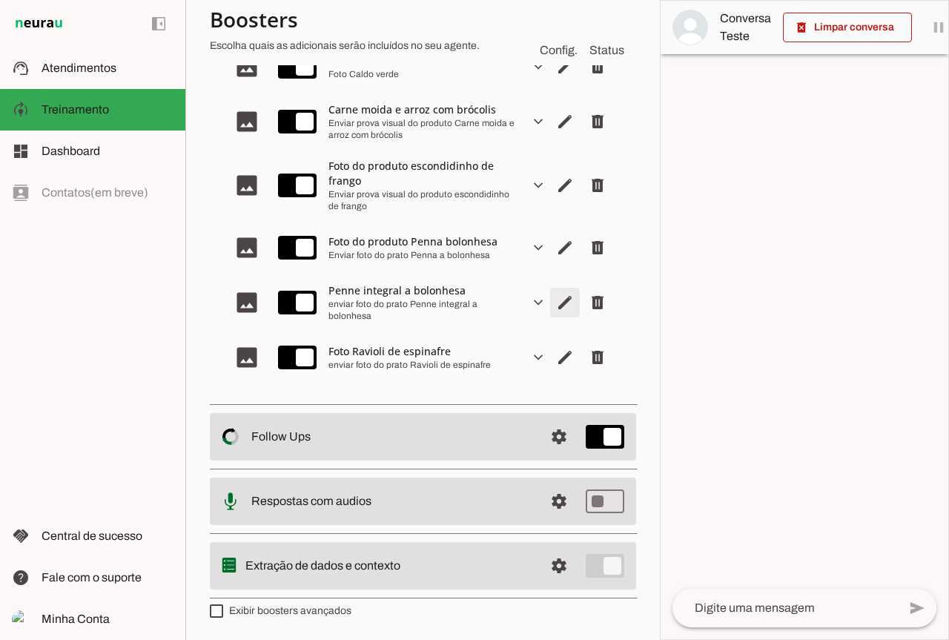
click at [552, 306] on span "Editar arquivo" at bounding box center [565, 303] width 36 height 36
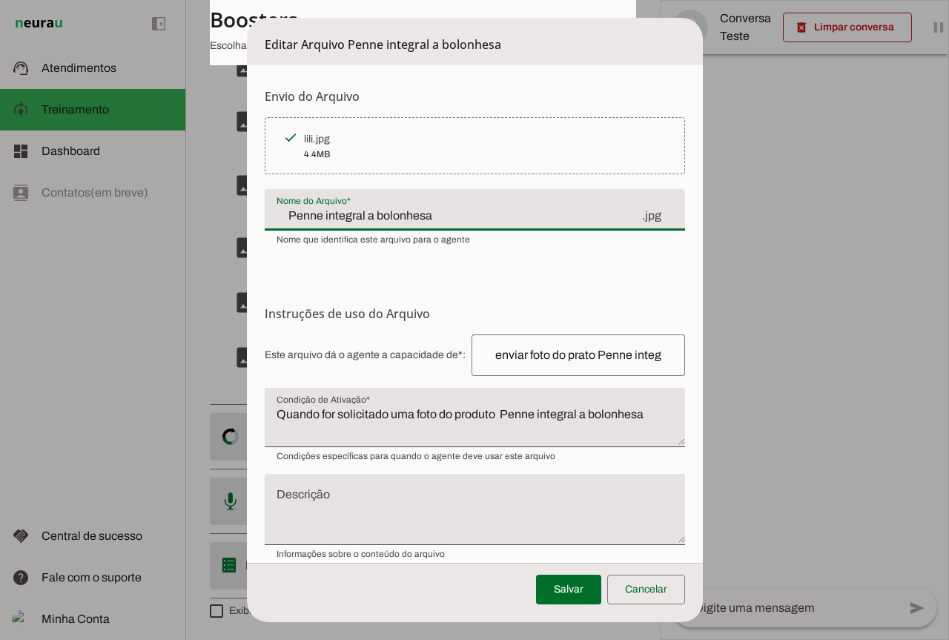
click at [268, 215] on div "Penne integral a bolonhesa .jpg" at bounding box center [475, 210] width 420 height 42
drag, startPoint x: 268, startPoint y: 215, endPoint x: 335, endPoint y: 216, distance: 67.5
click at [271, 215] on div "Penne integral a bolonhesa .jpg" at bounding box center [475, 210] width 420 height 42
click at [416, 219] on input "Penne integral a bolonhesa" at bounding box center [459, 216] width 364 height 18
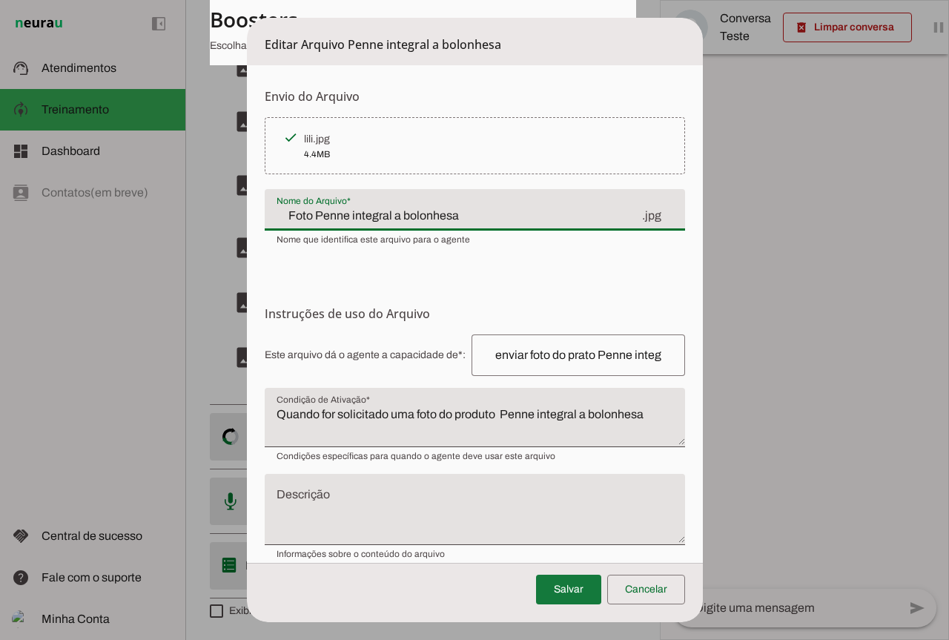
type input "Foto Penne integral a bolonhesa"
type md-filled-text-field "Foto Penne integral a bolonhesa"
click at [576, 588] on span at bounding box center [568, 590] width 65 height 36
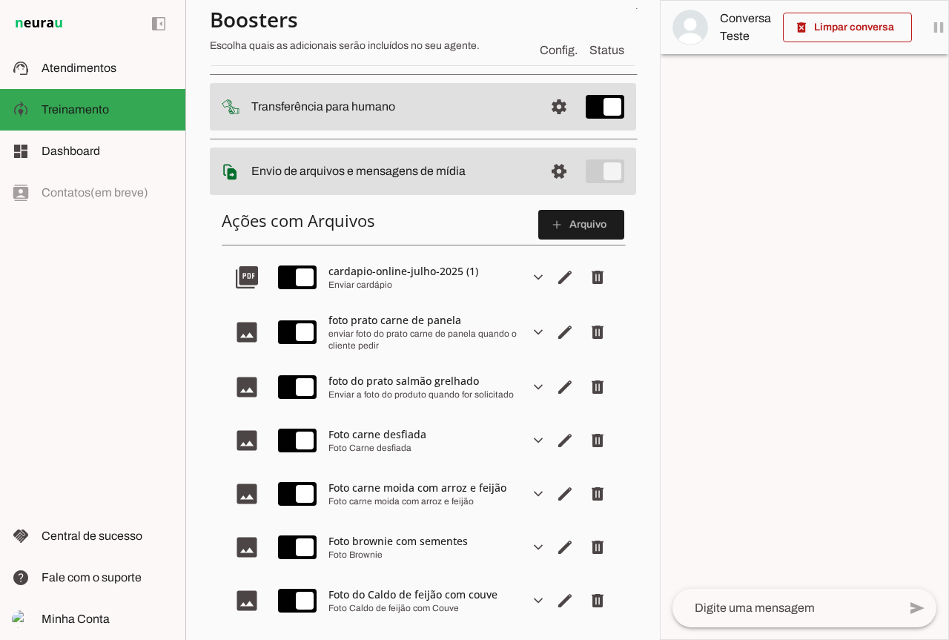
scroll to position [0, 0]
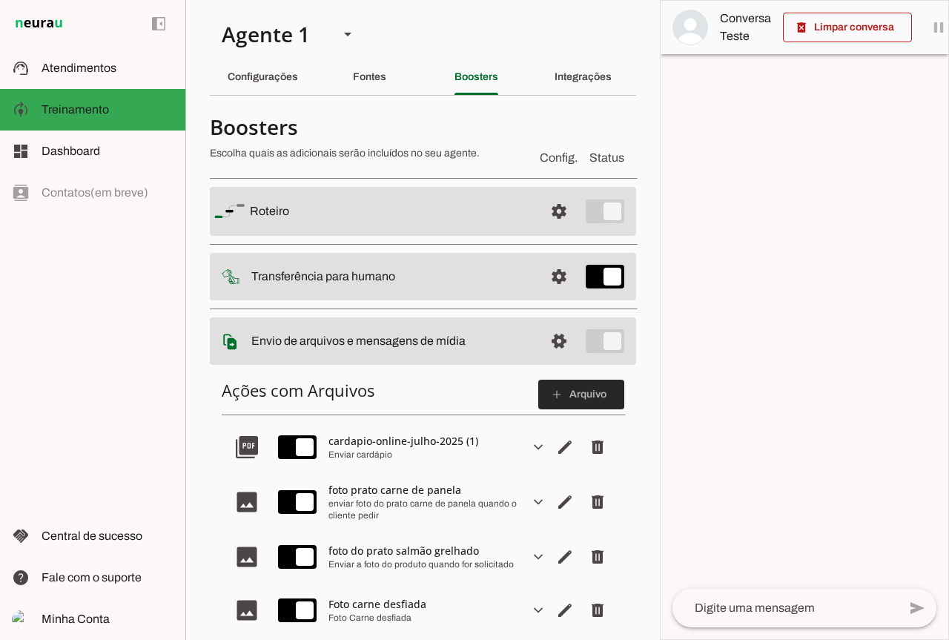
click at [593, 394] on span at bounding box center [581, 395] width 86 height 36
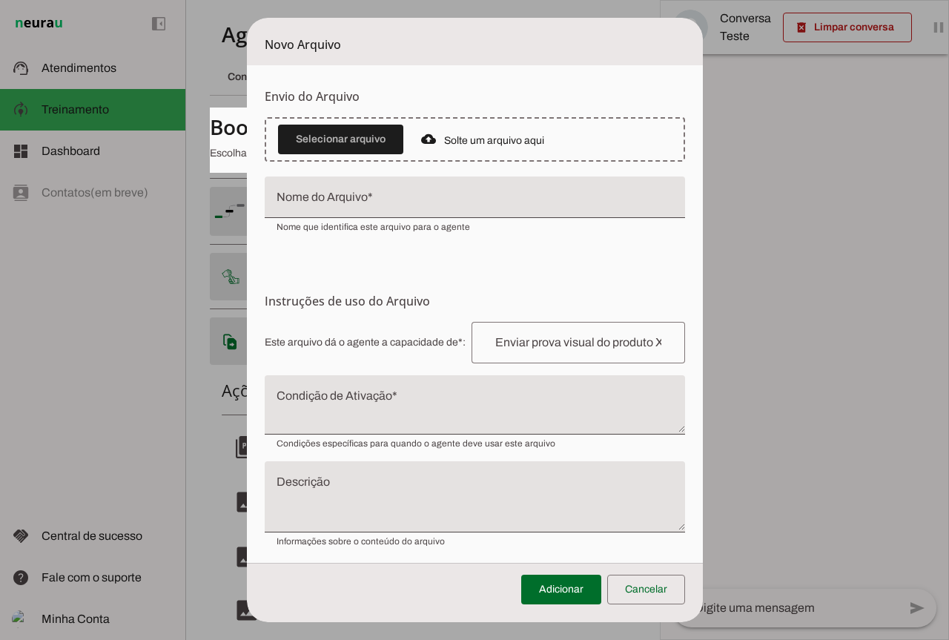
click at [295, 204] on input "Nome do Arquivo" at bounding box center [475, 203] width 397 height 18
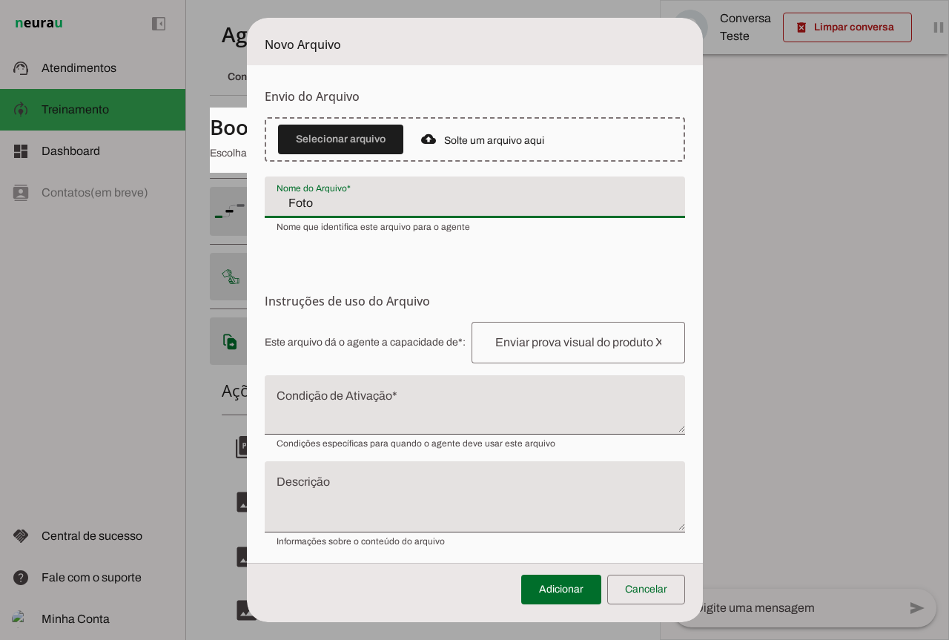
type input "Foto"
type md-filled-text-field "Foto"
paste input "Nhoque de Mandioquinha"
type input "Foto Nhoque de Mandioquinha"
type md-filled-text-field "Foto Nhoque de Mandioquinha"
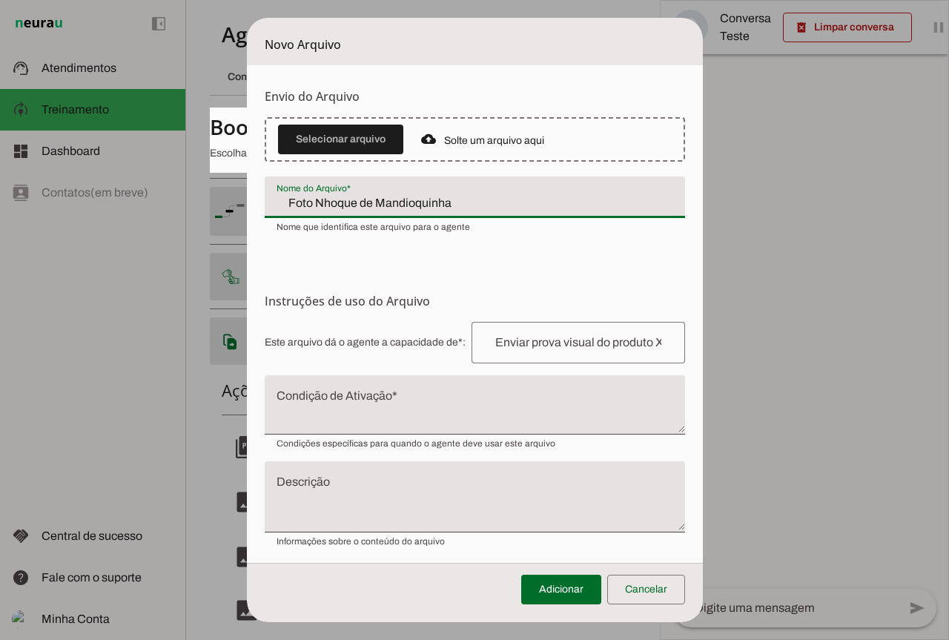
click at [544, 354] on div at bounding box center [579, 343] width 214 height 42
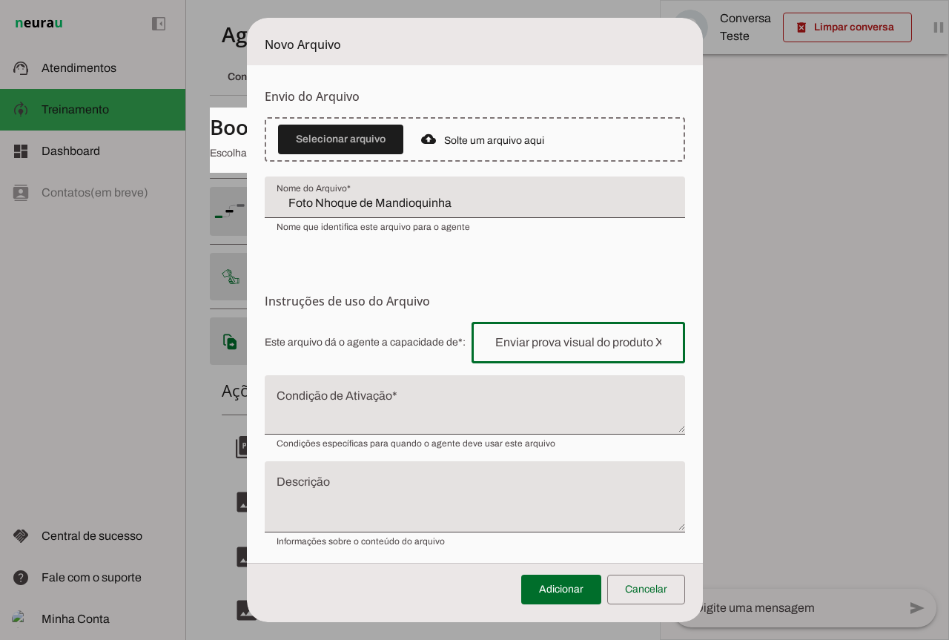
paste input "enviar foto do prato"
type input "enviar foto do prato"
type md-outlined-text-field "enviar foto do prato"
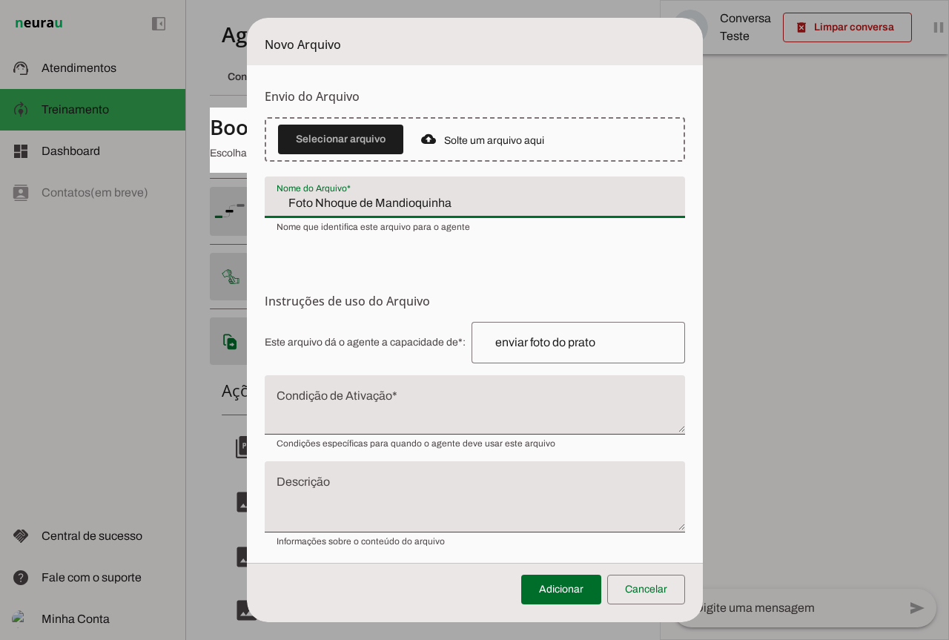
drag, startPoint x: 299, startPoint y: 199, endPoint x: 444, endPoint y: 195, distance: 145.4
click at [444, 195] on input "Foto Nhoque de Mandioquinha" at bounding box center [475, 203] width 397 height 18
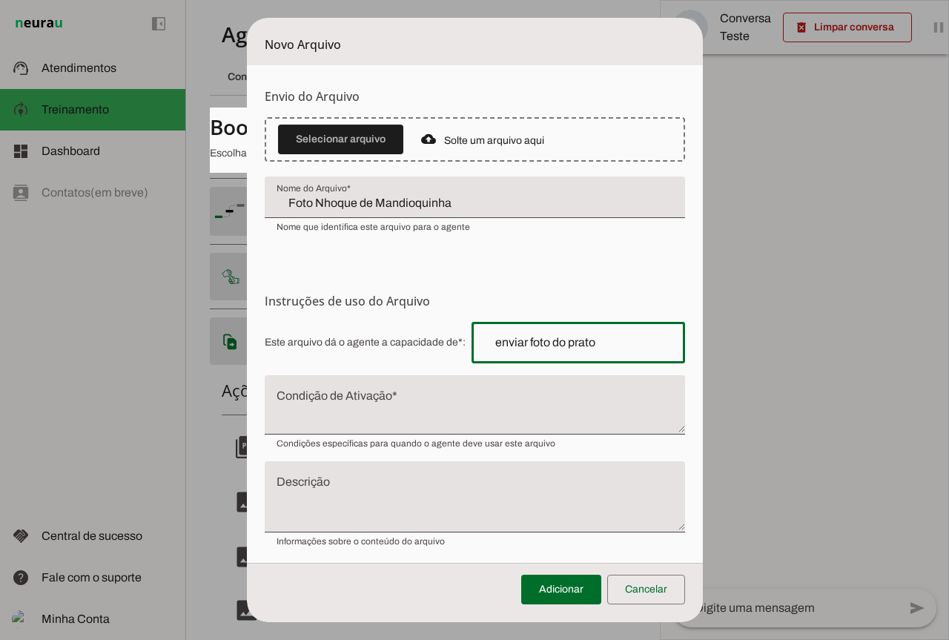
click at [604, 350] on input "enviar foto do prato" at bounding box center [578, 343] width 190 height 18
paste input "Nhoque de Mandioquinha"
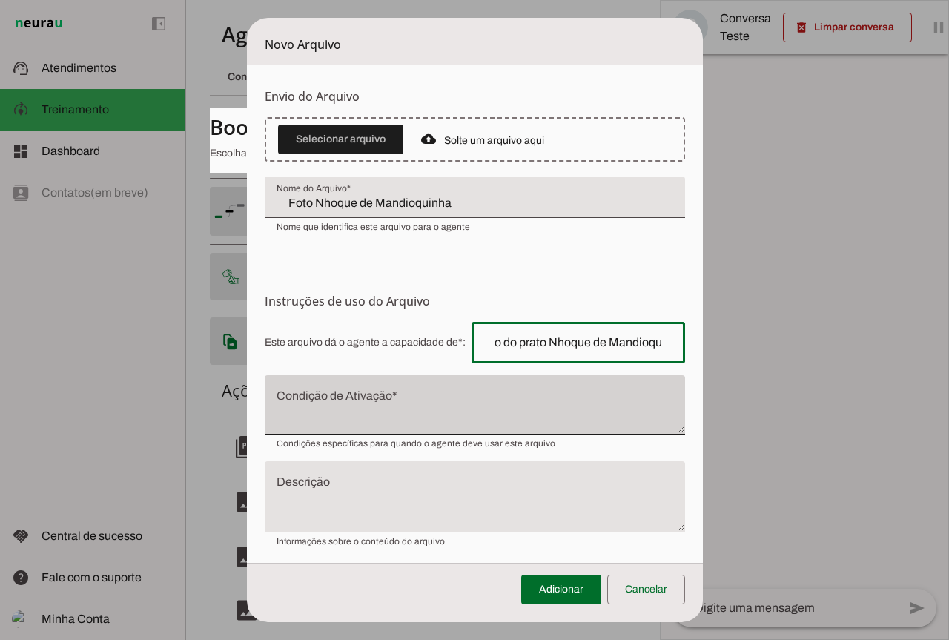
type input "enviar foto do prato Nhoque de Mandioquinha"
type md-outlined-text-field "enviar foto do prato Nhoque de Mandioquinha"
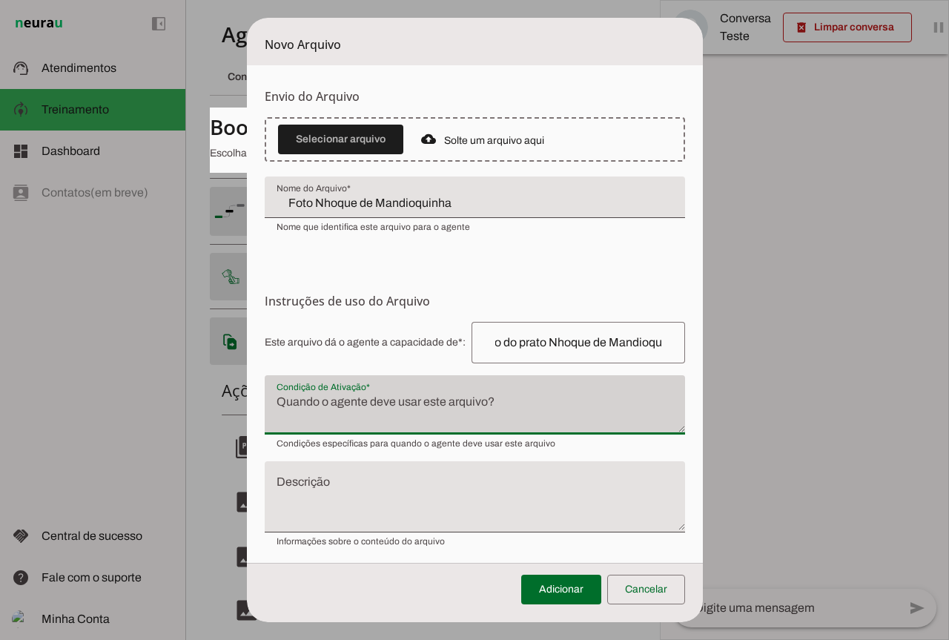
scroll to position [0, 0]
click at [360, 429] on div at bounding box center [475, 404] width 420 height 59
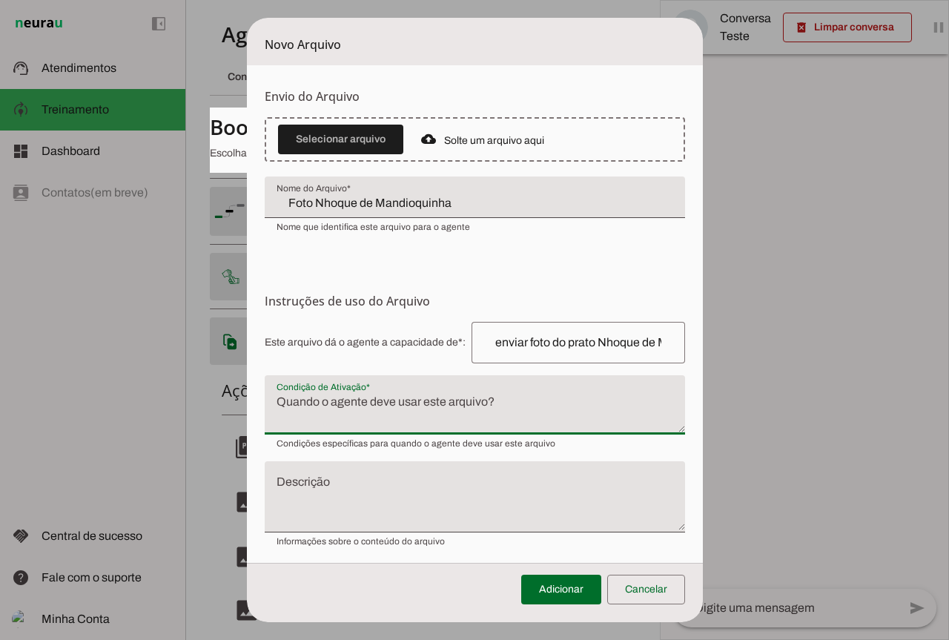
drag, startPoint x: 386, startPoint y: 389, endPoint x: 381, endPoint y: 412, distance: 23.6
click at [383, 400] on div at bounding box center [475, 404] width 420 height 59
click at [383, 413] on textarea "Condição de Ativação" at bounding box center [475, 411] width 420 height 36
paste textarea "Nhoque de Mandioquinha"
click at [267, 405] on textarea "Nhoque de Mandioquinha" at bounding box center [475, 411] width 420 height 36
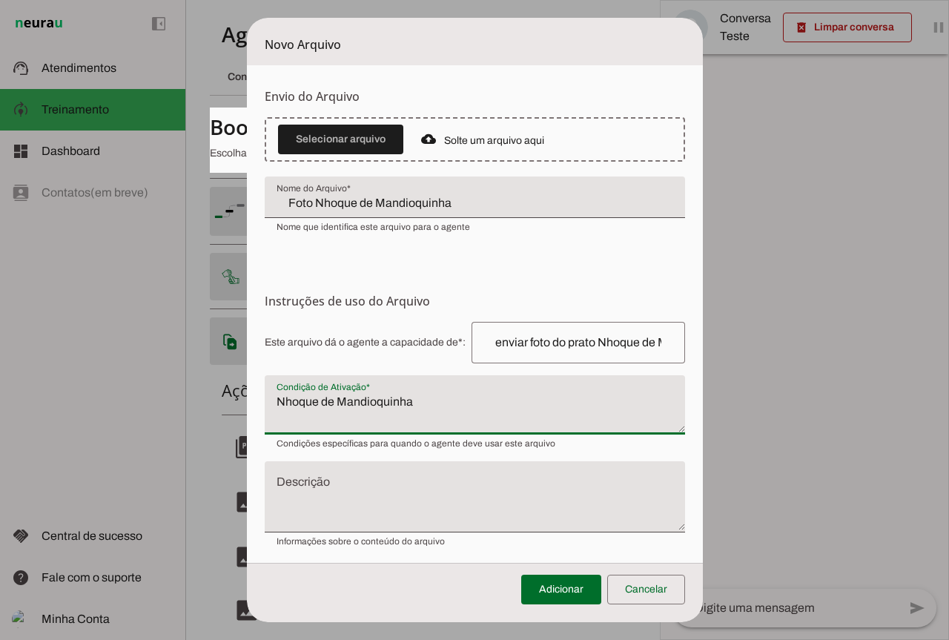
type textarea "Nhoque de Mandioquinha"
type md-filled-text-field "Nhoque de Mandioquinha"
paste textarea "Nhoque de Mandioquinha"
paste textarea "Quando for solicitado uma foto do produto"
type textarea "Quando for solicitado uma foto do produto Nhoque de Mandioquinha"
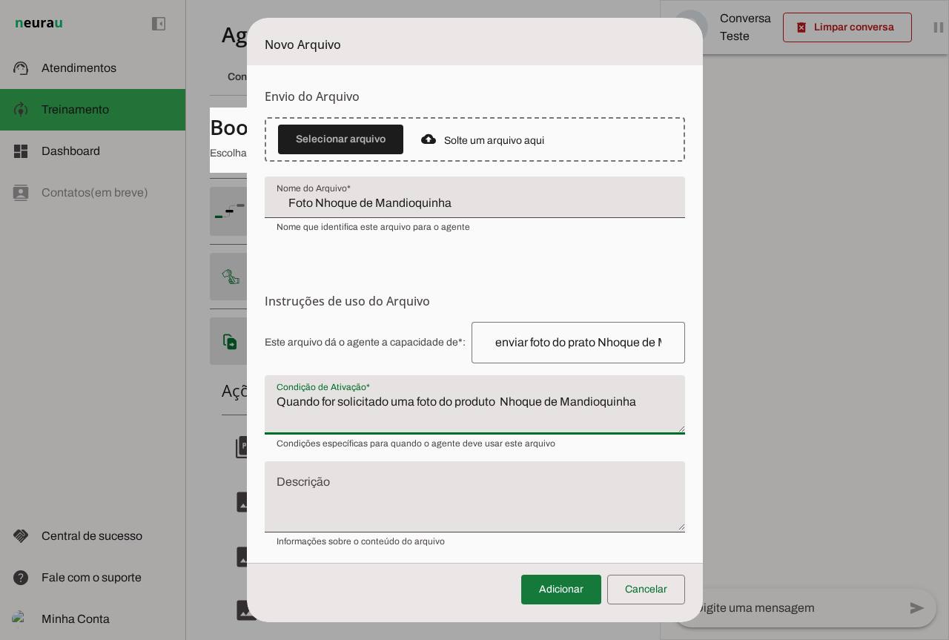
type md-filled-text-field "Quando for solicitado uma foto do produto Nhoque de Mandioquinha"
click at [558, 580] on span at bounding box center [561, 590] width 80 height 36
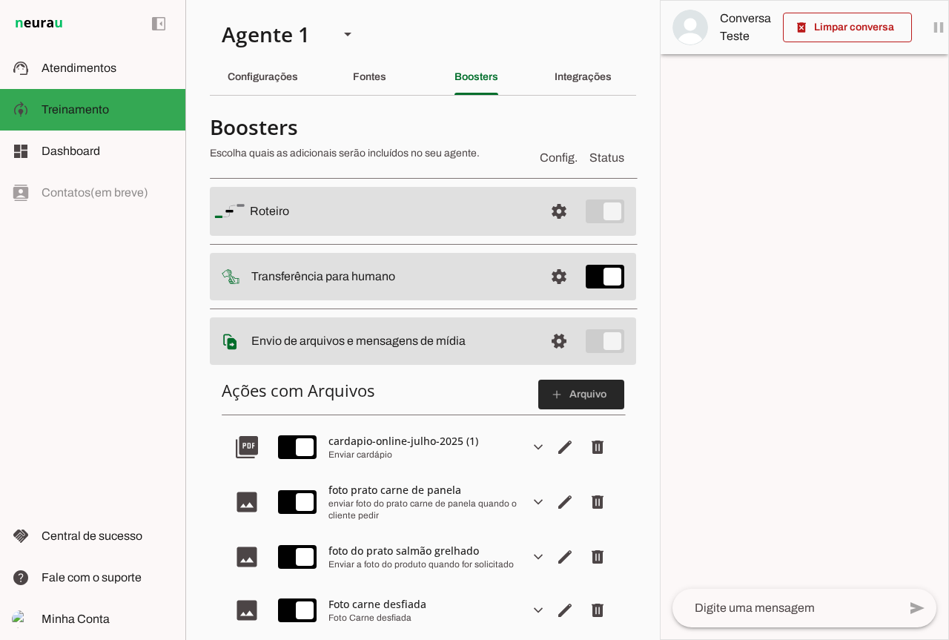
click at [572, 392] on span at bounding box center [581, 395] width 86 height 36
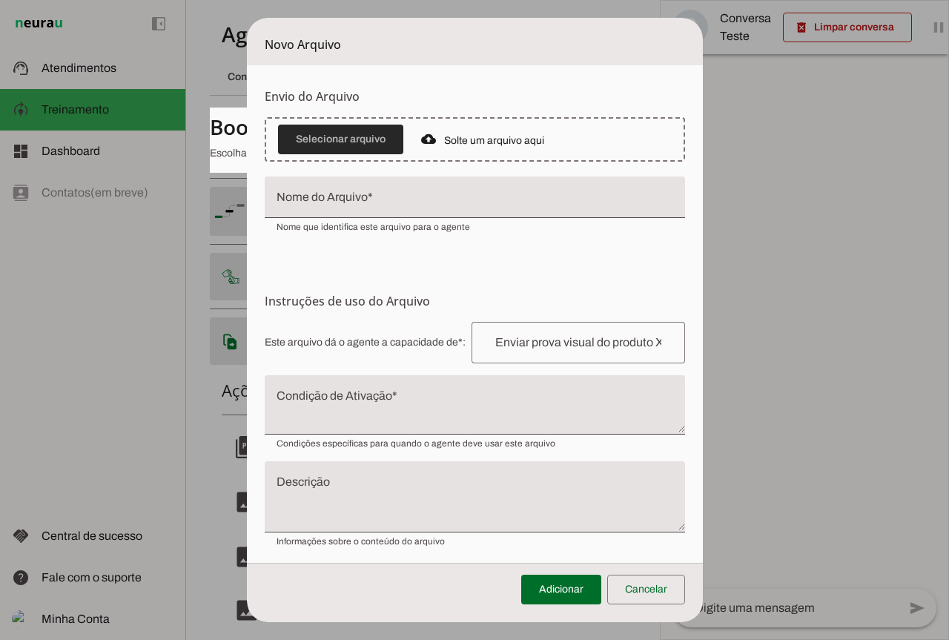
click at [355, 133] on span at bounding box center [340, 140] width 125 height 36
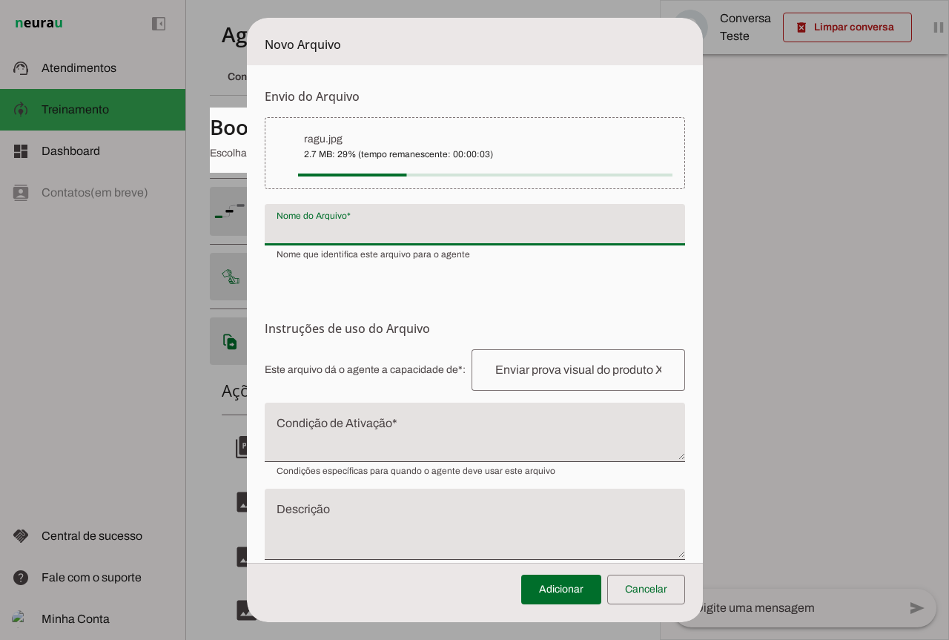
click at [338, 216] on div at bounding box center [475, 225] width 420 height 42
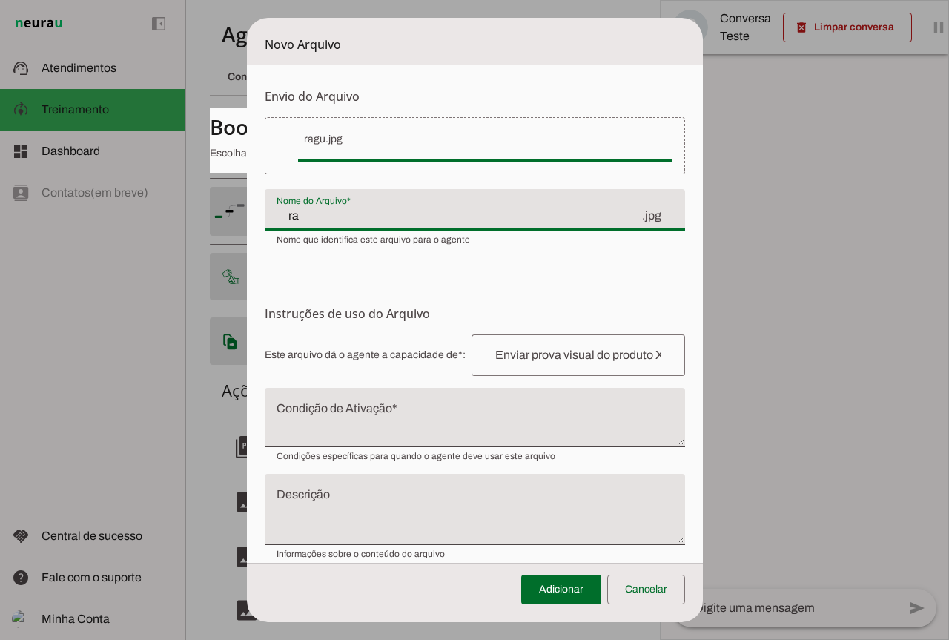
type input "r"
type input "Foto"
type md-filled-text-field "Foto"
paste input "Ragu de costela com nhoque de batata"
type input "Foto Ragu de costela com nhoque de batata"
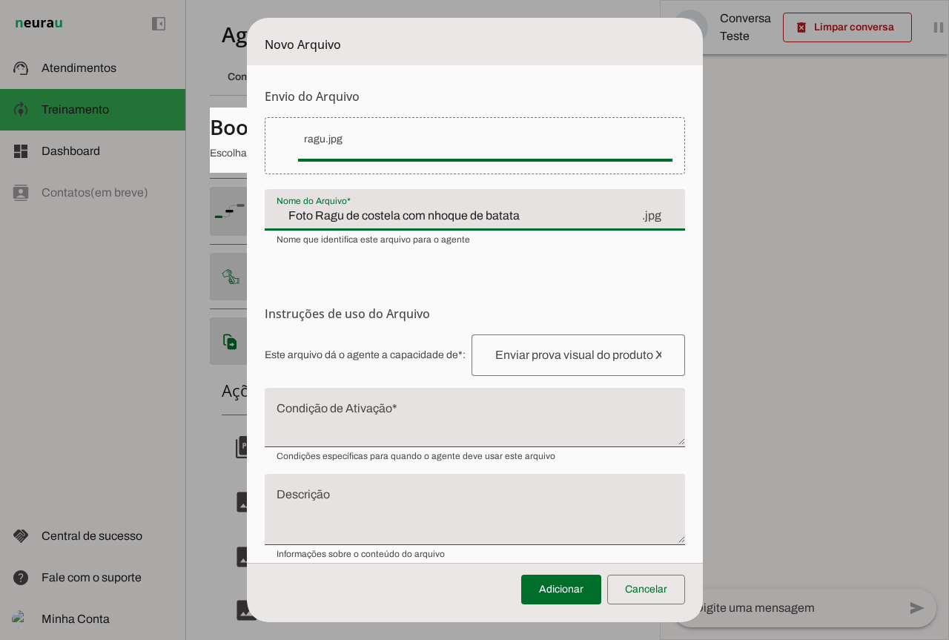
type md-filled-text-field "Foto Ragu de costela com nhoque de batata"
click at [548, 363] on input "text" at bounding box center [578, 355] width 190 height 18
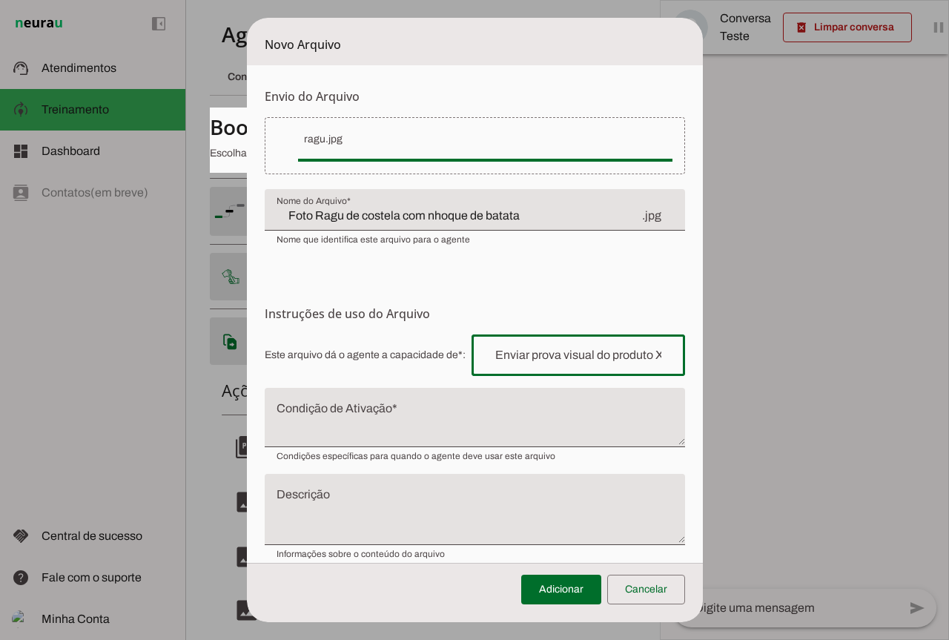
type input "enviar foto do prato Nhoque de Mandioquinha"
type md-outlined-text-field "enviar foto do prato Nhoque de Mandioquinha"
click at [615, 360] on input "enviar foto do prato Nhoque de Mandioquinha" at bounding box center [578, 355] width 190 height 18
click at [643, 357] on input "enviar foto do prato Nhoque de Mandioquinha" at bounding box center [578, 355] width 190 height 18
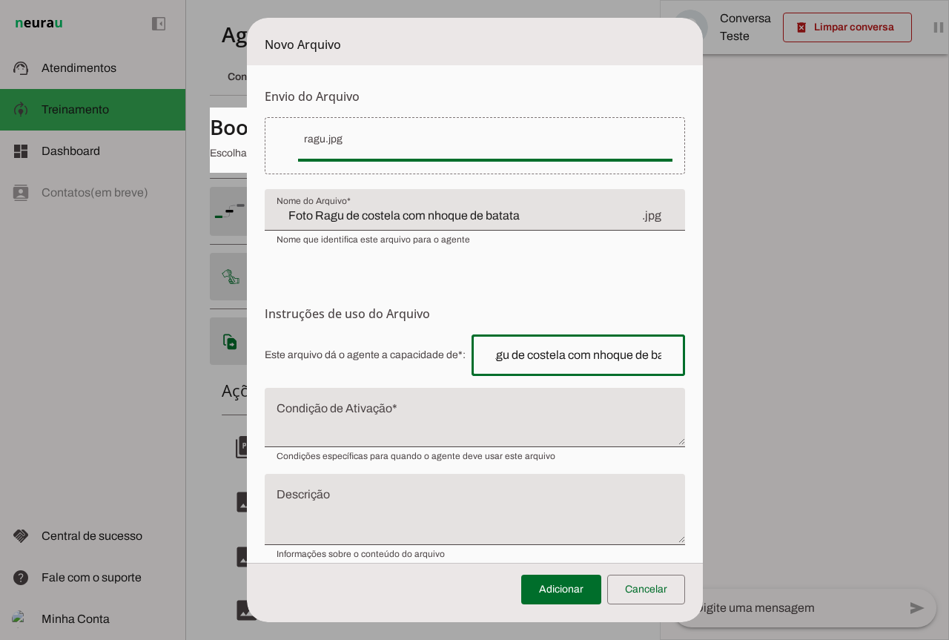
click at [583, 358] on input "enviar foto do prato Ragu de costela com nhoque de batata" at bounding box center [578, 355] width 190 height 18
type input "enviar foto do prato Ragu de costela com Nhoque de batata"
type md-outlined-text-field "enviar foto do prato Ragu de costela com Nhoque de batata"
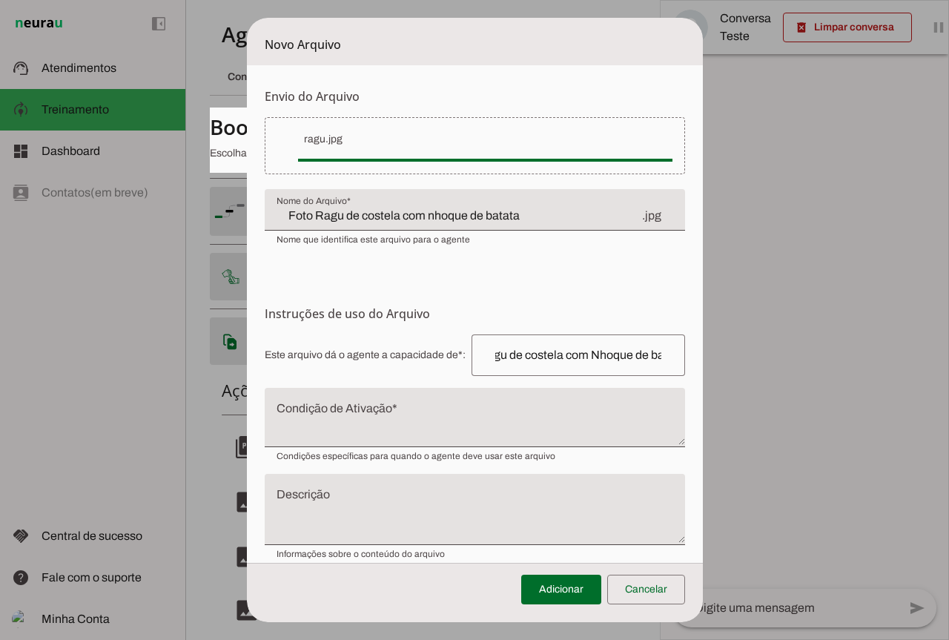
scroll to position [0, 0]
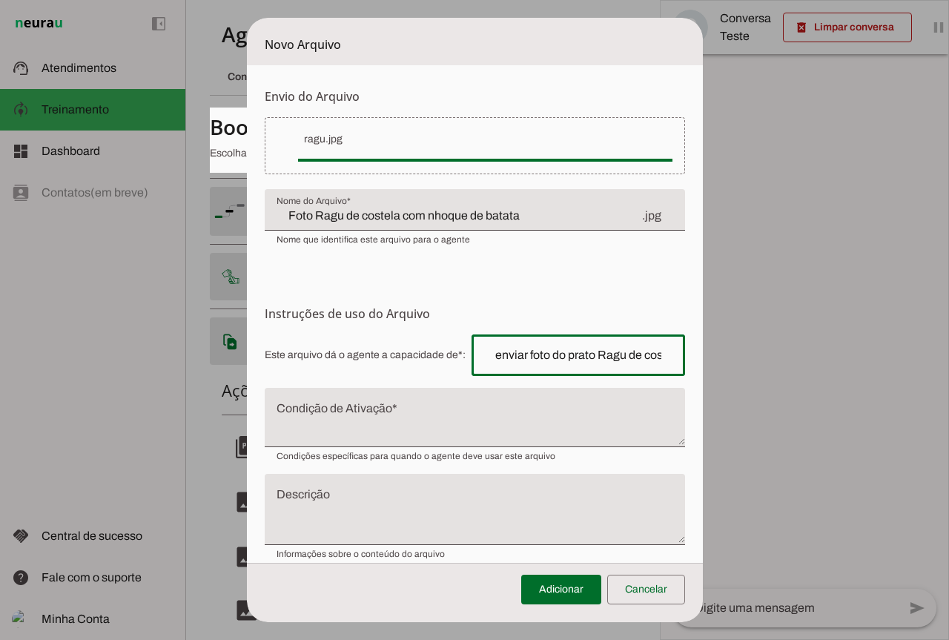
click at [612, 363] on input "enviar foto do prato Ragu de costela com Nhoque de batata" at bounding box center [578, 355] width 190 height 18
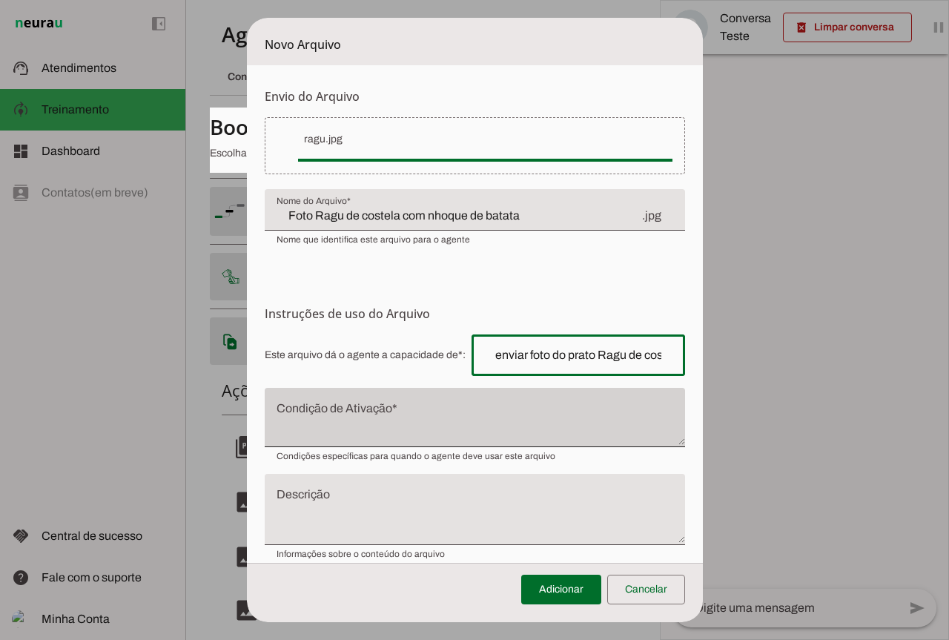
click at [415, 403] on div at bounding box center [475, 417] width 420 height 59
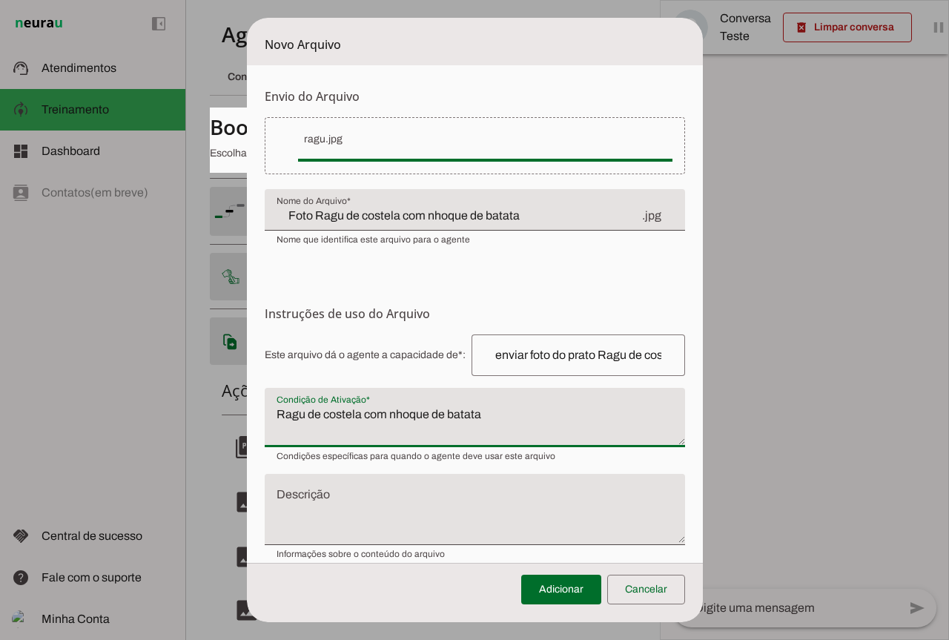
click at [268, 412] on textarea "Ragu de costela com nhoque de batata" at bounding box center [475, 424] width 420 height 36
type textarea "Ragu de costela com nhoque de batata"
type md-filled-text-field "Ragu de costela com nhoque de batata"
paste textarea "Quando for solicitado uma foto do produto"
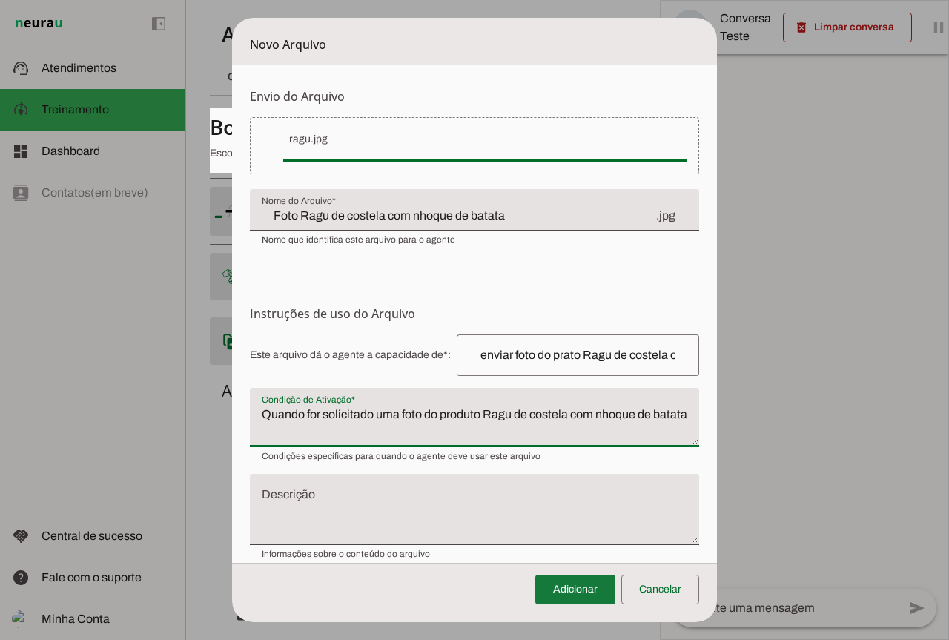
type textarea "Quando for solicitado uma foto do produto Ragu de costela com nhoque de batata"
type md-filled-text-field "Quando for solicitado uma foto do produto Ragu de costela com nhoque de batata"
click at [587, 585] on span at bounding box center [575, 590] width 80 height 36
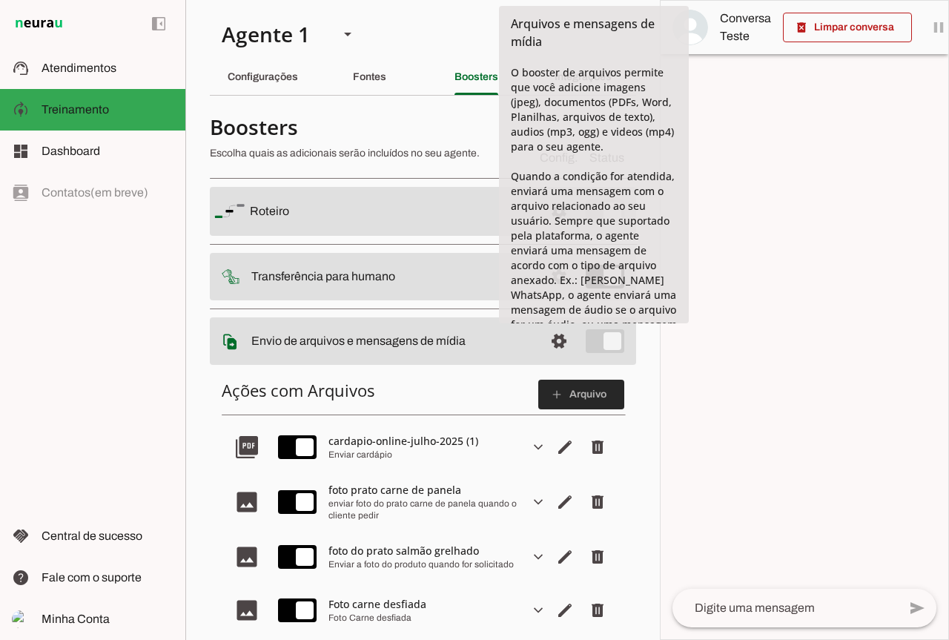
click at [556, 393] on span at bounding box center [581, 395] width 86 height 36
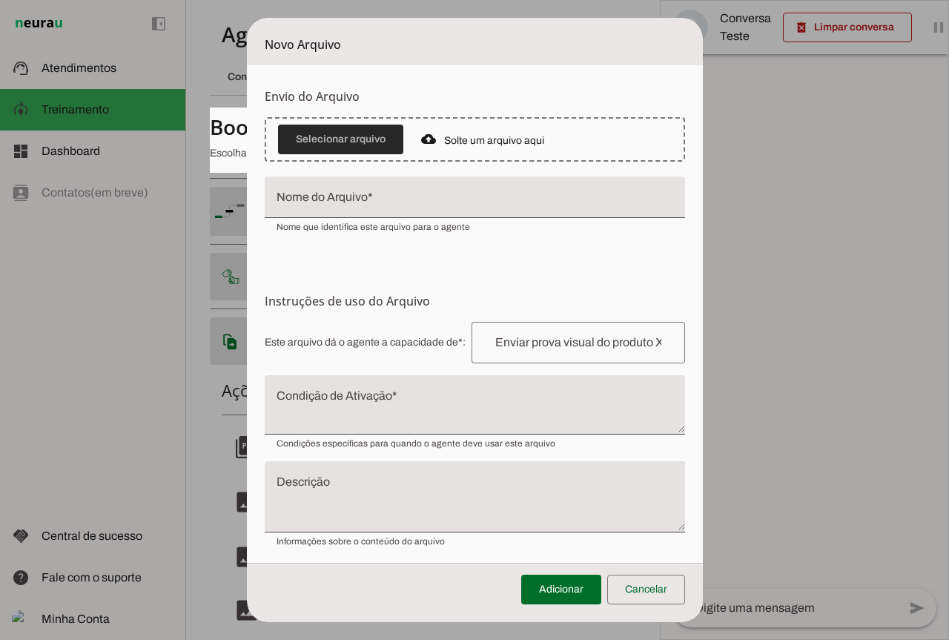
click at [362, 139] on span at bounding box center [340, 140] width 125 height 36
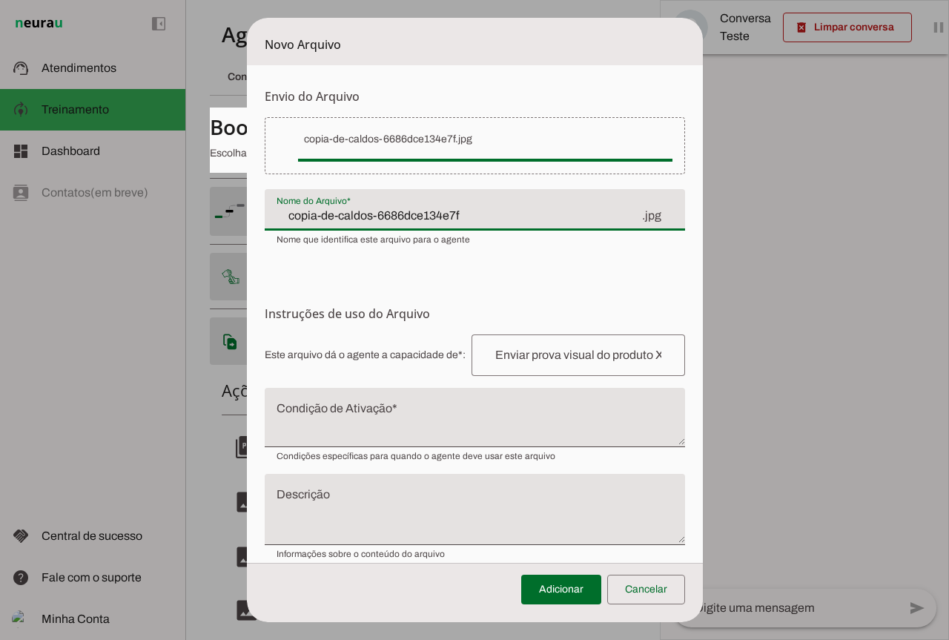
click at [580, 223] on input "copia-de-caldos-6686dce134e7f" at bounding box center [459, 216] width 364 height 18
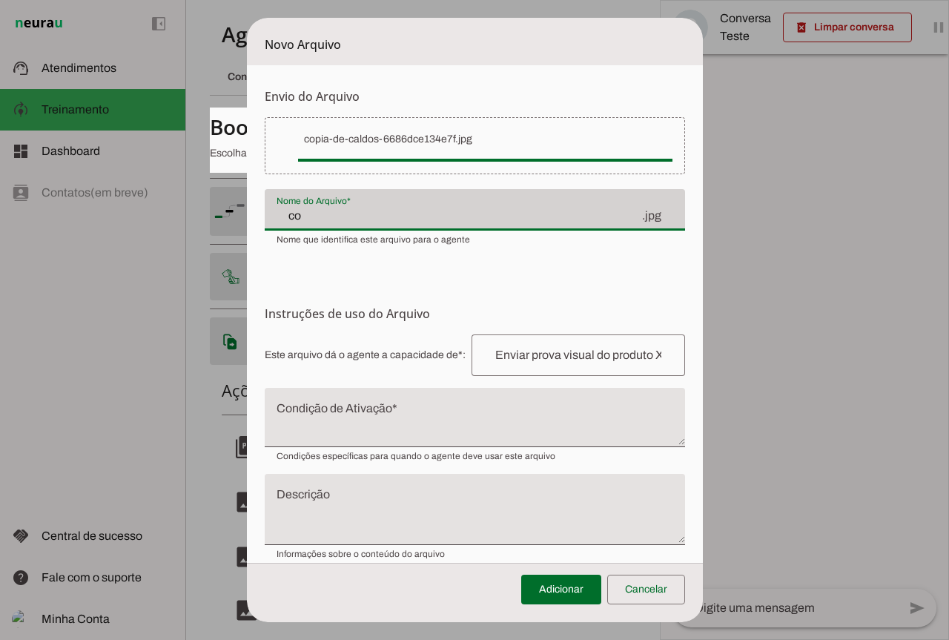
type input "c"
paste input "Creme de Mandioquinha"
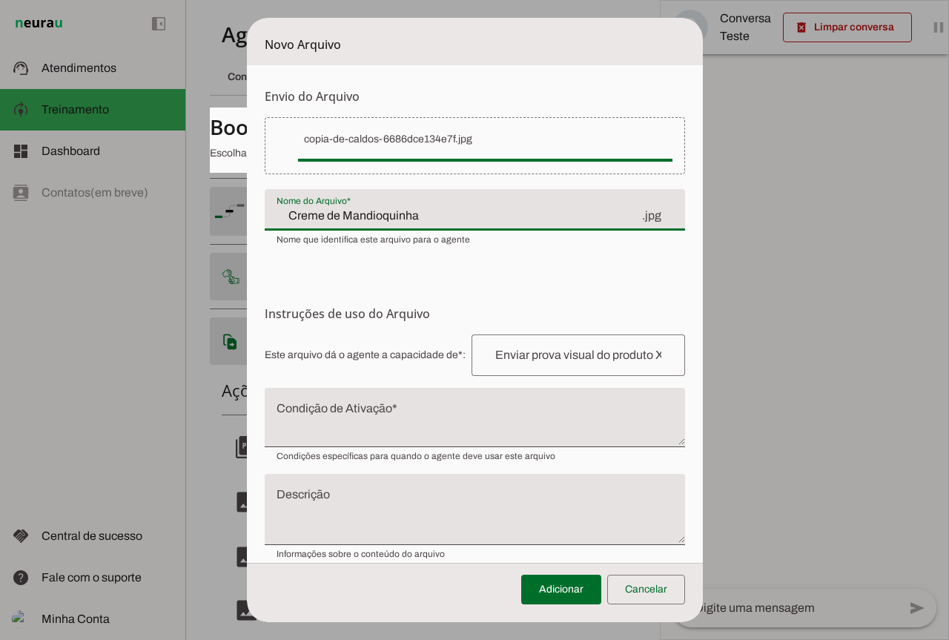
type input "Creme de Mandioquinha"
type md-filled-text-field "Creme de Mandioquinha"
click at [530, 354] on input "text" at bounding box center [578, 355] width 190 height 18
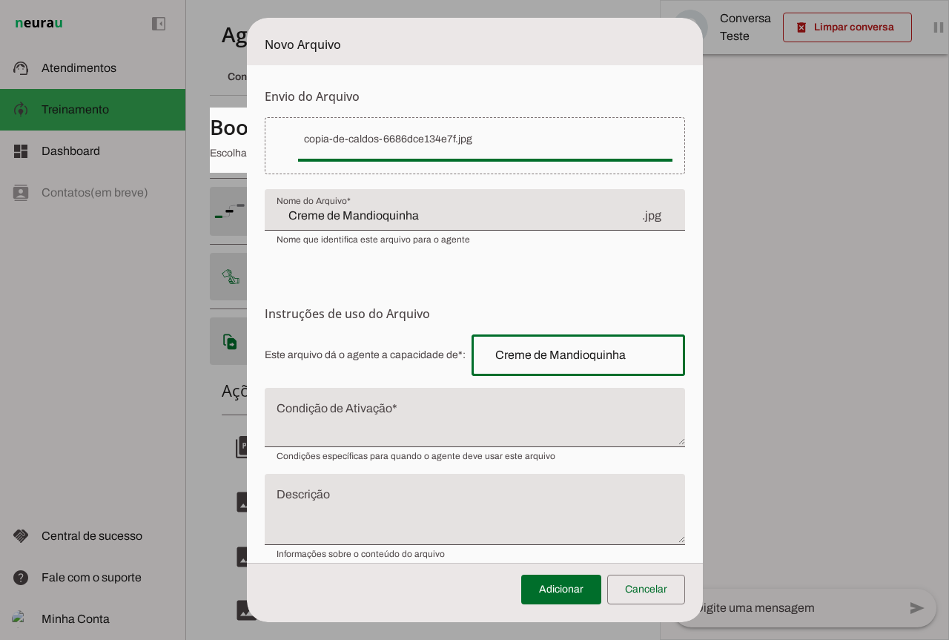
click at [475, 354] on div "Creme de Mandioquinha" at bounding box center [579, 355] width 214 height 42
click at [476, 351] on div "Creme de Mandioquinha" at bounding box center [579, 355] width 214 height 42
click at [572, 351] on input "Creme de Mandioquinha" at bounding box center [578, 355] width 190 height 18
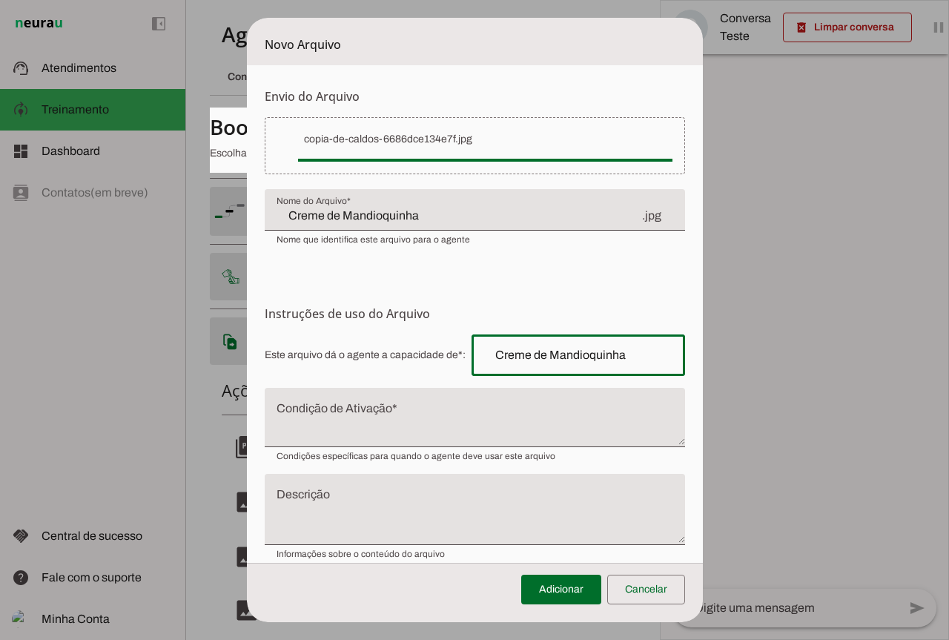
click at [614, 355] on input "Creme de Mandioquinha" at bounding box center [578, 355] width 190 height 18
click at [615, 356] on input "Creme de Mandioquinha" at bounding box center [578, 355] width 190 height 18
click at [608, 358] on input "Creme de Mandioquinha" at bounding box center [578, 355] width 190 height 18
type input "Creme de Mandioquinha"
type md-outlined-text-field "Creme de Mandioquinha"
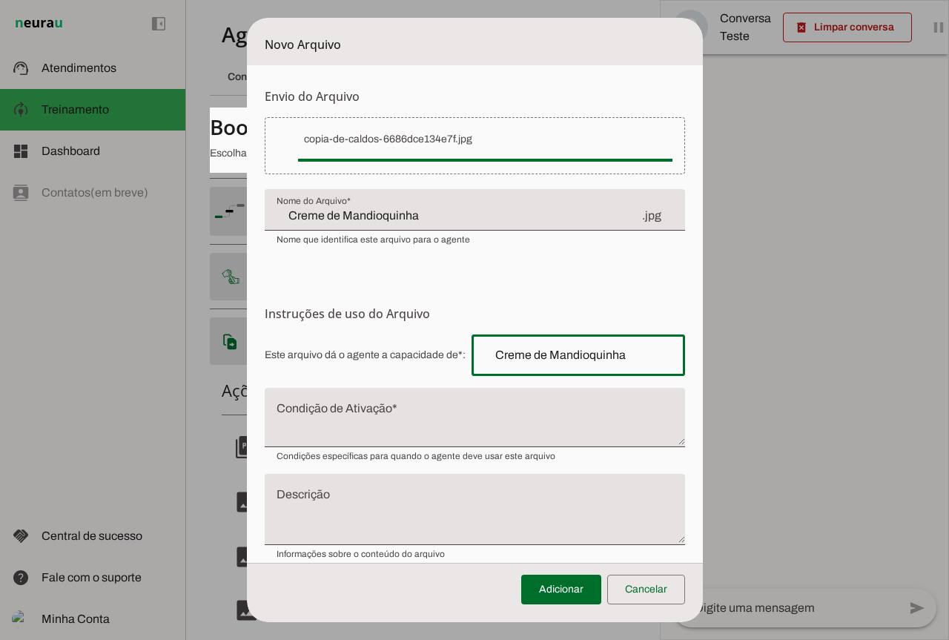
paste input "enviar foto do prato"
type input "enviar foto do prato Creme de Mandioquinha"
type md-outlined-text-field "enviar foto do prato Creme de Mandioquinha"
click at [467, 410] on textarea "Condição de Ativação" at bounding box center [475, 424] width 420 height 36
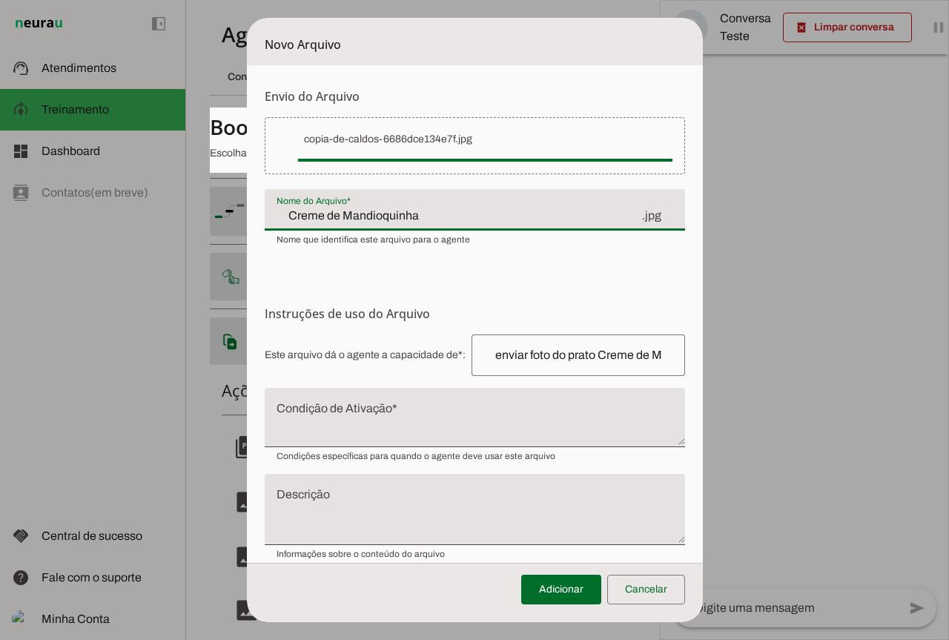
drag, startPoint x: 271, startPoint y: 214, endPoint x: 469, endPoint y: 215, distance: 197.2
click at [469, 215] on input "Creme de Mandioquinha" at bounding box center [459, 216] width 364 height 18
click at [401, 407] on textarea "Condição de Ativação" at bounding box center [475, 424] width 420 height 36
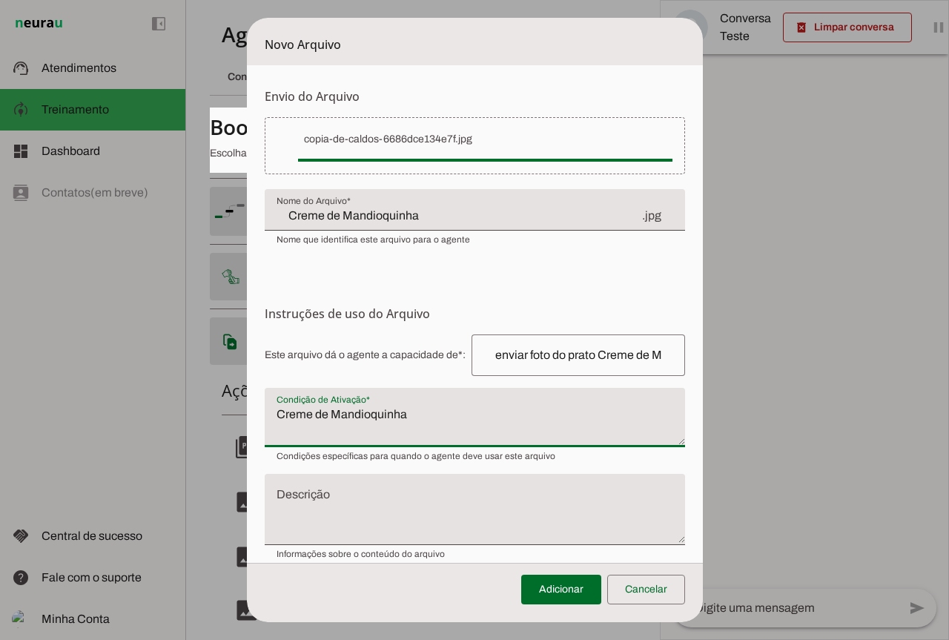
click at [268, 415] on textarea "Creme de Mandioquinha" at bounding box center [475, 424] width 420 height 36
type textarea "Creme de Mandioquinha"
type md-filled-text-field "Creme de Mandioquinha"
paste textarea "Quando for solicitado uma foto do produto"
type textarea "Quando for solicitado uma foto do produto Creme de Mandioquinha"
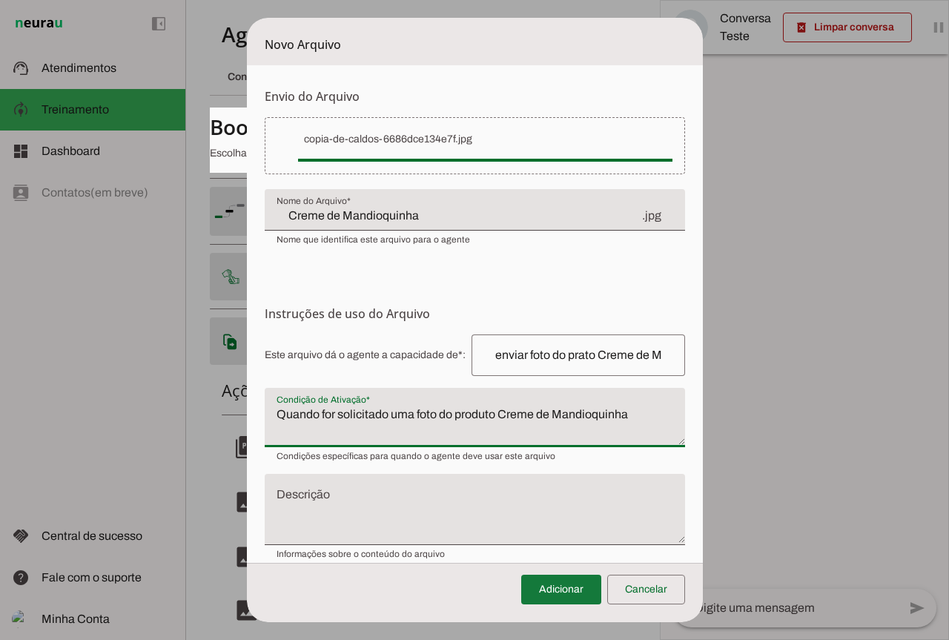
type md-filled-text-field "Quando for solicitado uma foto do produto Creme de Mandioquinha"
click at [576, 593] on span at bounding box center [561, 590] width 80 height 36
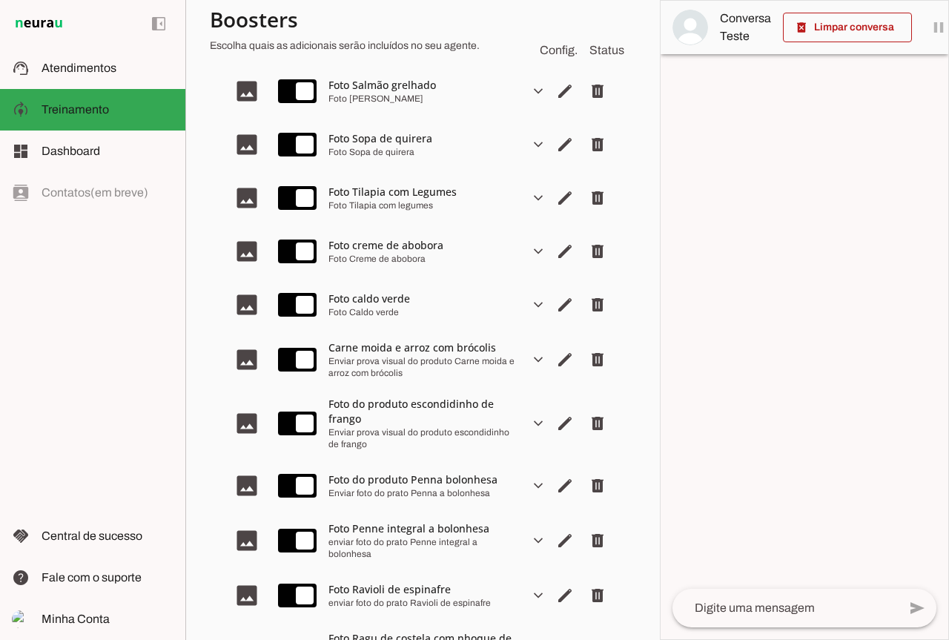
scroll to position [2518, 0]
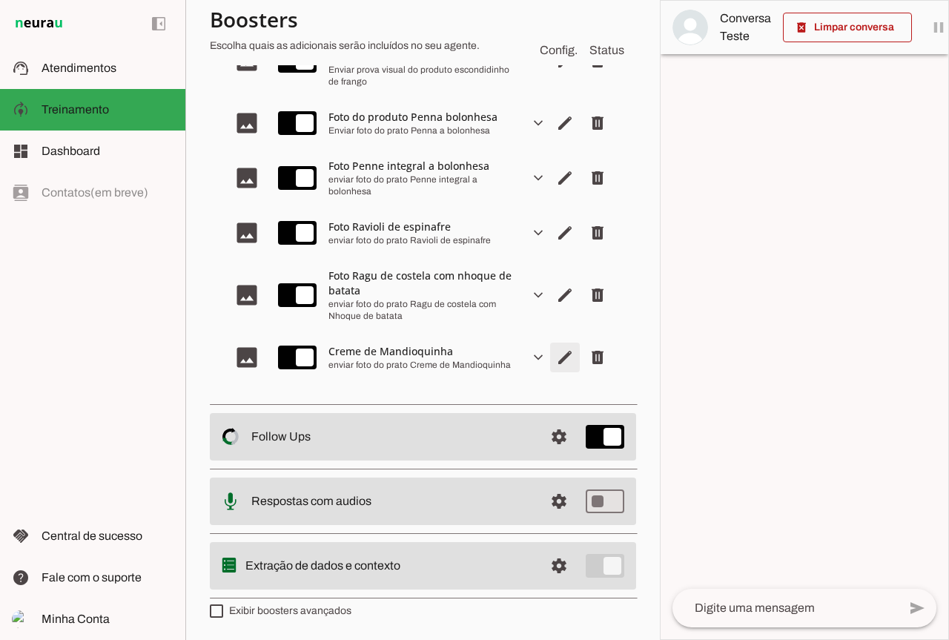
click at [548, 360] on span "Editar arquivo" at bounding box center [565, 358] width 36 height 36
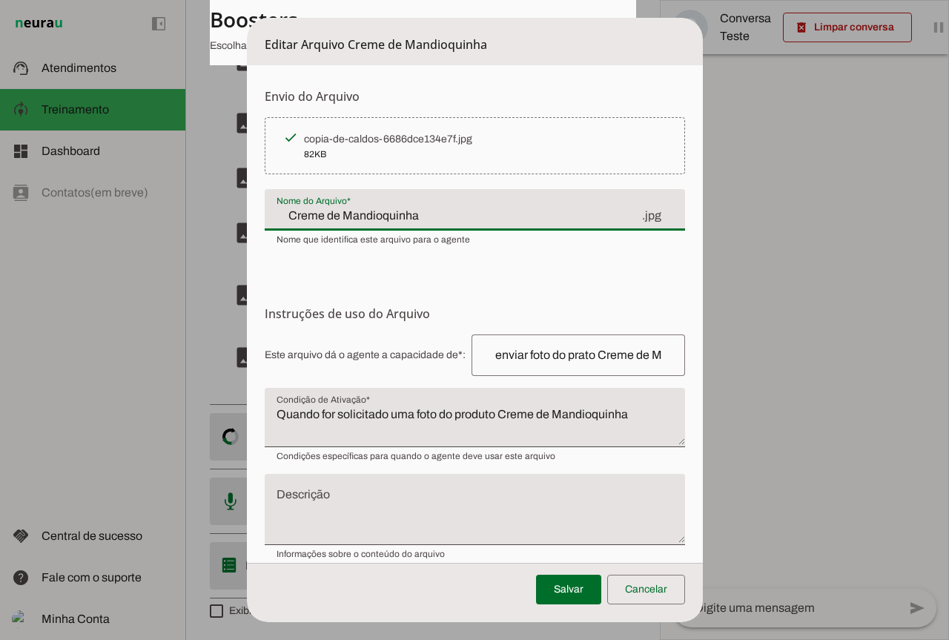
click at [270, 216] on div "Creme de Mandioquinha .jpg" at bounding box center [475, 210] width 420 height 42
click at [445, 225] on div "Creme de Mandioquinha .jpg" at bounding box center [475, 210] width 420 height 42
click at [429, 213] on input "Creme de Mandioquinha" at bounding box center [459, 216] width 364 height 18
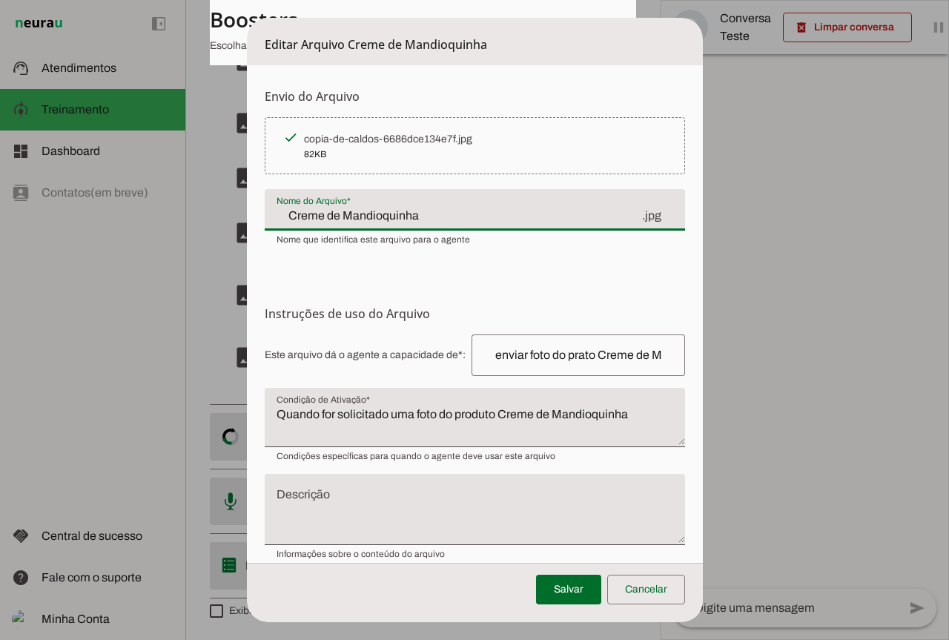
click at [429, 213] on input "Creme de Mandioquinha" at bounding box center [459, 216] width 364 height 18
type input "Foto Creme de Mandioquinha"
type md-filled-text-field "Foto Creme de Mandioquinha"
click at [553, 584] on span at bounding box center [568, 590] width 65 height 36
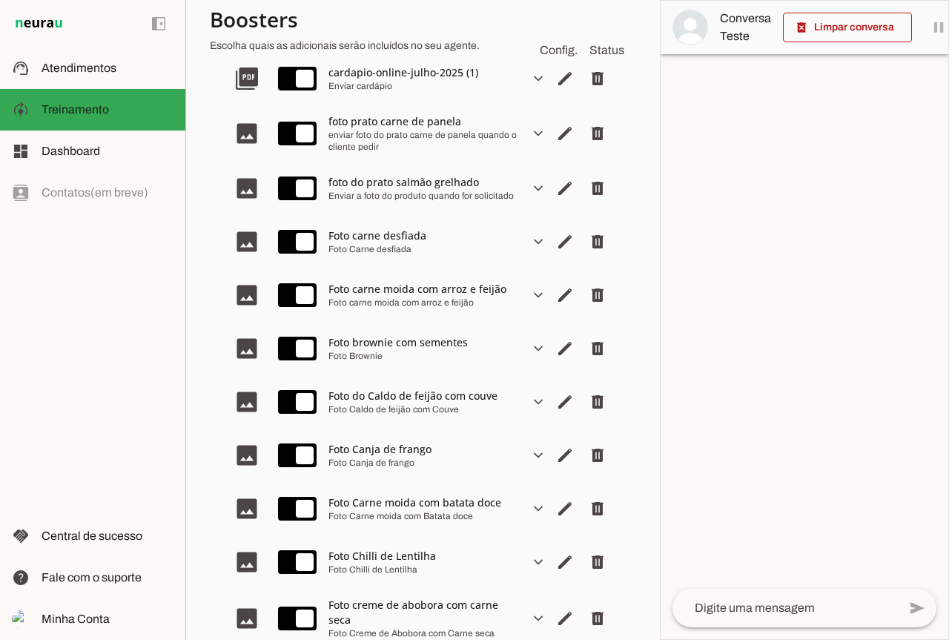
scroll to position [220, 0]
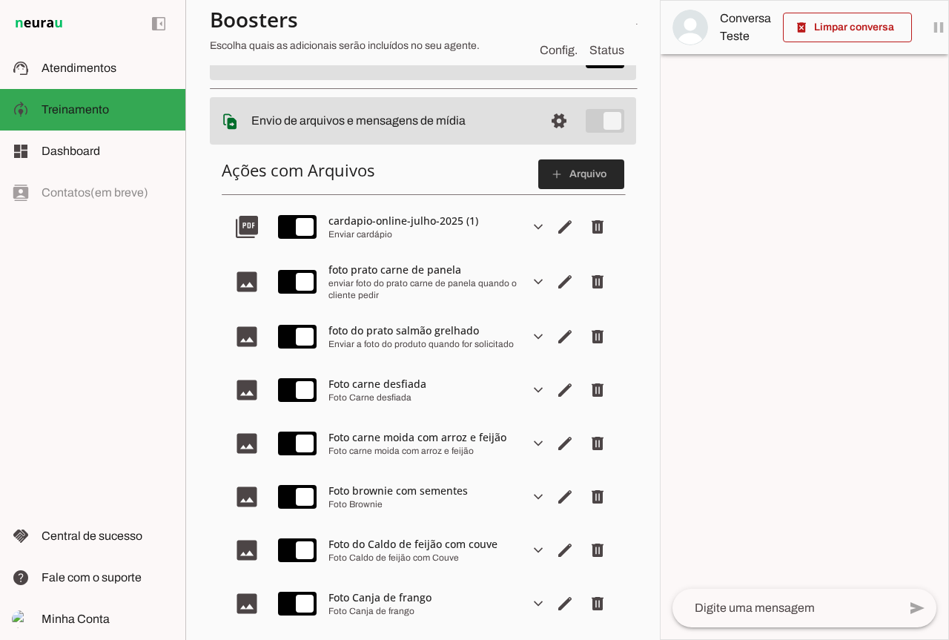
click at [568, 175] on span at bounding box center [581, 174] width 86 height 36
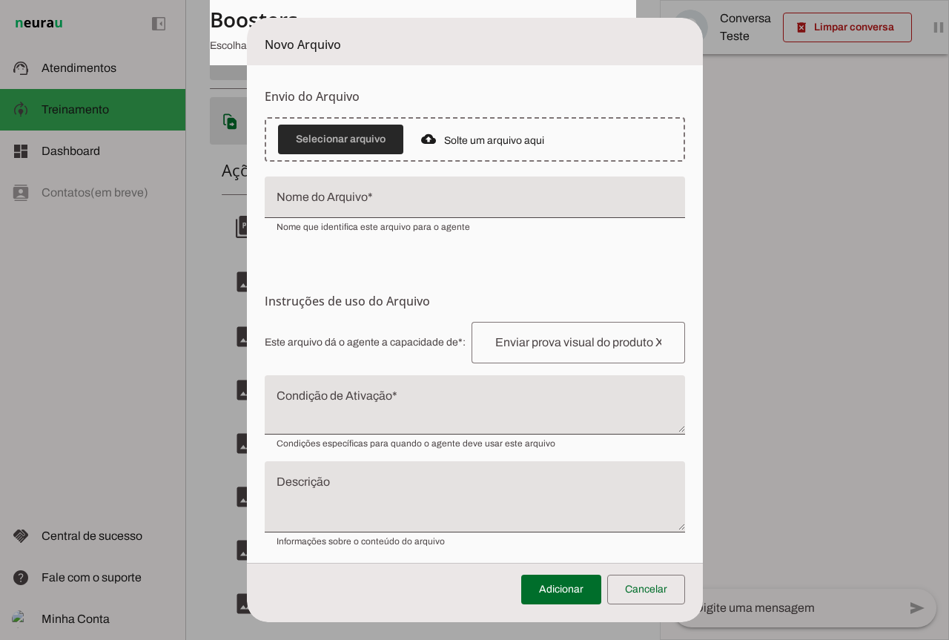
click at [340, 133] on span at bounding box center [340, 140] width 125 height 36
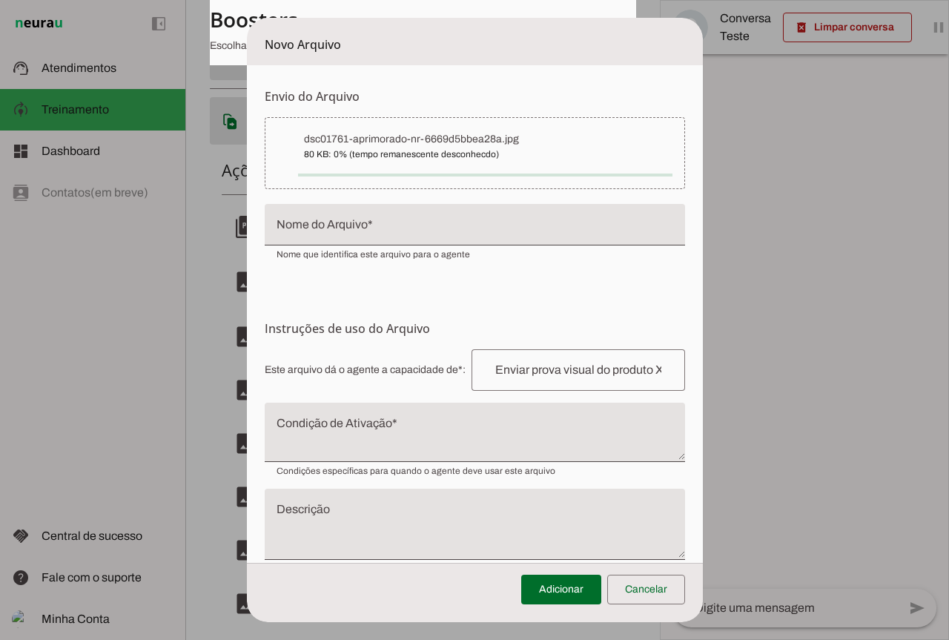
type input "dsc01761-aprimorado-nr-6669d5bbea28a"
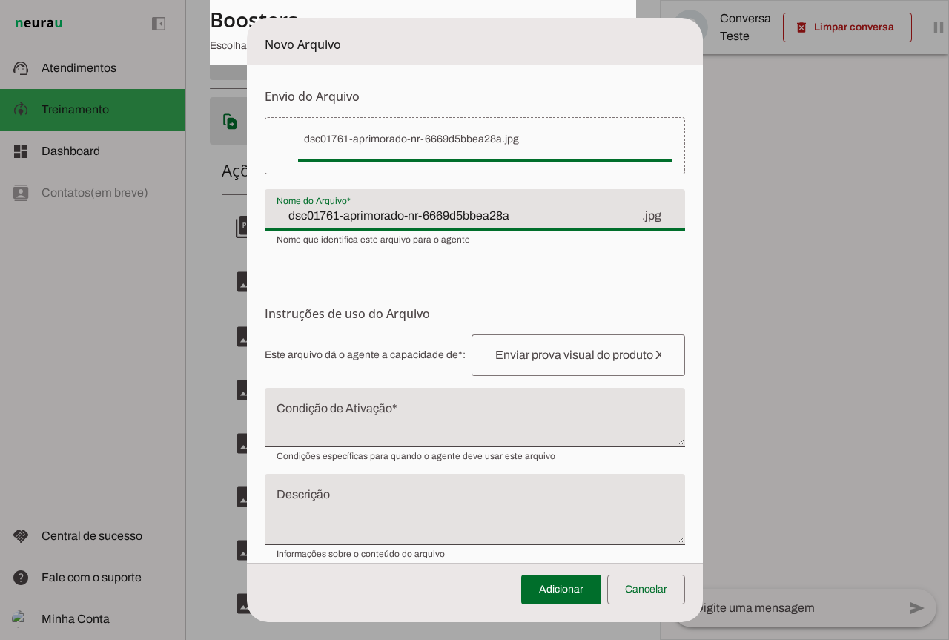
click at [506, 215] on input "dsc01761-aprimorado-nr-6669d5bbea28a" at bounding box center [459, 216] width 364 height 18
paste input "Lasanha de Espinafre e Brócolis ao Molho Branco"
click at [268, 219] on div "Lasanha de Espinafre e Brócolis ao Molho Branco .jpg" at bounding box center [475, 210] width 420 height 42
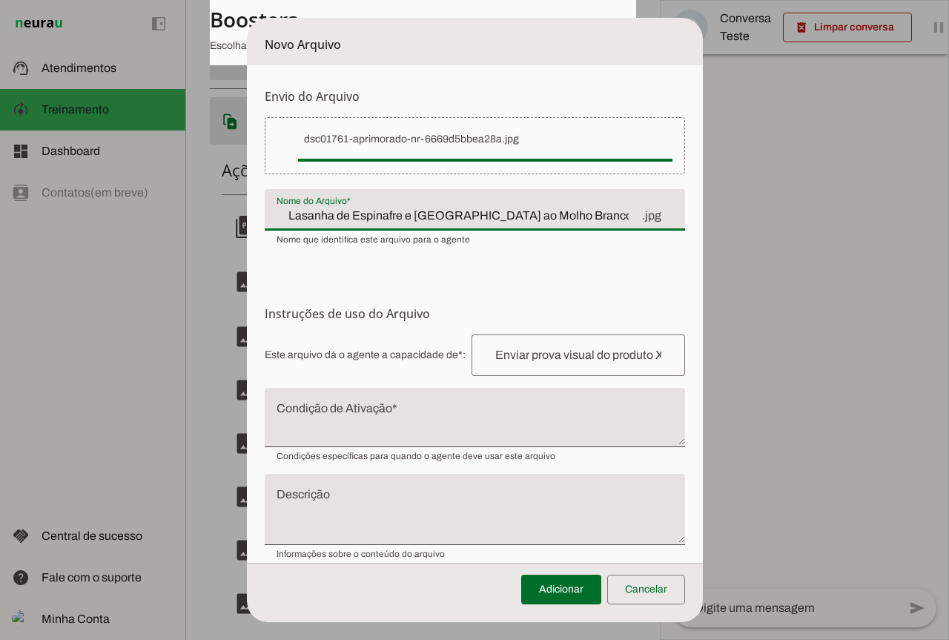
click at [532, 217] on input "Lasanha de Espinafre e Brócolis ao Molho Branco" at bounding box center [459, 216] width 364 height 18
type input "Foto Lasanha de Espinafre e Brócolis ao Molho Branco"
type md-filled-text-field "Foto Lasanha de Espinafre e Brócolis ao Molho Branco"
click at [574, 353] on input "text" at bounding box center [578, 355] width 190 height 18
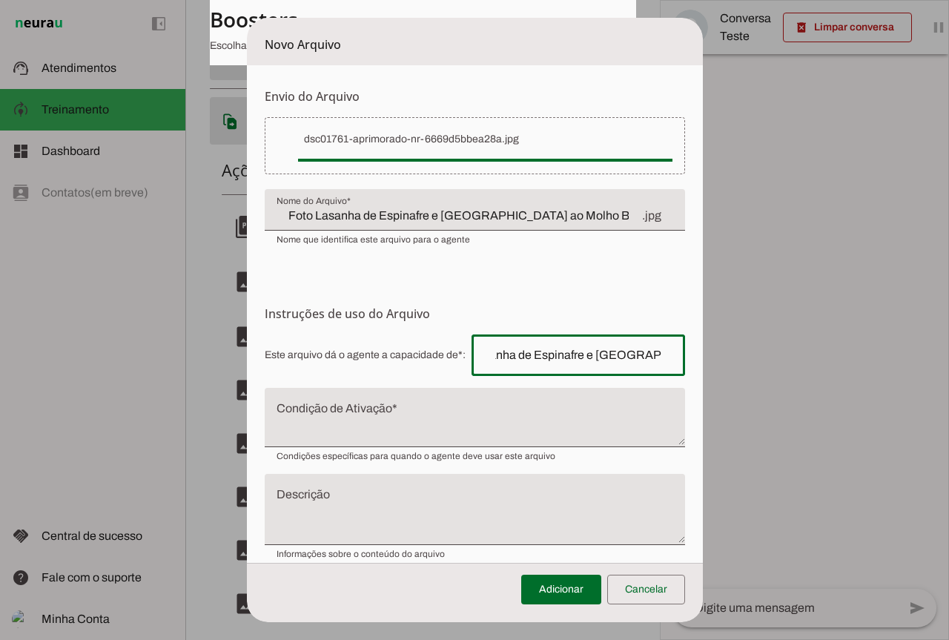
scroll to position [0, 0]
type input "Lasanha de Espinafre e Brócolis ao Molho Branco"
type md-outlined-text-field "Lasanha de Espinafre e Brócolis ao Molho Branco"
paste input "enviar foto do prato"
type input "enviar foto do prato Lasanha de Espinafre e Brócolis ao Molho Branco"
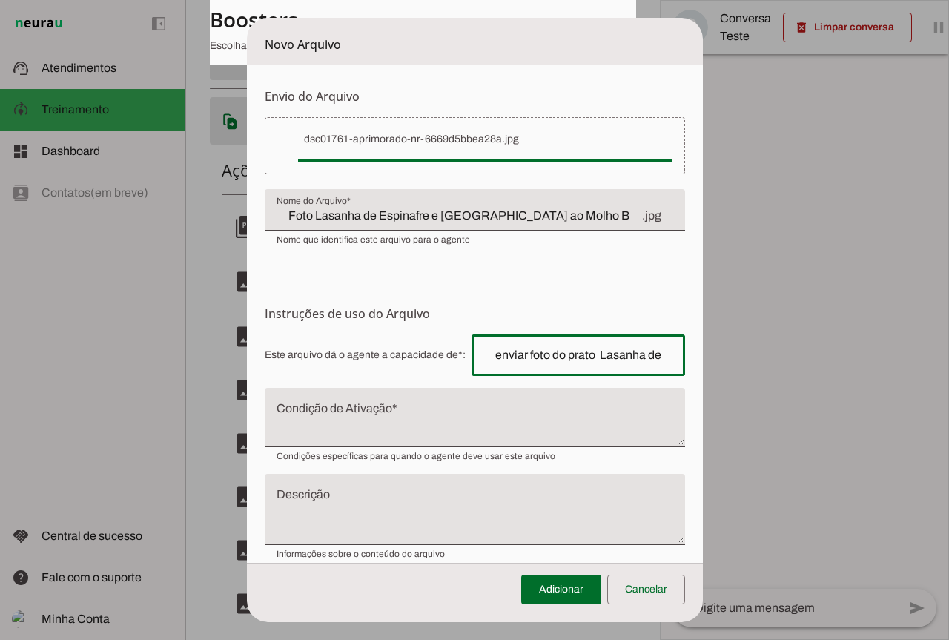
type md-outlined-text-field "enviar foto do prato Lasanha de Espinafre e Brócolis ao Molho Branco"
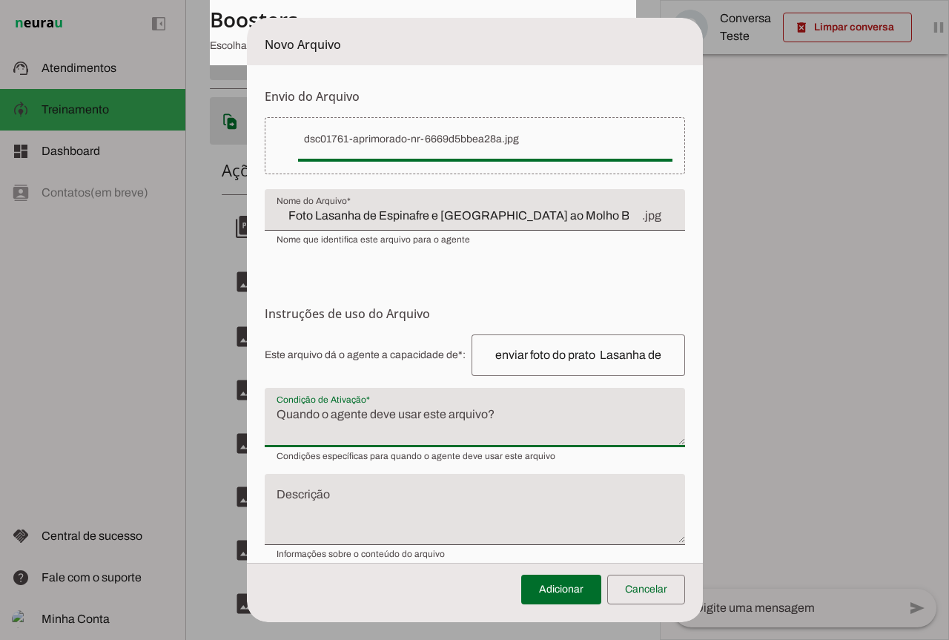
click at [392, 420] on textarea "Condição de Ativação" at bounding box center [475, 424] width 420 height 36
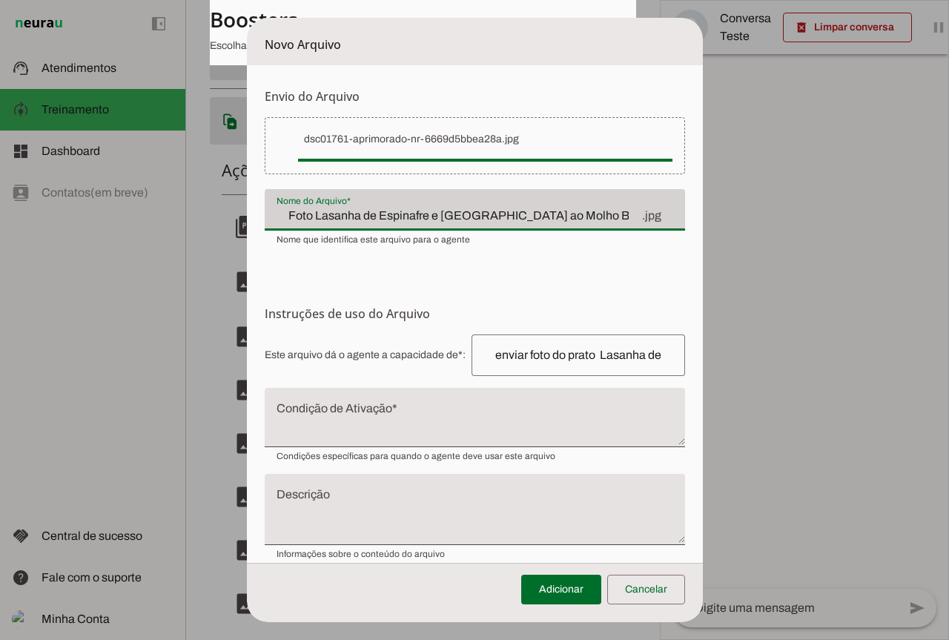
drag, startPoint x: 365, startPoint y: 218, endPoint x: 563, endPoint y: 231, distance: 198.3
click at [563, 231] on div "Nome do Arquivo* Nome do Arquivo* Foto Lasanha de Espinafre e Brócolis ao Molho…" at bounding box center [475, 217] width 420 height 56
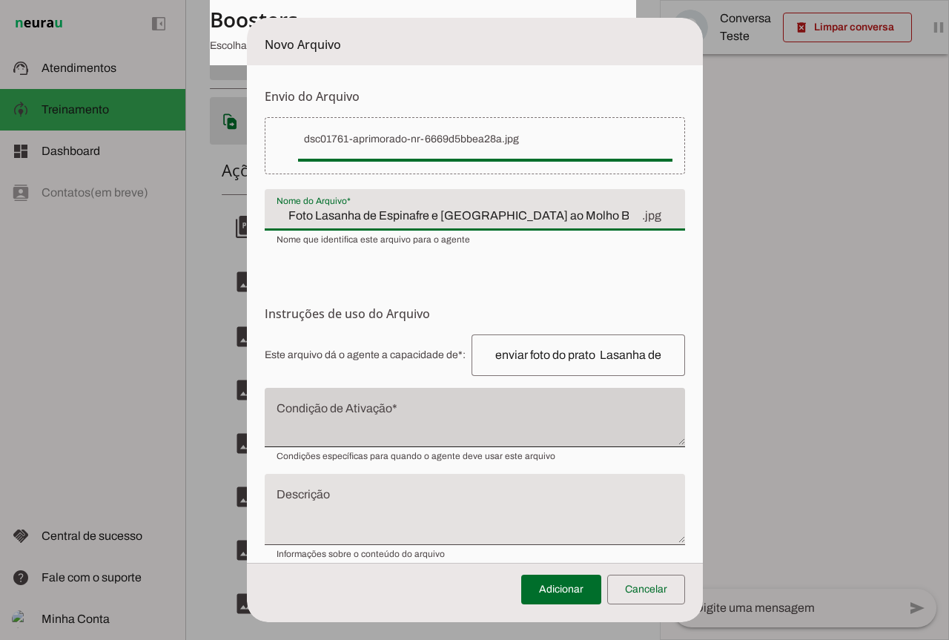
click at [313, 399] on div at bounding box center [475, 417] width 420 height 59
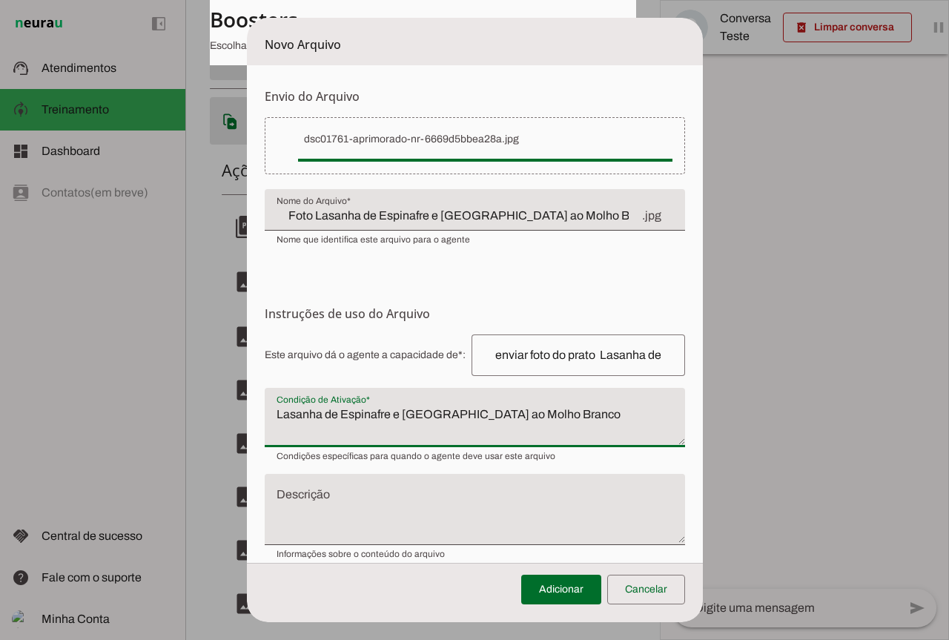
click at [273, 414] on textarea "Lasanha de Espinafre e Brócolis ao Molho Branco" at bounding box center [475, 424] width 420 height 36
type textarea "Lasanha de Espinafre e Brócolis ao Molho Branco"
type md-filled-text-field "Lasanha de Espinafre e Brócolis ao Molho Branco"
paste textarea "Quando for solicitado uma foto do produto"
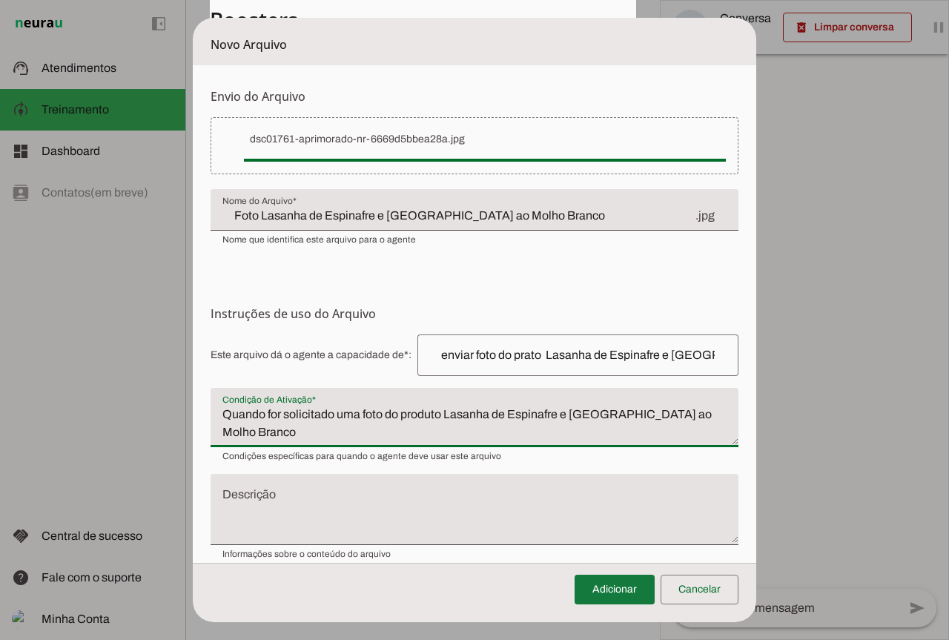
type textarea "Quando for solicitado uma foto do produto Lasanha de Espinafre e Brócolis ao Mo…"
type md-filled-text-field "Quando for solicitado uma foto do produto Lasanha de Espinafre e Brócolis ao Mo…"
click at [582, 596] on span at bounding box center [615, 590] width 80 height 36
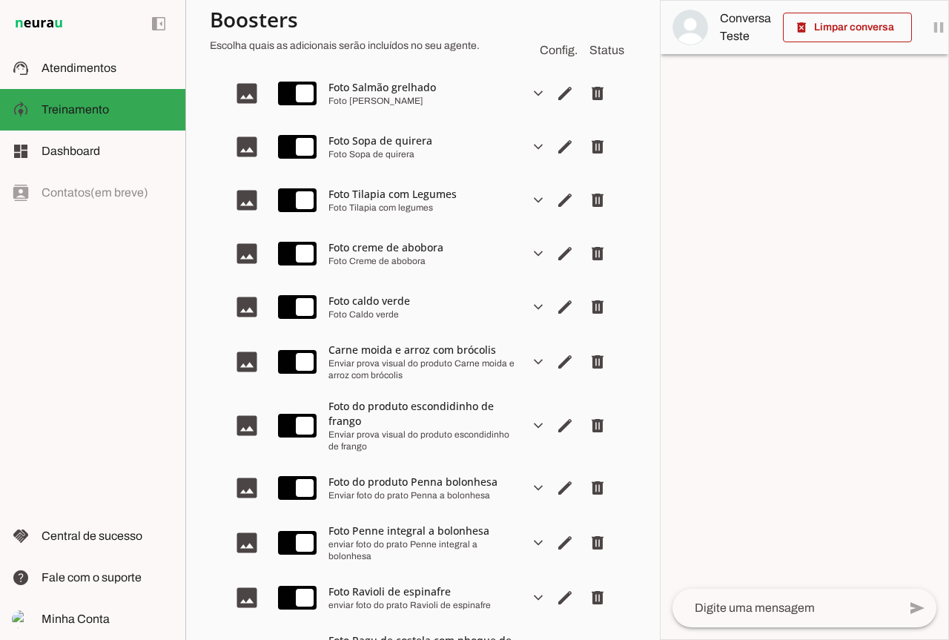
scroll to position [2370, 0]
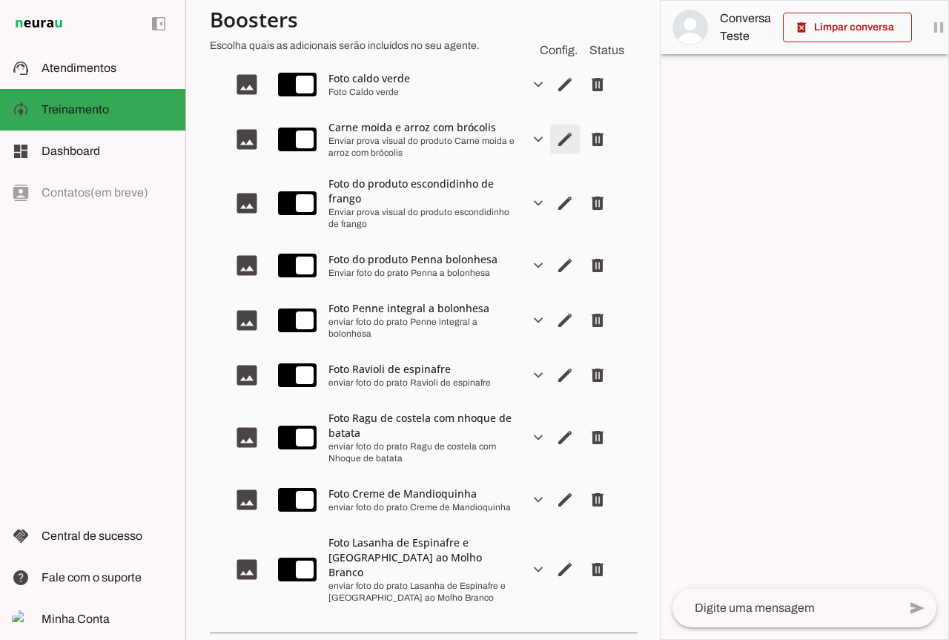
click at [547, 147] on span "Editar arquivo" at bounding box center [565, 140] width 36 height 36
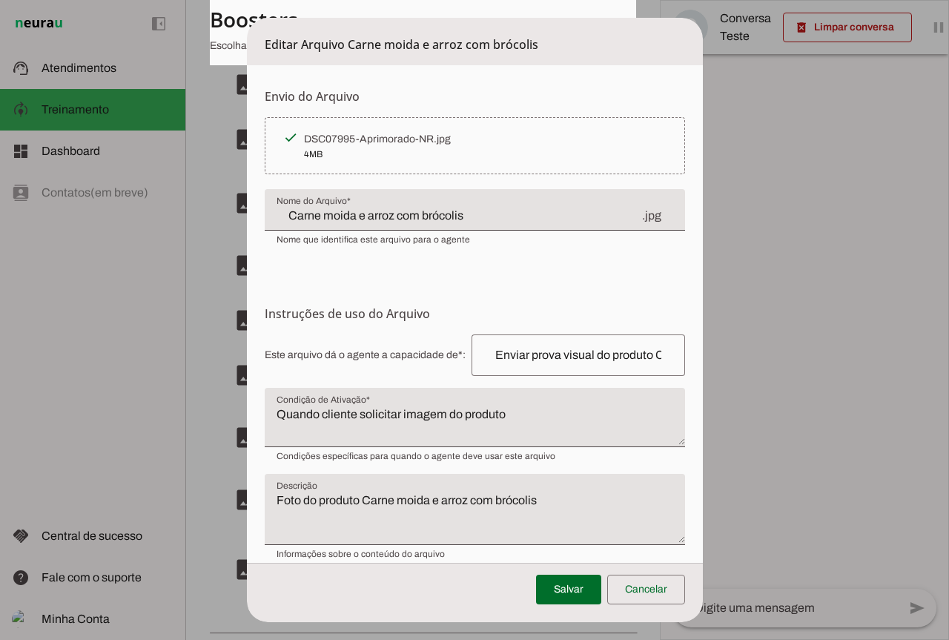
click at [460, 216] on input "Carne moida e arroz com brócolis" at bounding box center [459, 216] width 364 height 18
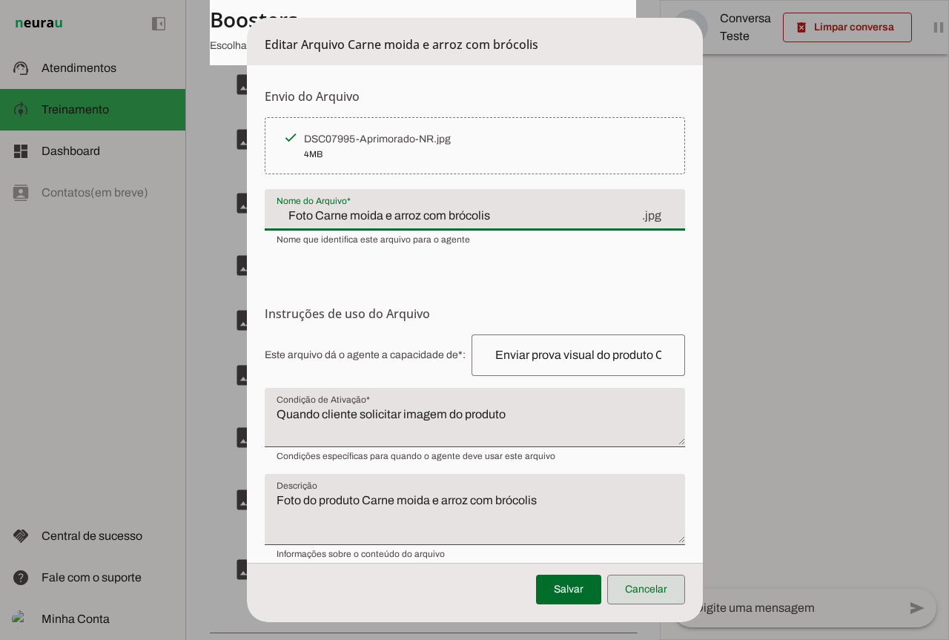
type input "Foto Carne moida e arroz com brócolis"
type md-filled-text-field "Foto Carne moida e arroz com brócolis"
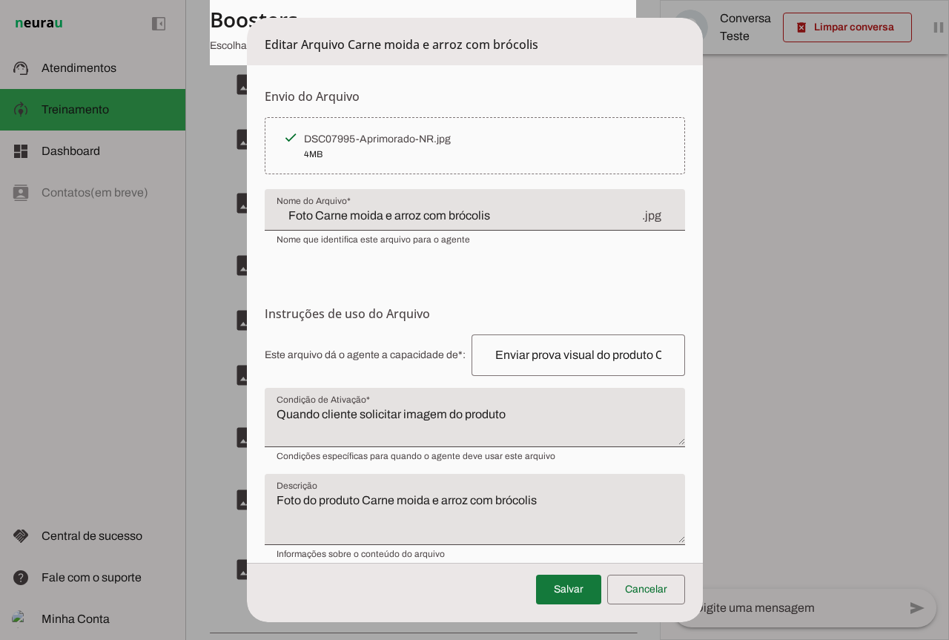
click at [593, 592] on span at bounding box center [568, 590] width 65 height 36
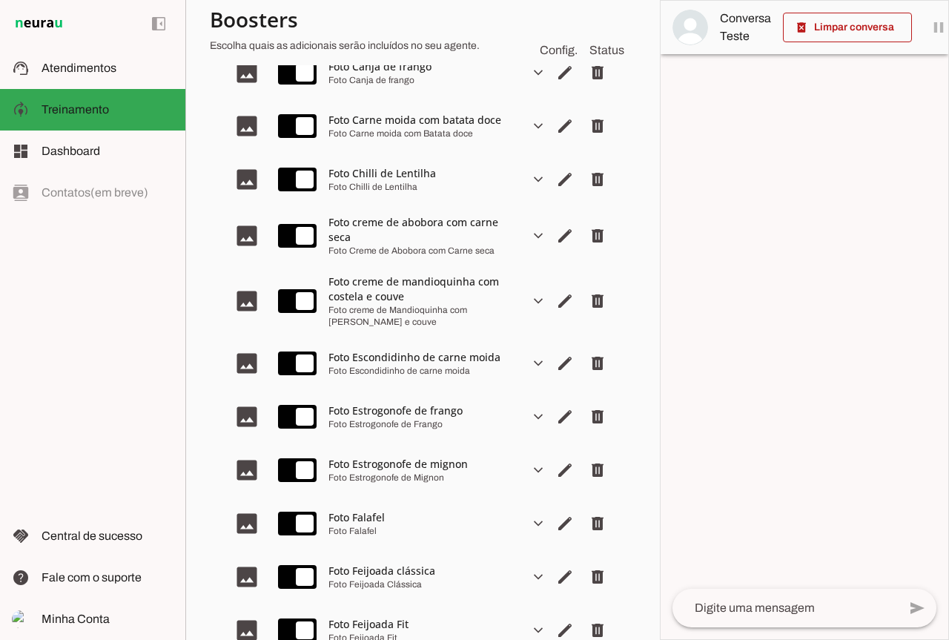
scroll to position [677, 0]
